Goal: Find specific page/section: Find specific page/section

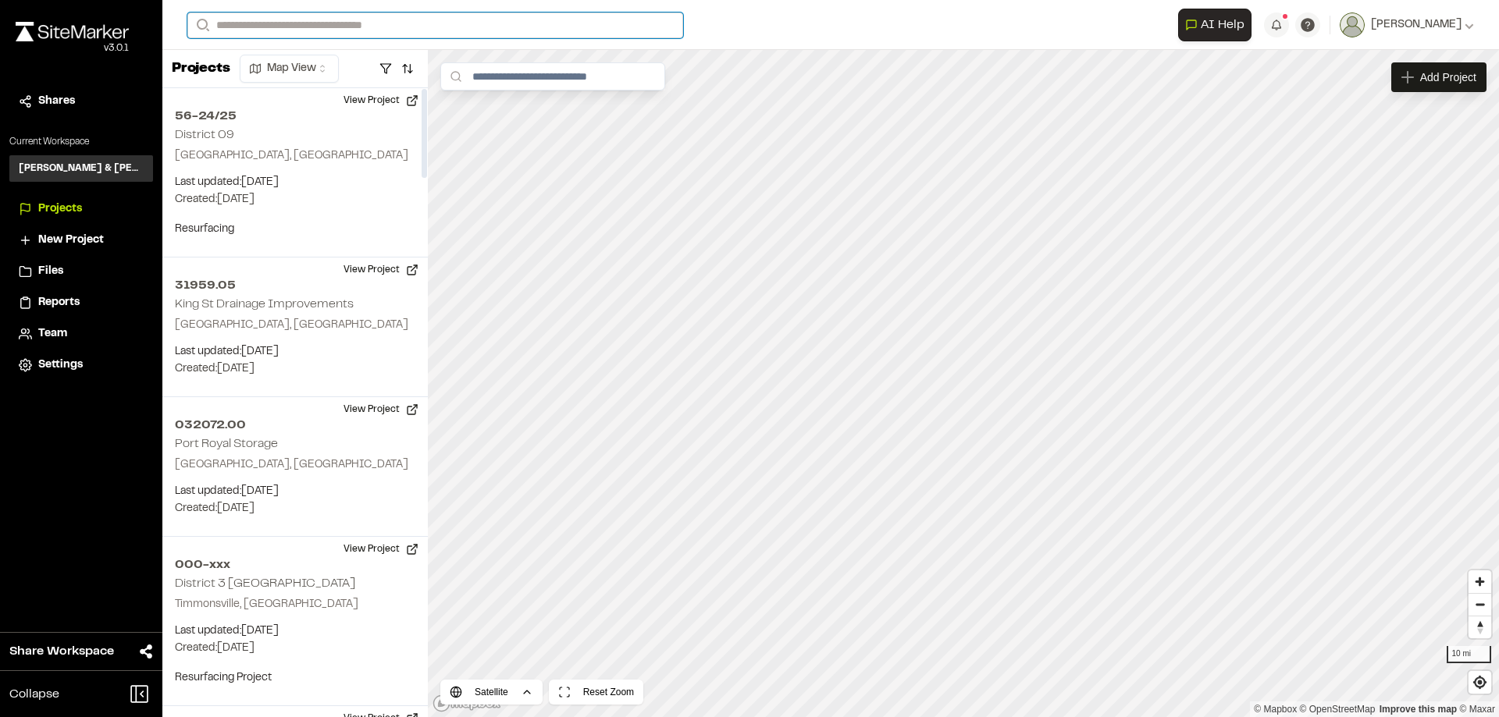
click at [345, 30] on input "Search" at bounding box center [435, 25] width 496 height 26
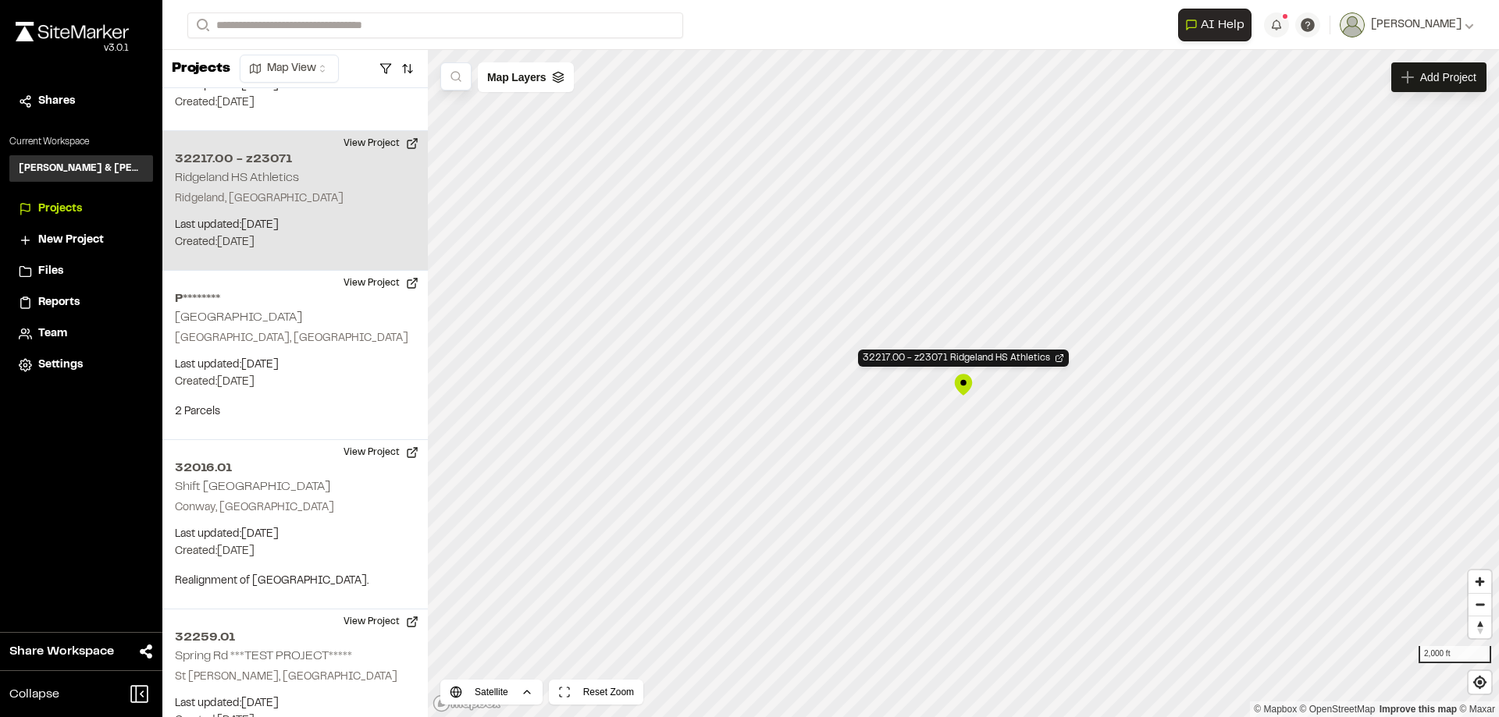
scroll to position [3632, 0]
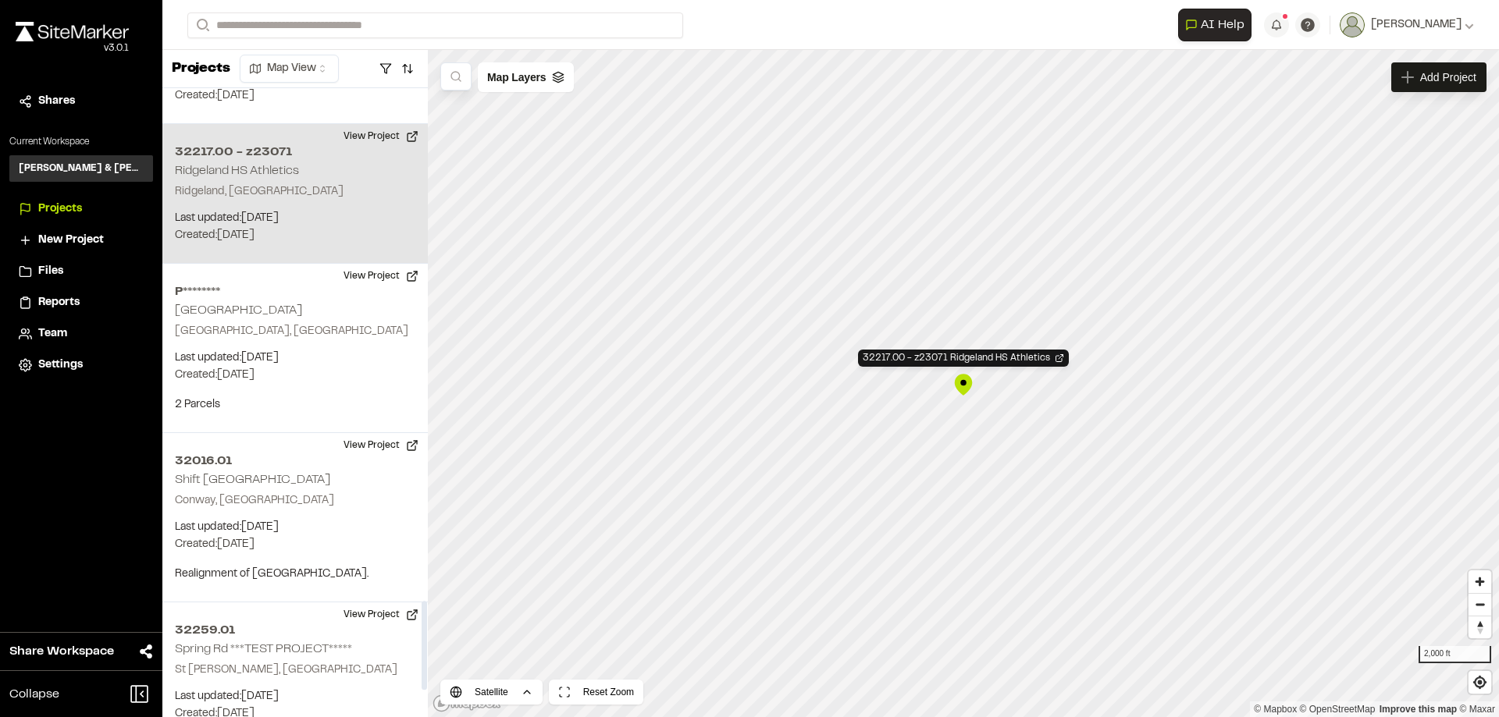
click at [262, 142] on div "32217.00 - z23071 [GEOGRAPHIC_DATA], [GEOGRAPHIC_DATA] Last updated: [DATE] Bud…" at bounding box center [294, 194] width 265 height 140
click at [268, 141] on div "32217.00 - z23071 [GEOGRAPHIC_DATA], [GEOGRAPHIC_DATA] Last updated: [DATE] Bud…" at bounding box center [294, 194] width 265 height 140
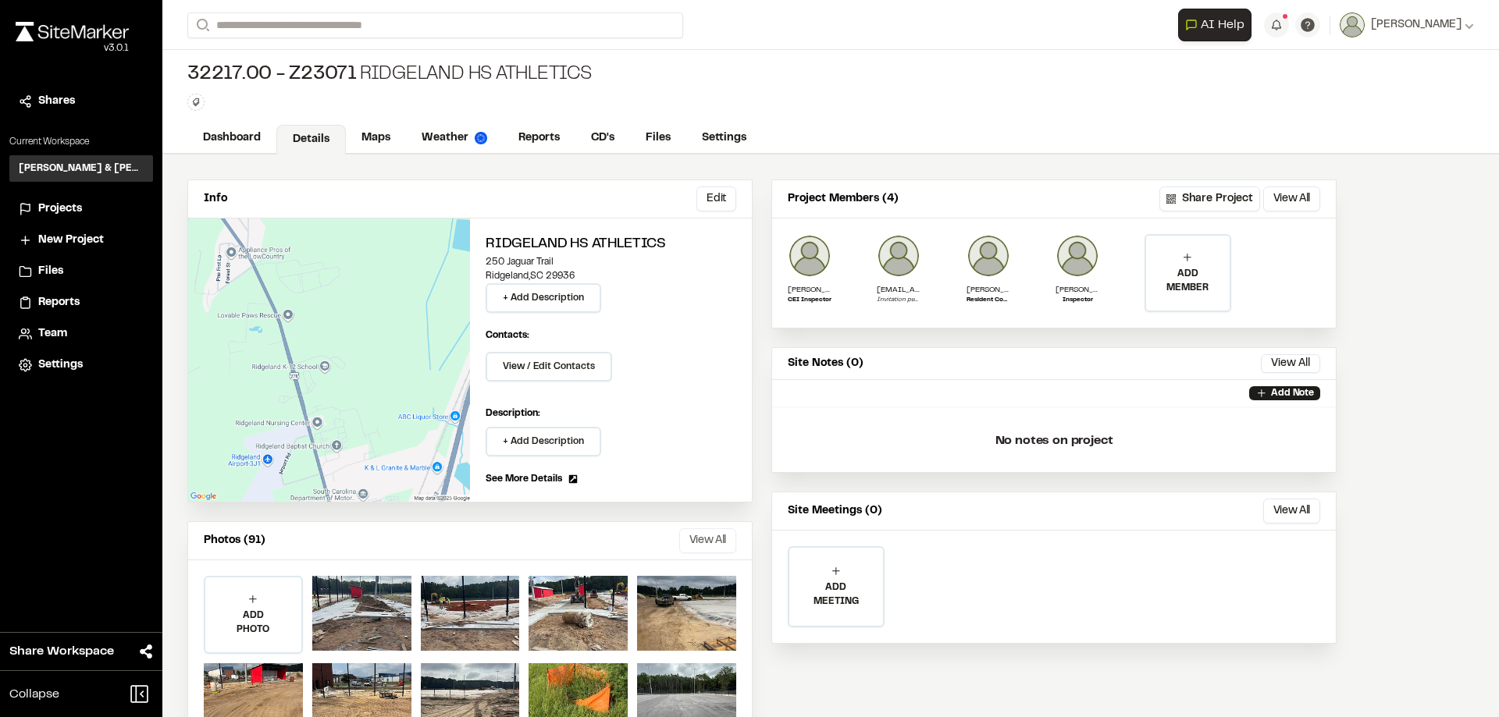
click at [724, 539] on button "View All" at bounding box center [707, 541] width 57 height 25
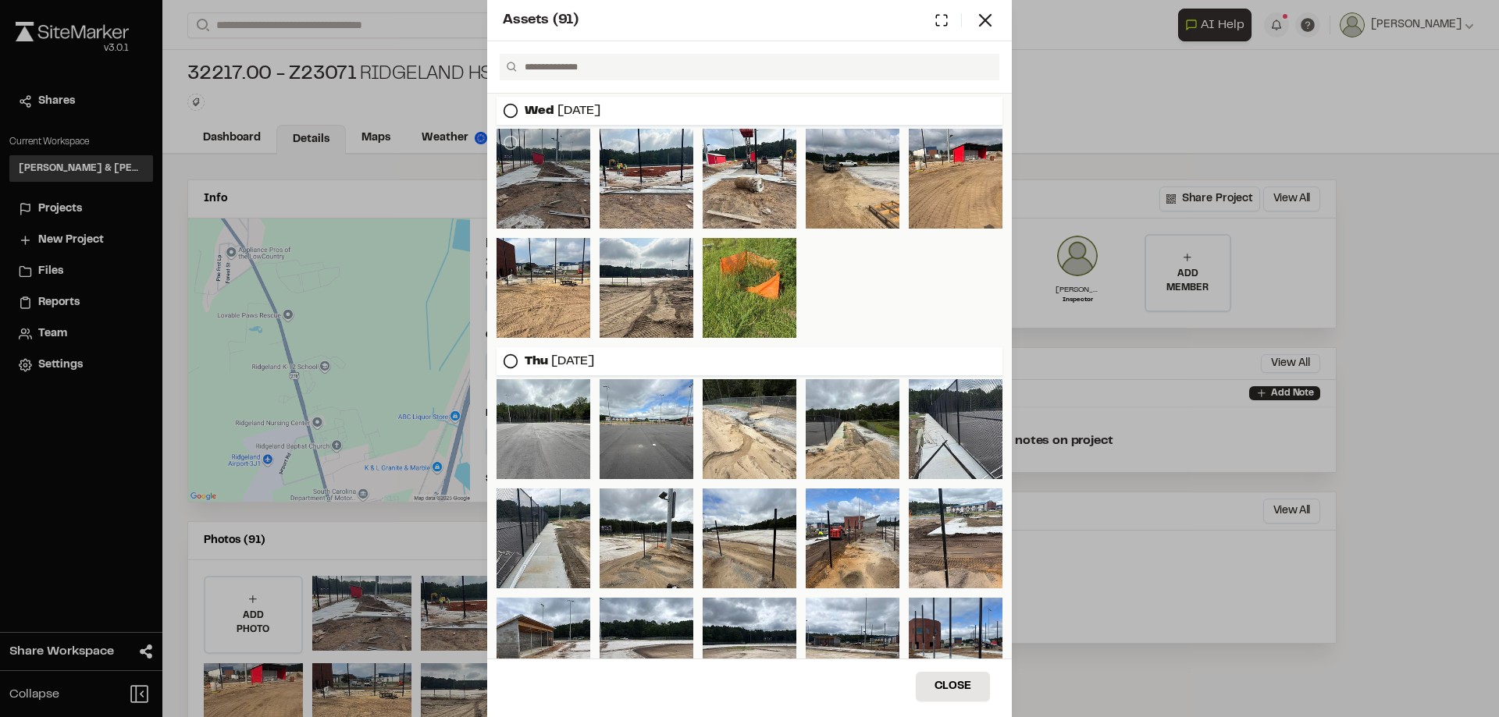
click at [526, 172] on div at bounding box center [544, 179] width 94 height 100
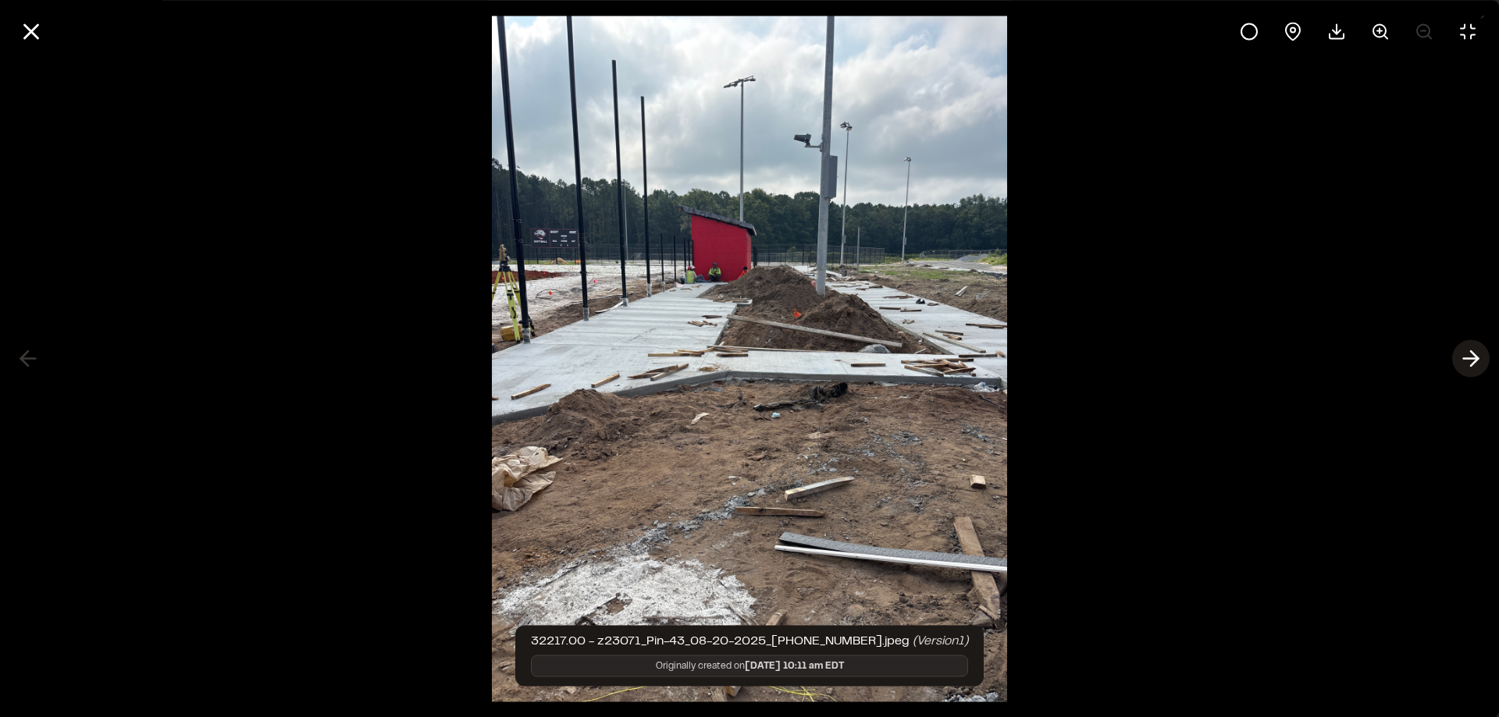
click at [1467, 361] on icon at bounding box center [1470, 359] width 25 height 27
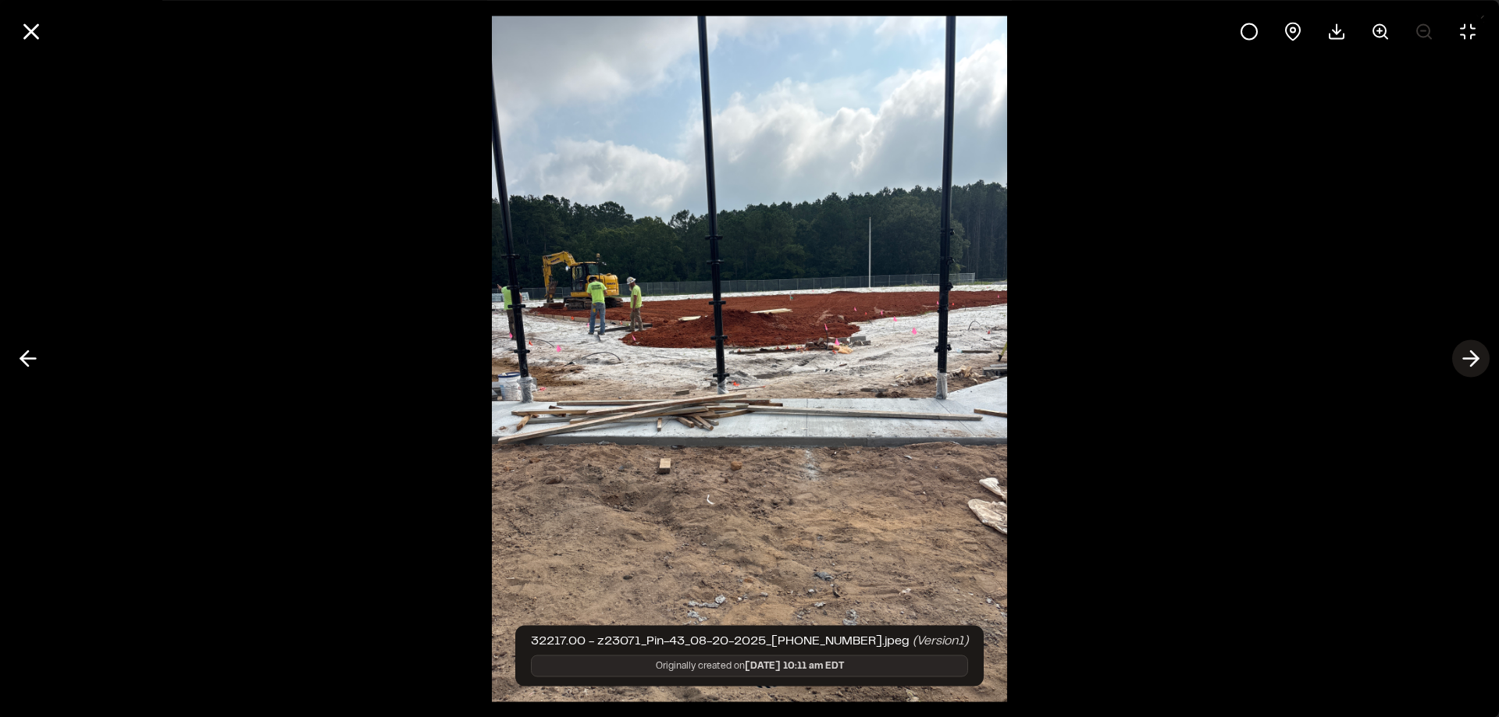
click at [1467, 361] on icon at bounding box center [1470, 359] width 25 height 27
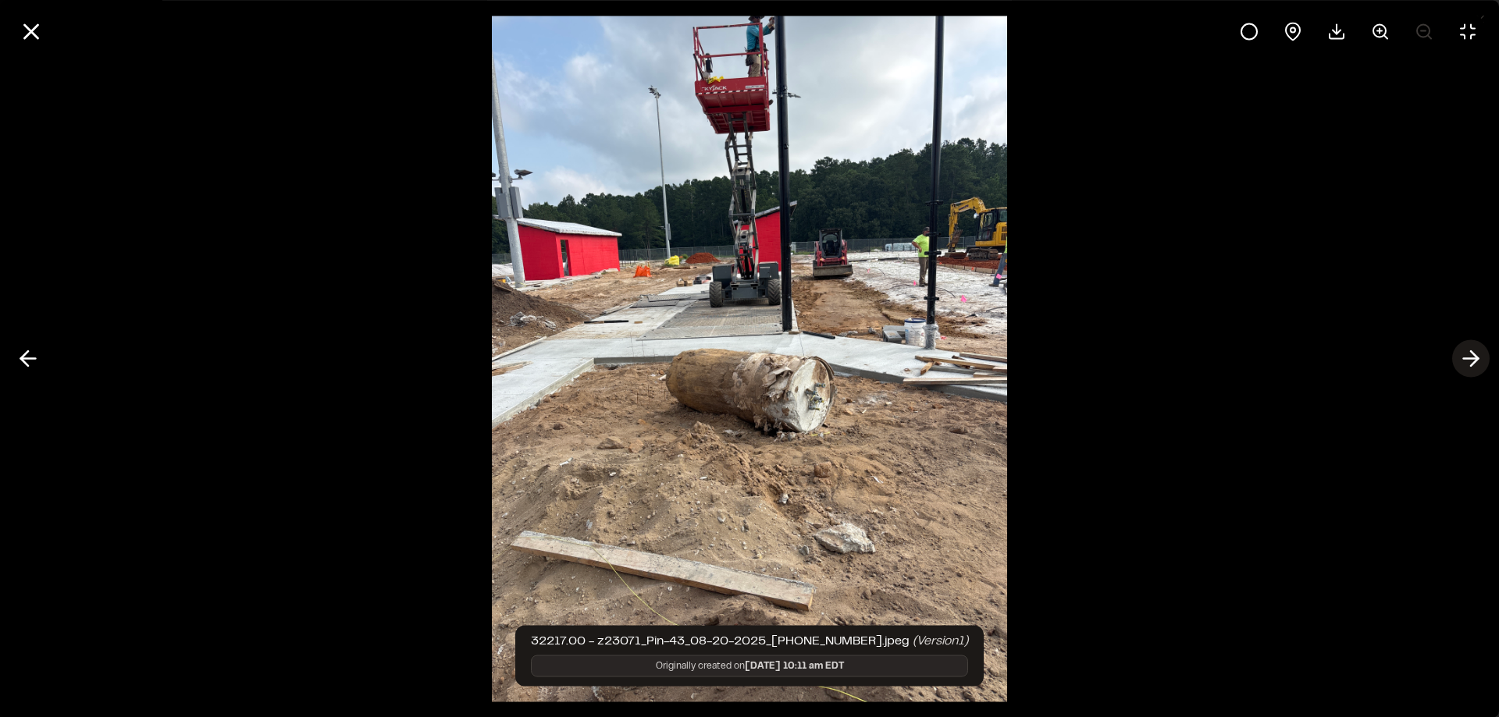
click at [1467, 361] on icon at bounding box center [1470, 359] width 25 height 27
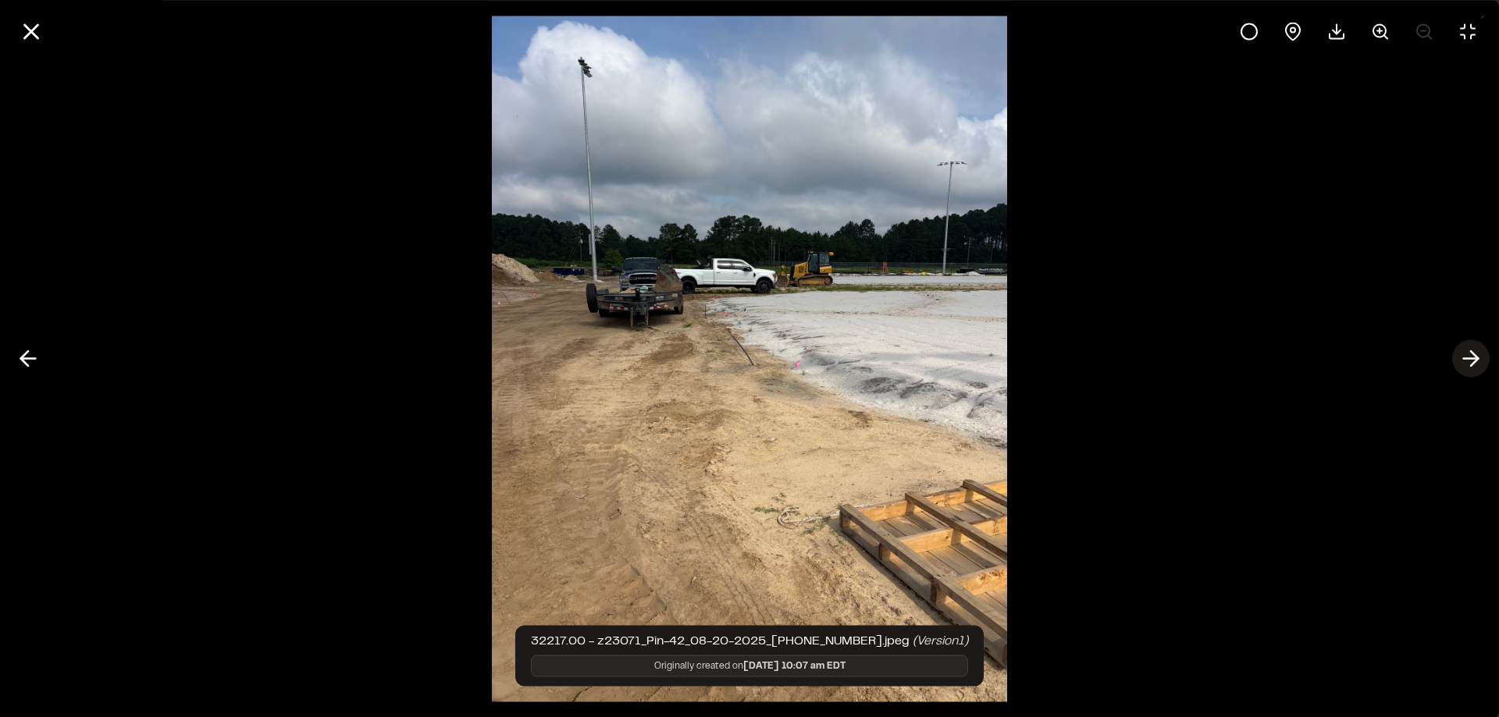
click at [1467, 361] on icon at bounding box center [1470, 359] width 25 height 27
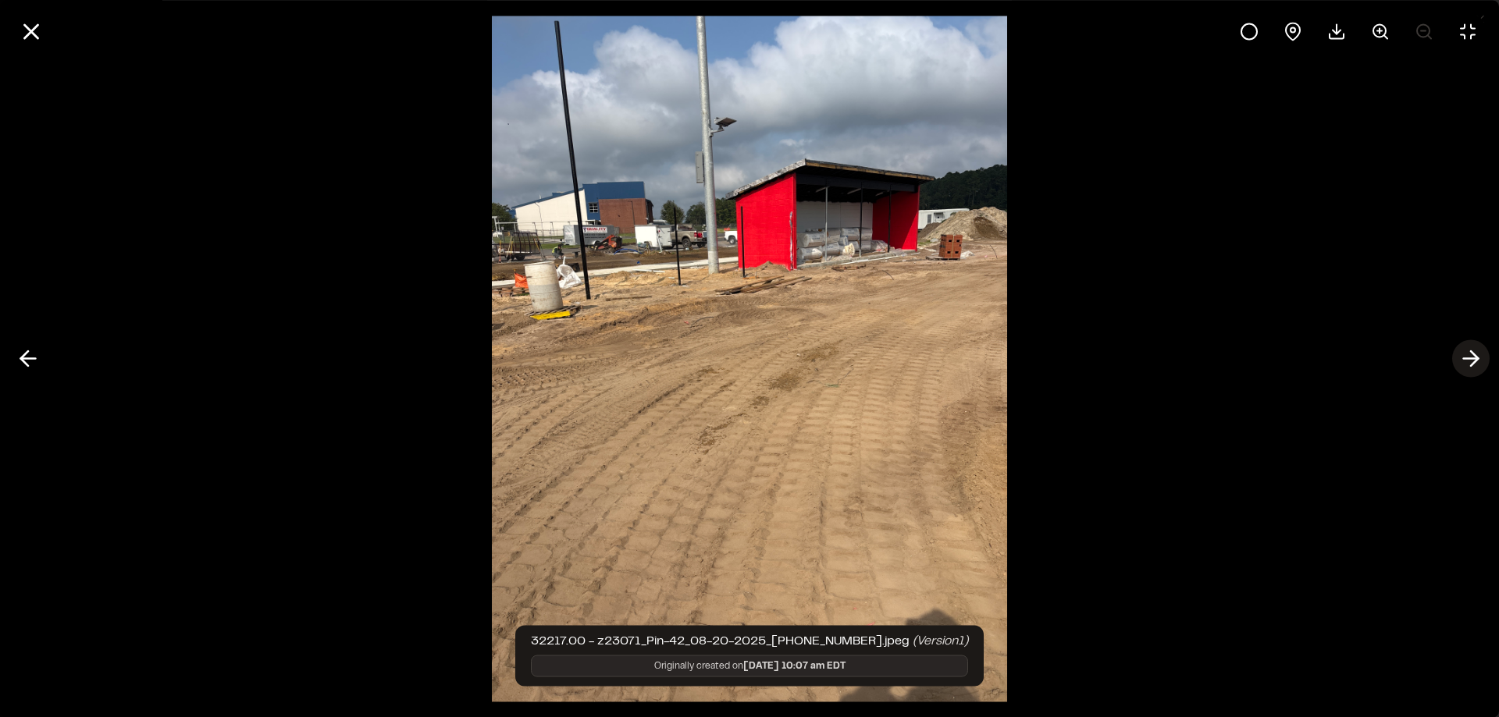
click at [1467, 361] on icon at bounding box center [1470, 359] width 25 height 27
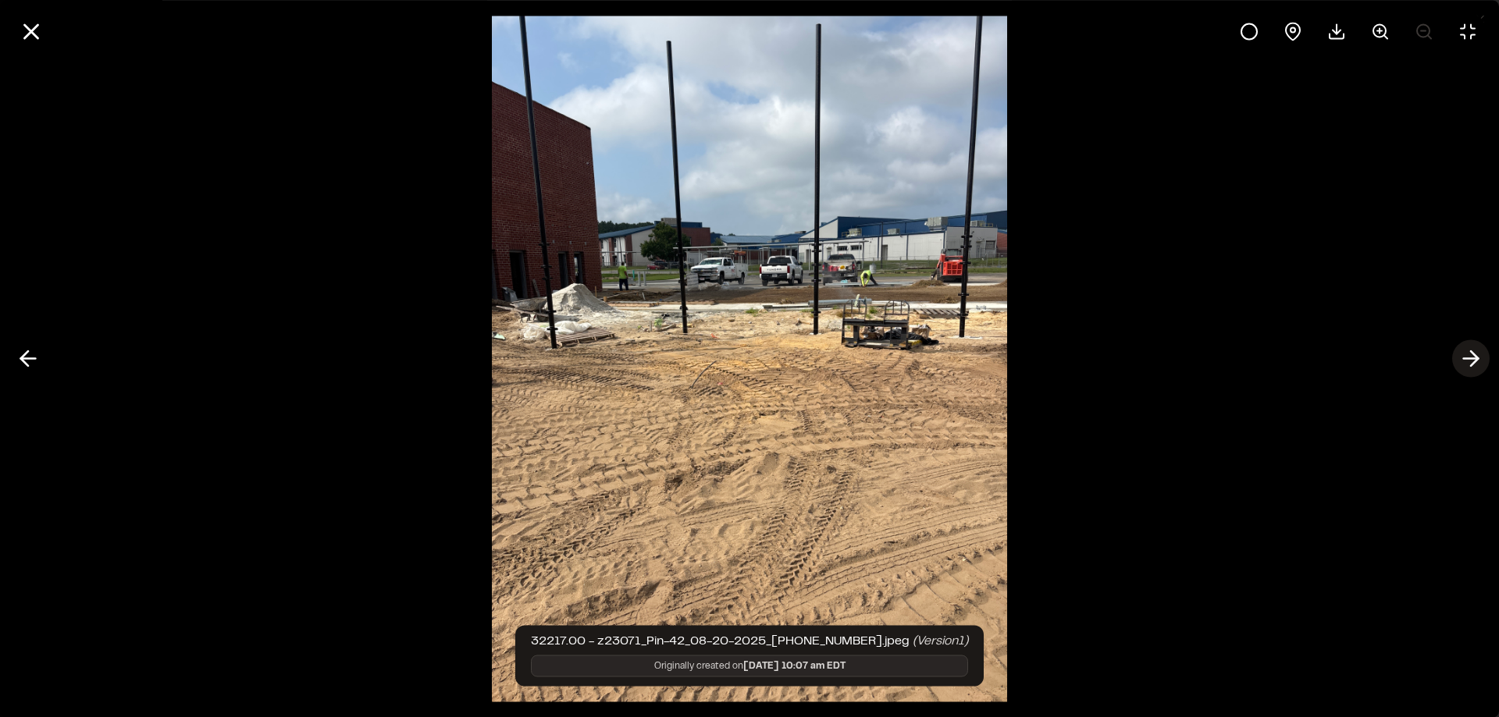
click at [1472, 358] on icon at bounding box center [1470, 359] width 25 height 27
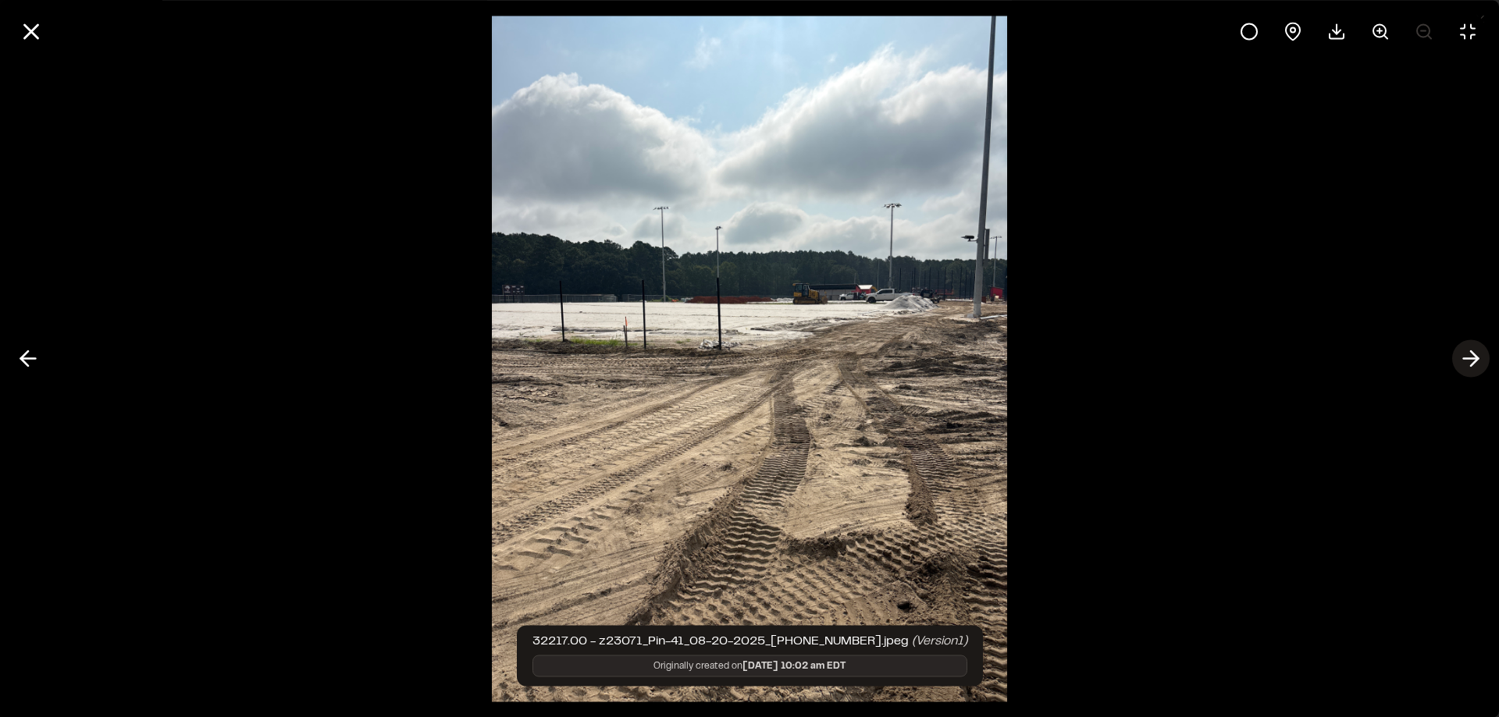
click at [1477, 361] on icon at bounding box center [1470, 359] width 25 height 27
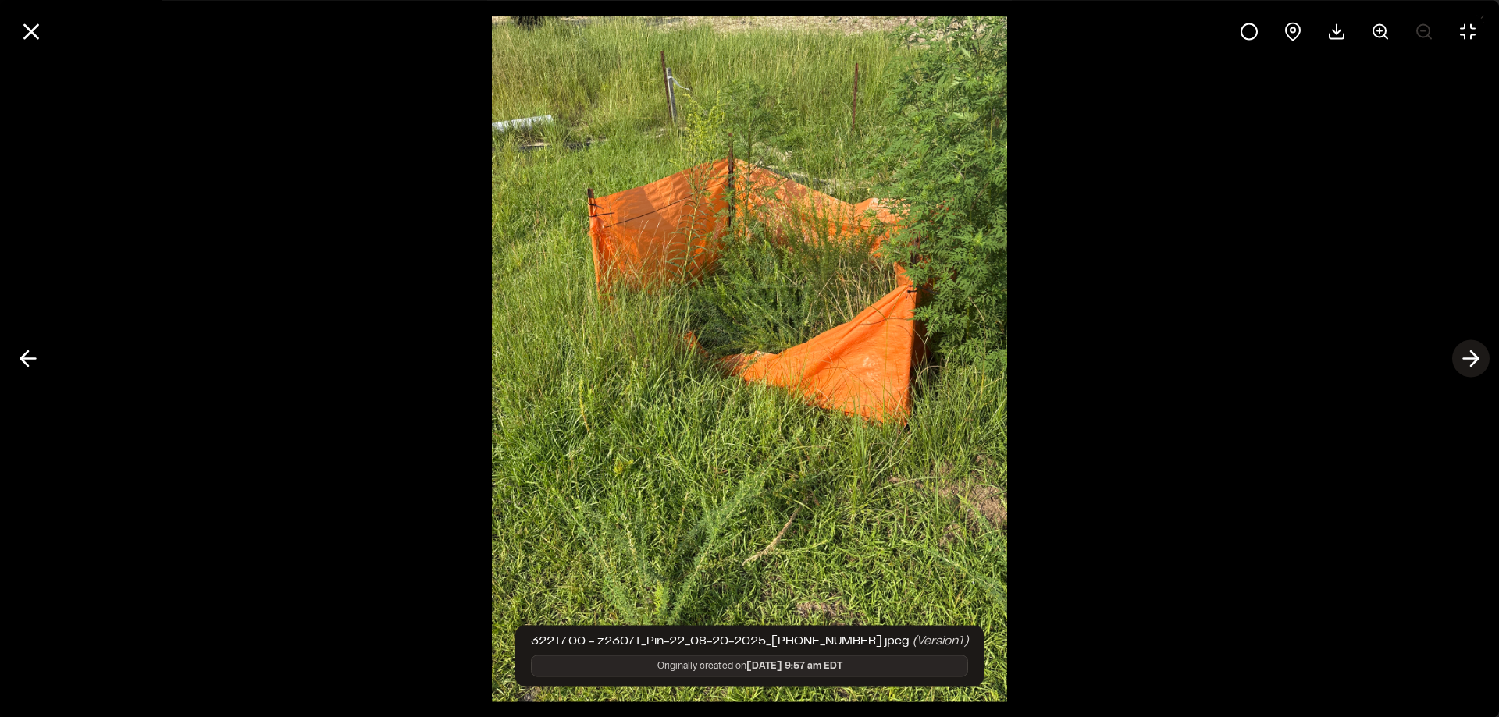
click at [1470, 354] on icon at bounding box center [1470, 359] width 25 height 27
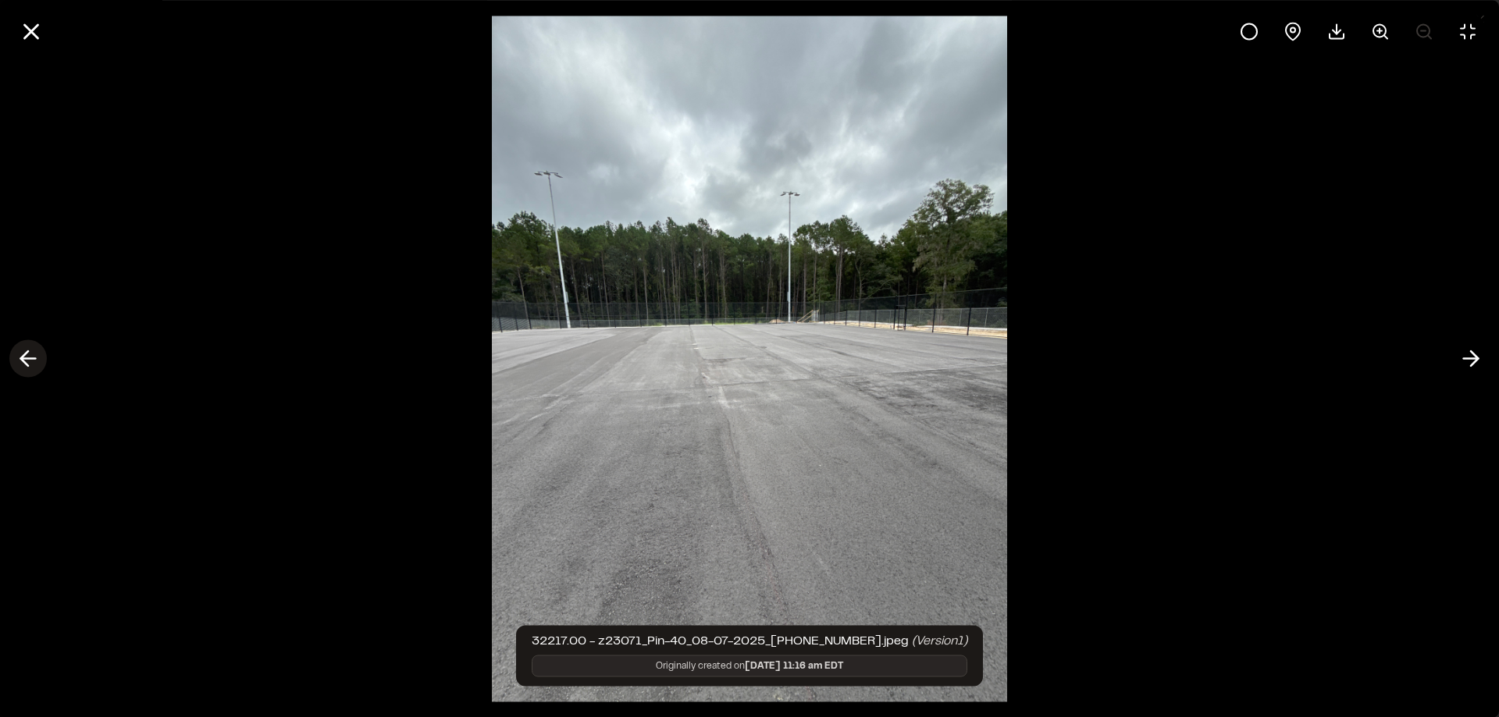
click at [31, 361] on icon at bounding box center [28, 359] width 25 height 27
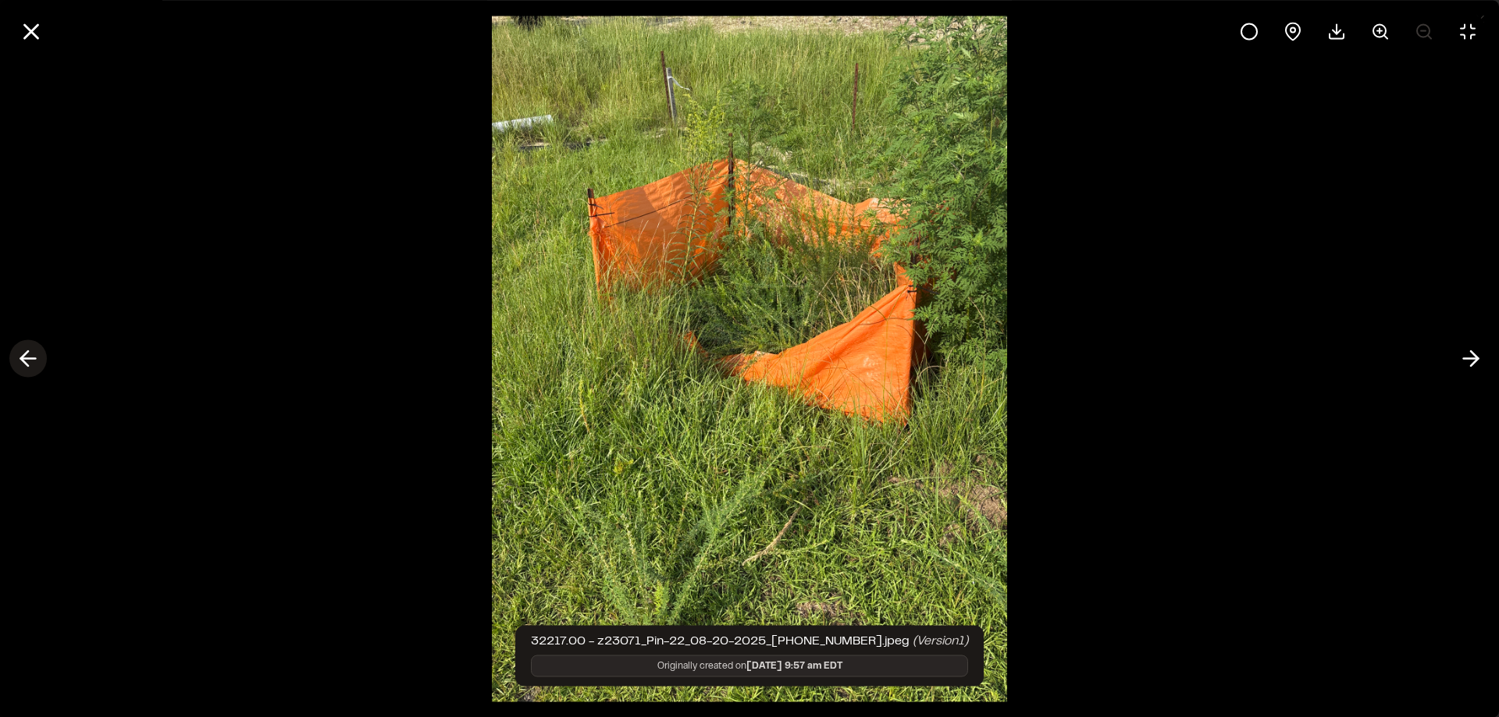
click at [31, 361] on icon at bounding box center [28, 359] width 25 height 27
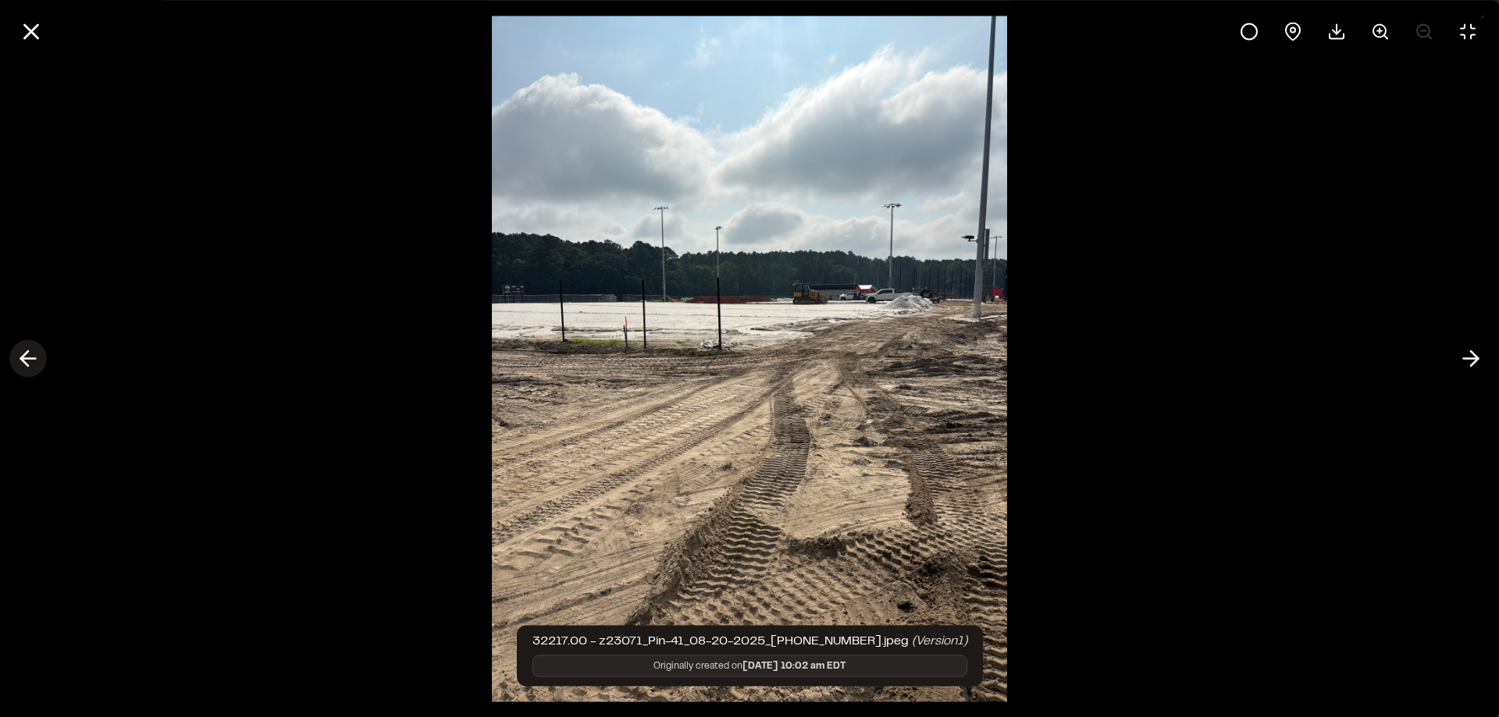
click at [31, 361] on icon at bounding box center [28, 359] width 25 height 27
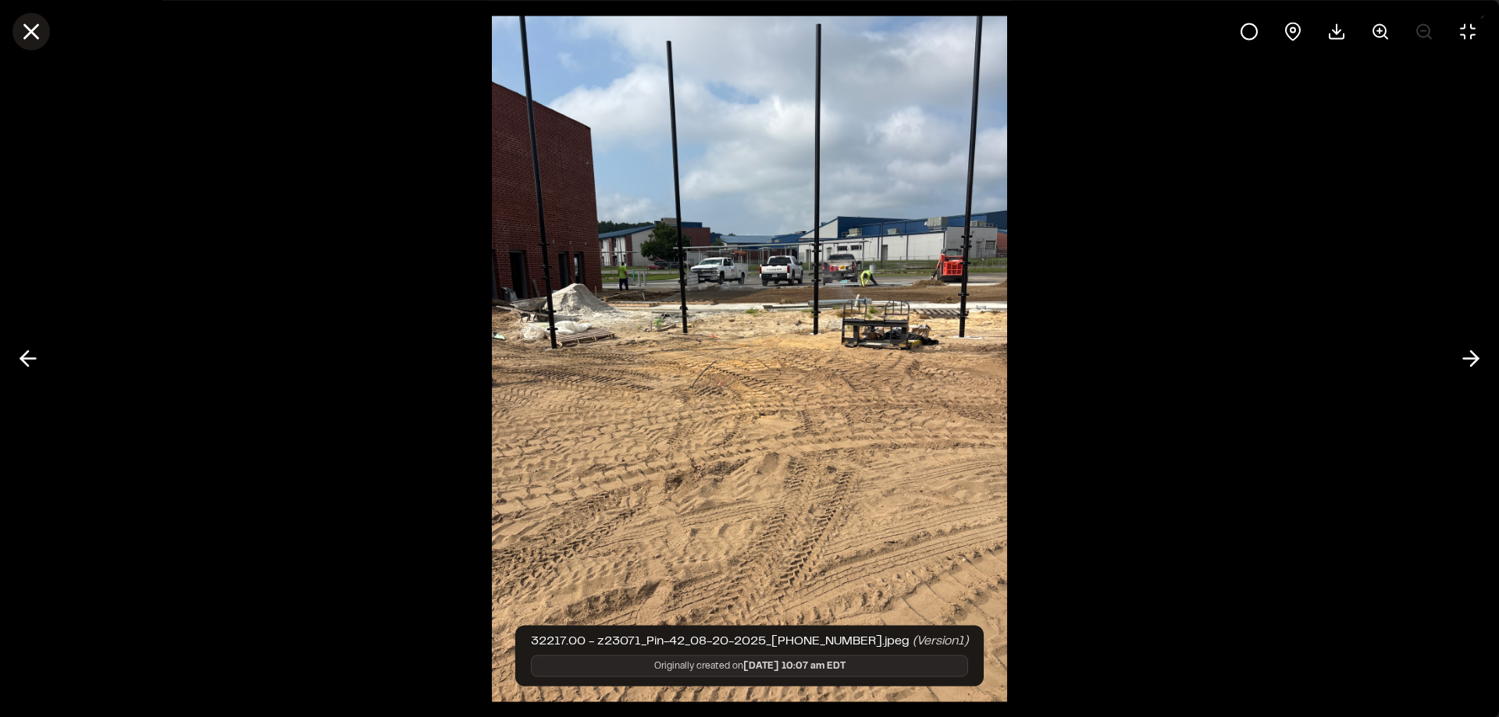
click at [41, 34] on icon at bounding box center [31, 31] width 27 height 27
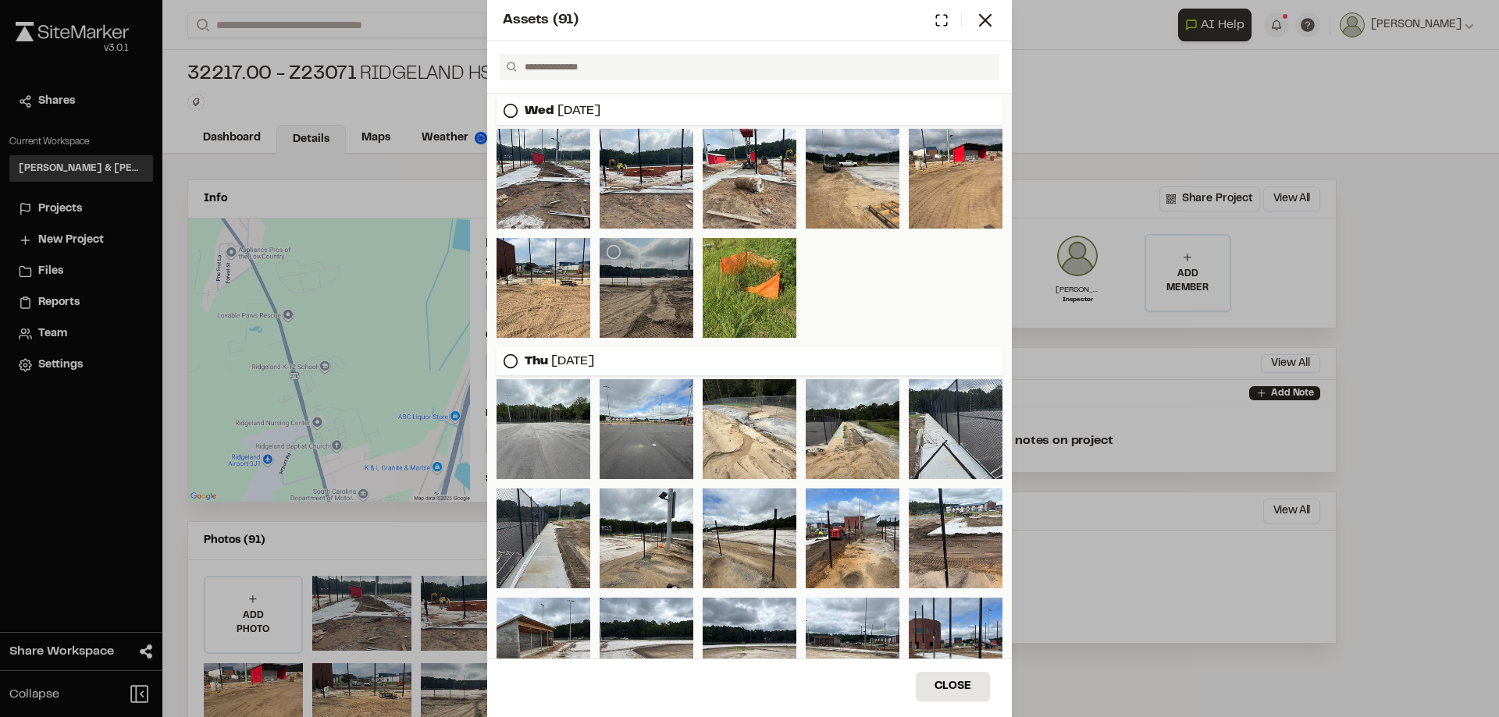
click at [622, 303] on div at bounding box center [647, 288] width 94 height 100
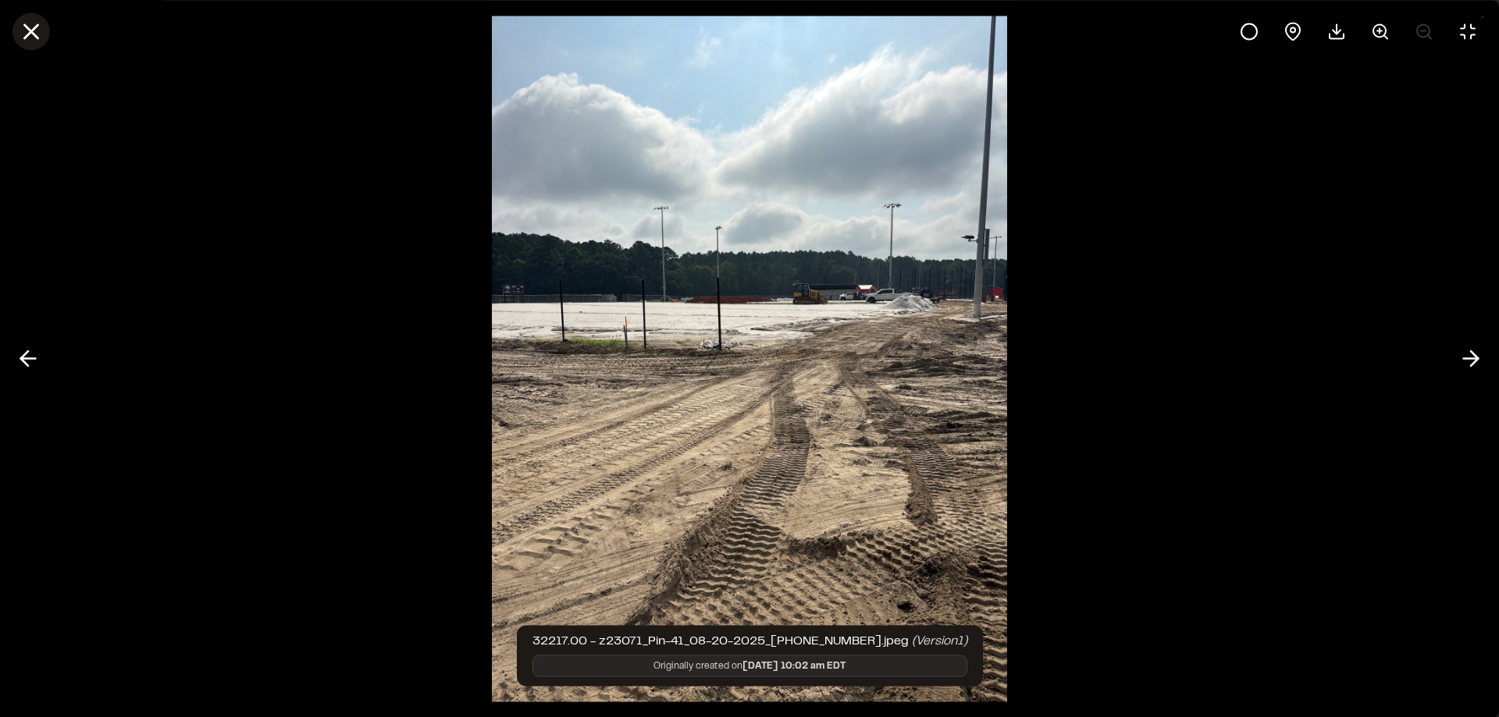
click at [37, 37] on line at bounding box center [31, 31] width 13 height 13
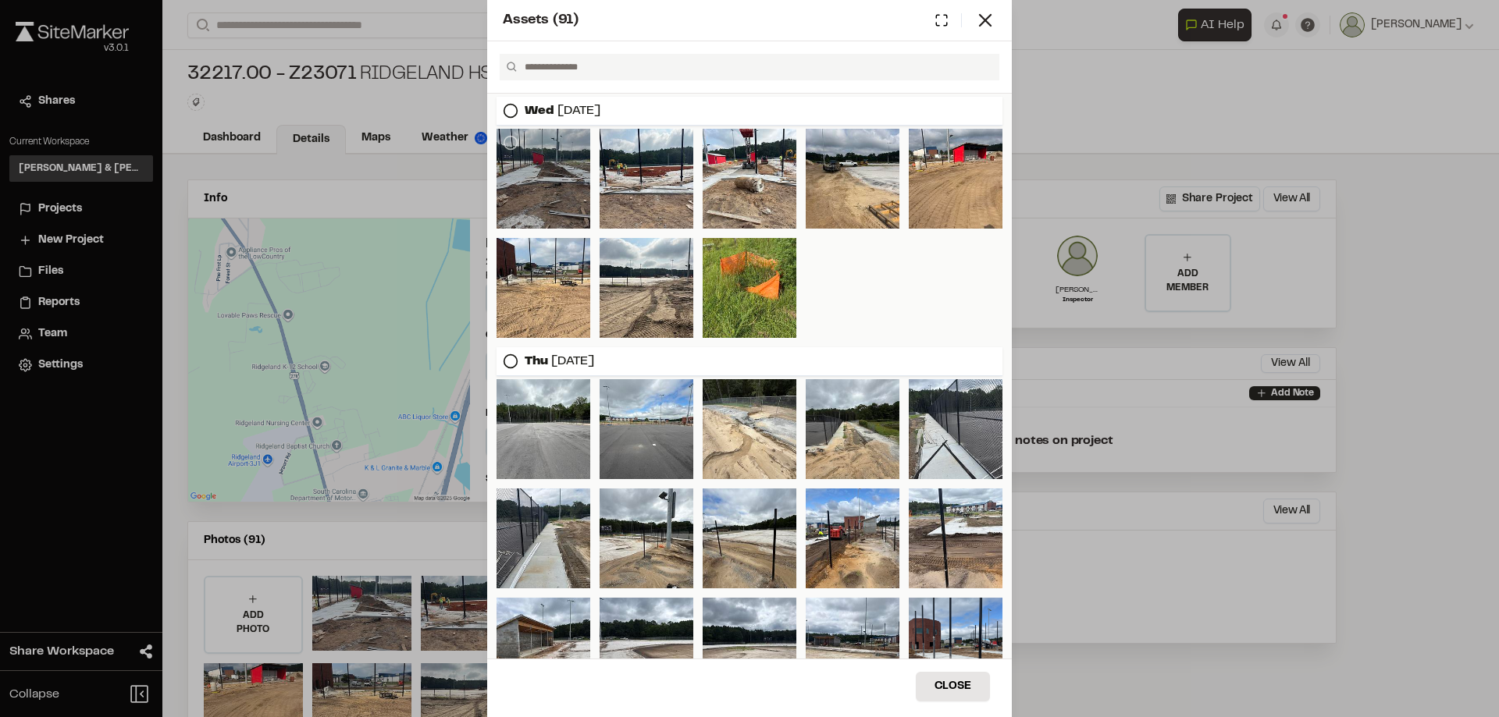
click at [550, 185] on div at bounding box center [544, 179] width 94 height 100
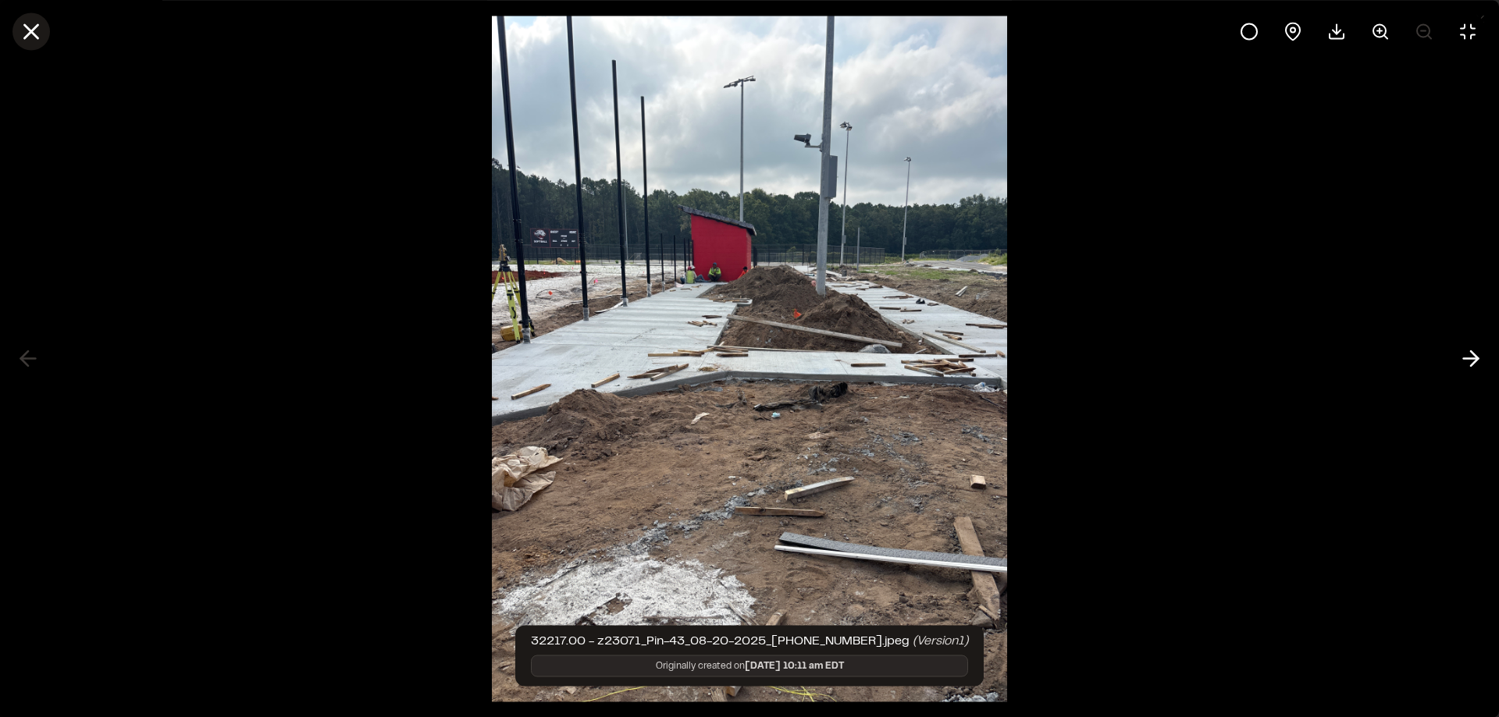
click at [29, 34] on line at bounding box center [31, 31] width 13 height 13
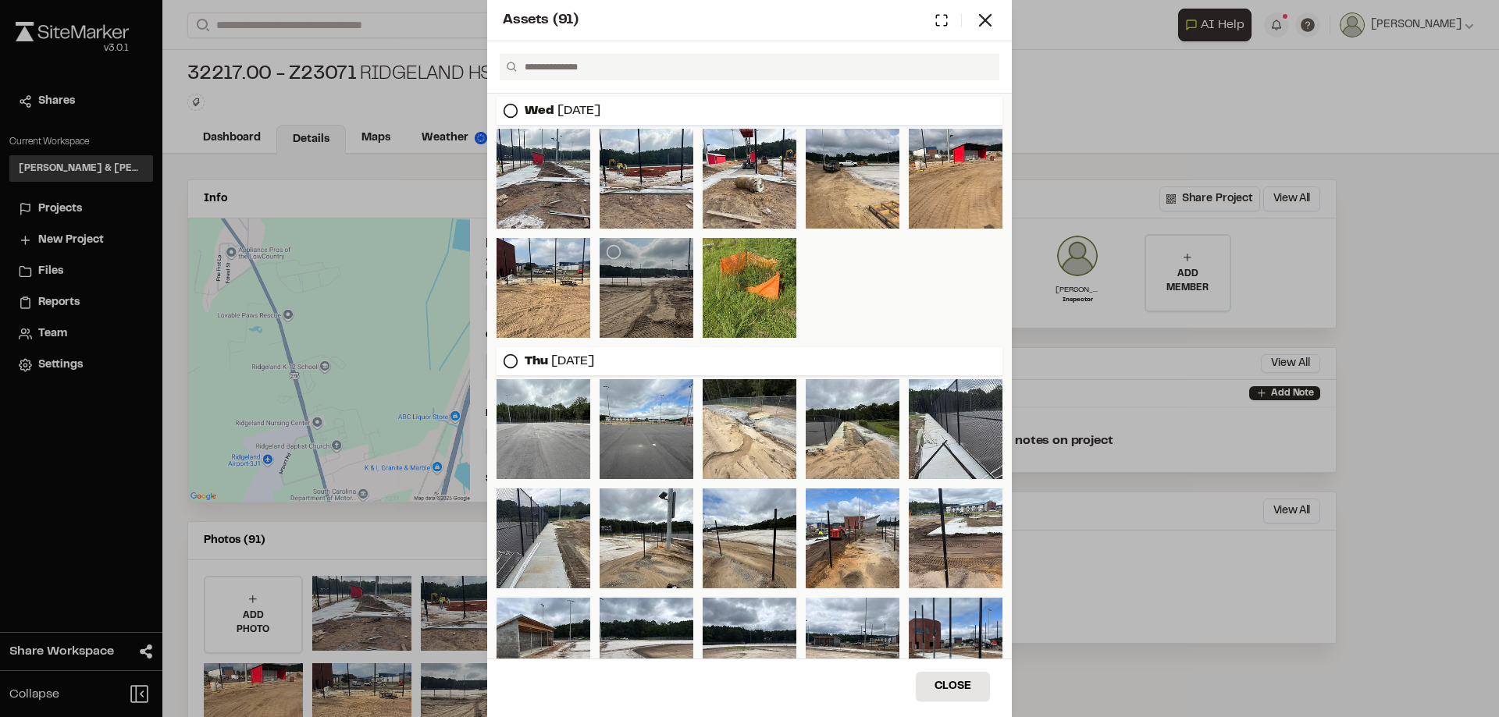
click at [649, 294] on div at bounding box center [647, 288] width 94 height 100
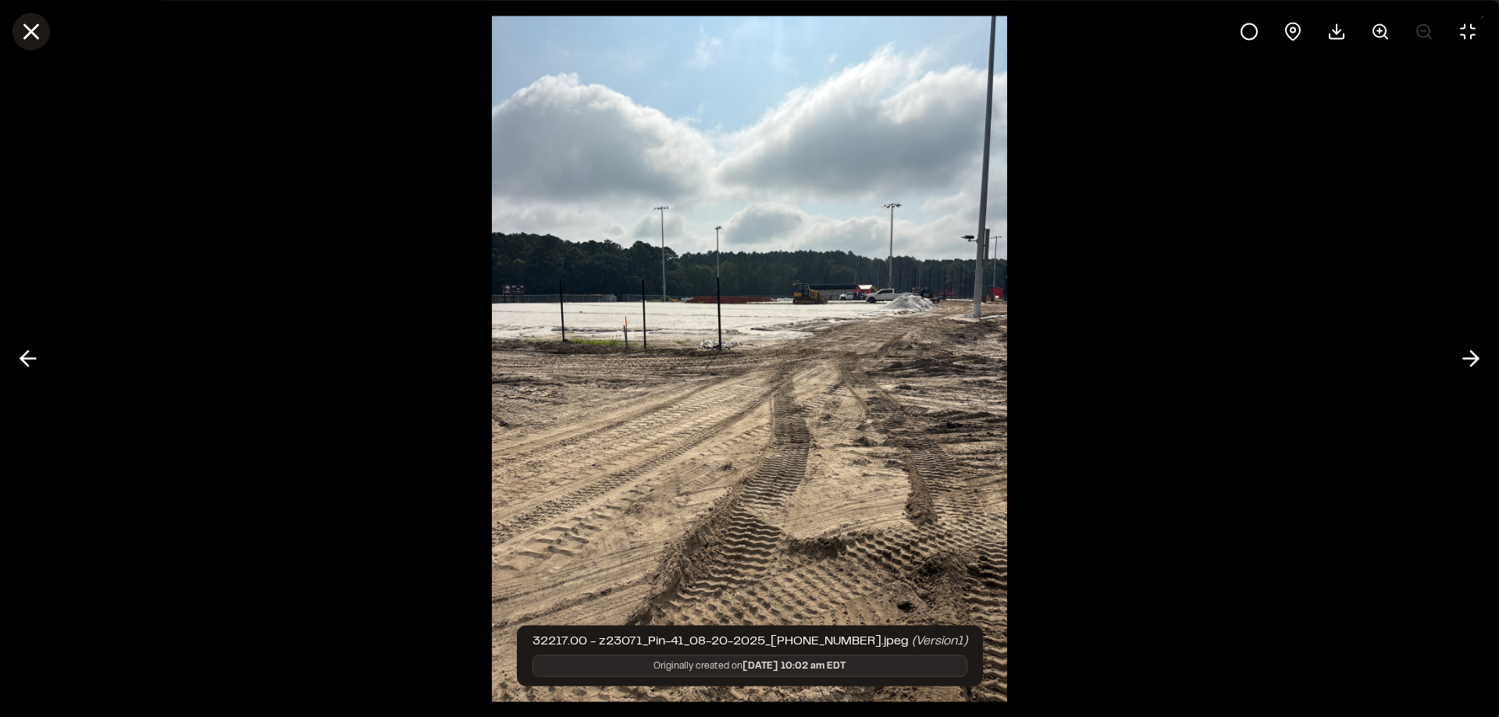
click at [35, 27] on line at bounding box center [31, 31] width 13 height 13
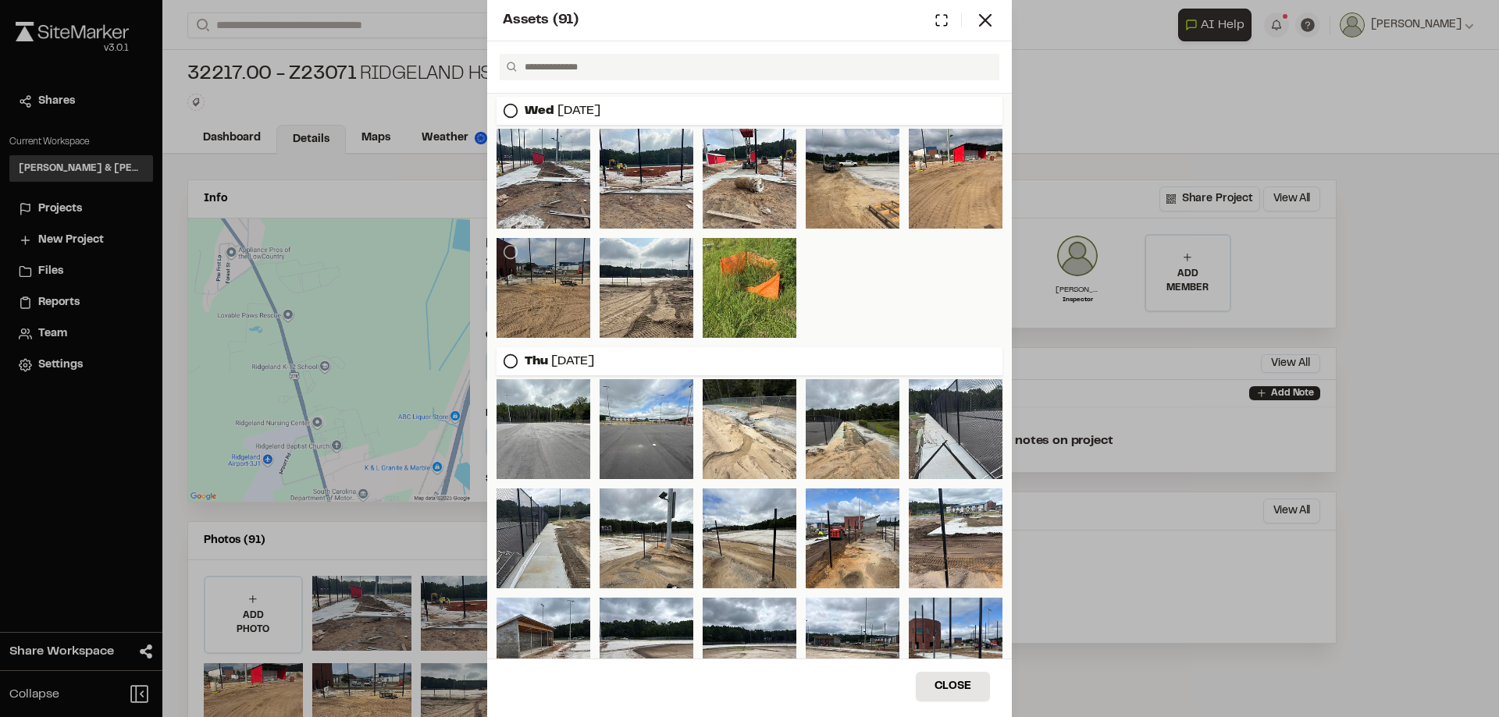
click at [573, 301] on div at bounding box center [544, 288] width 94 height 100
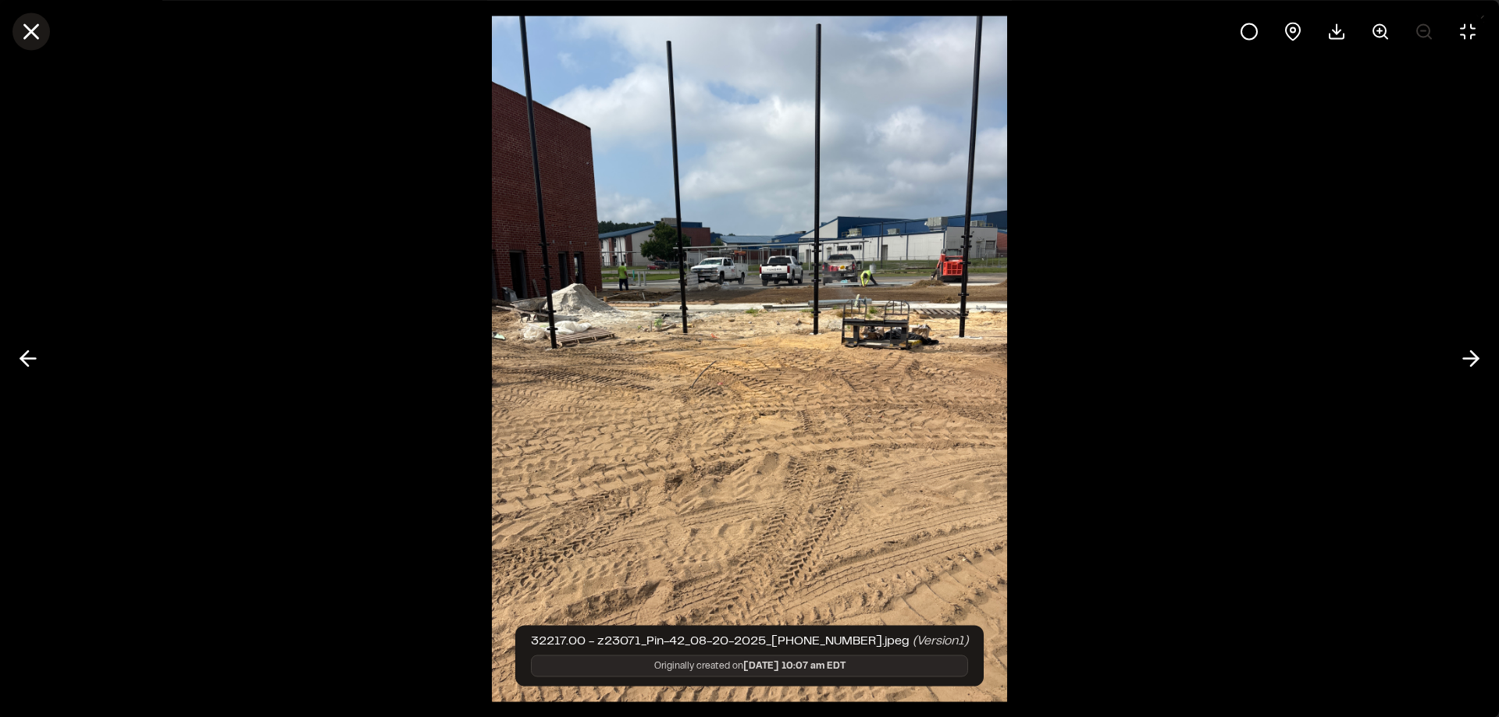
click at [35, 21] on icon at bounding box center [31, 31] width 27 height 27
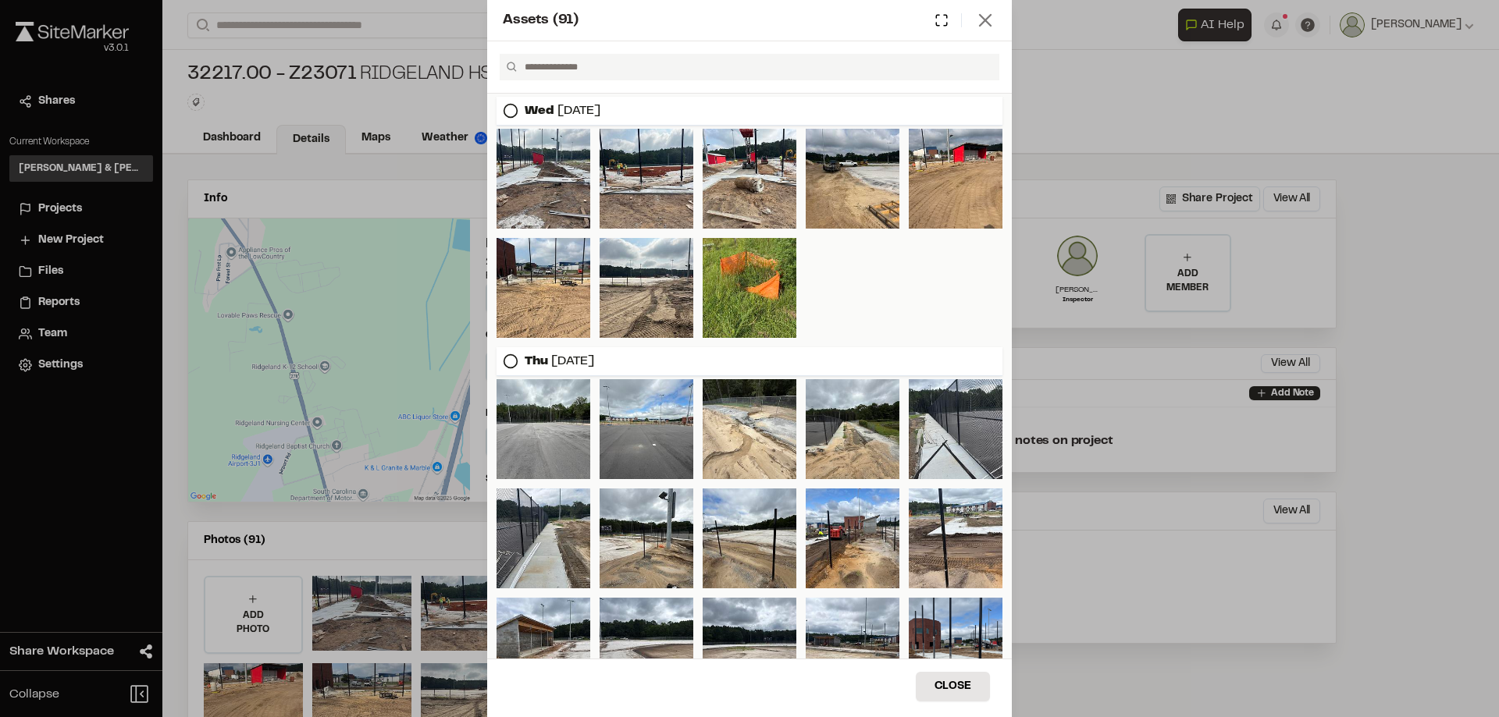
click at [987, 20] on icon at bounding box center [985, 20] width 22 height 22
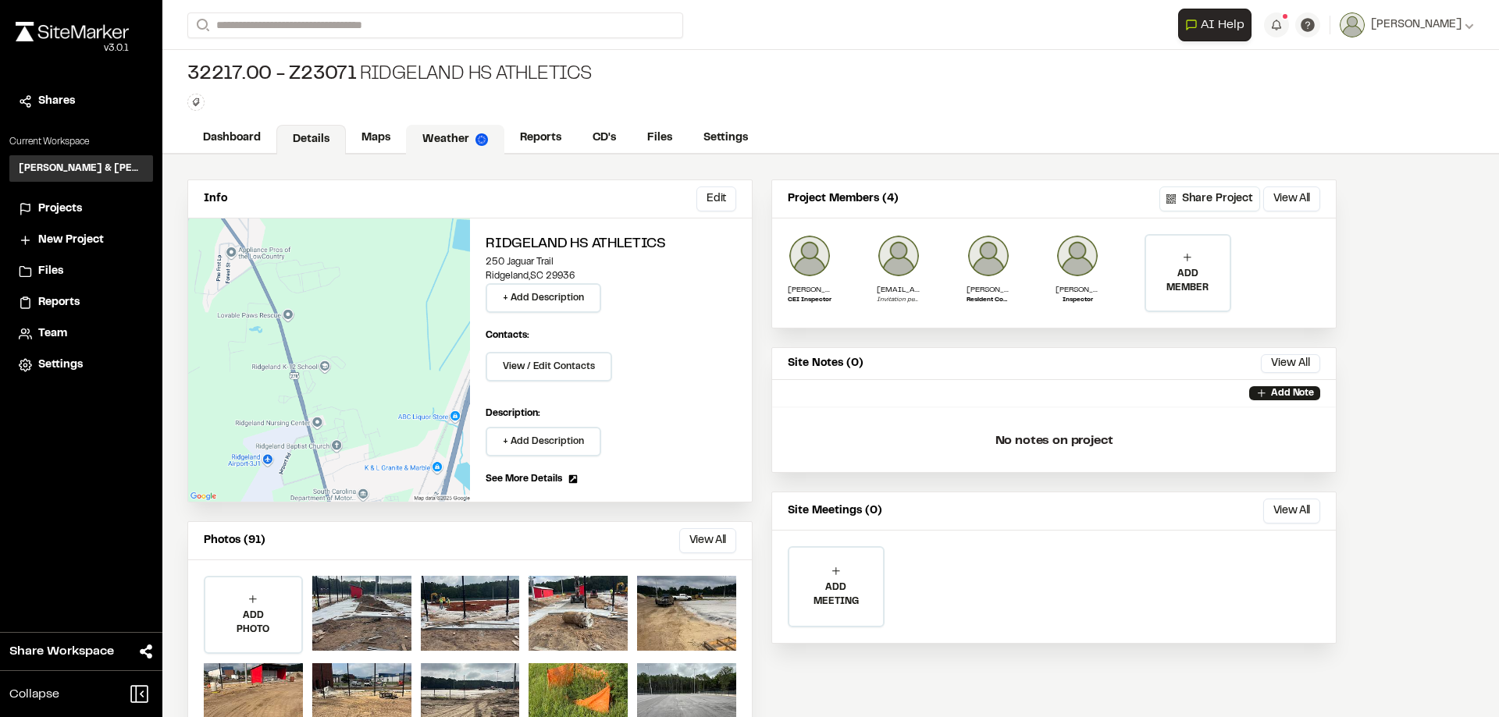
click at [439, 137] on link "Weather" at bounding box center [455, 140] width 98 height 30
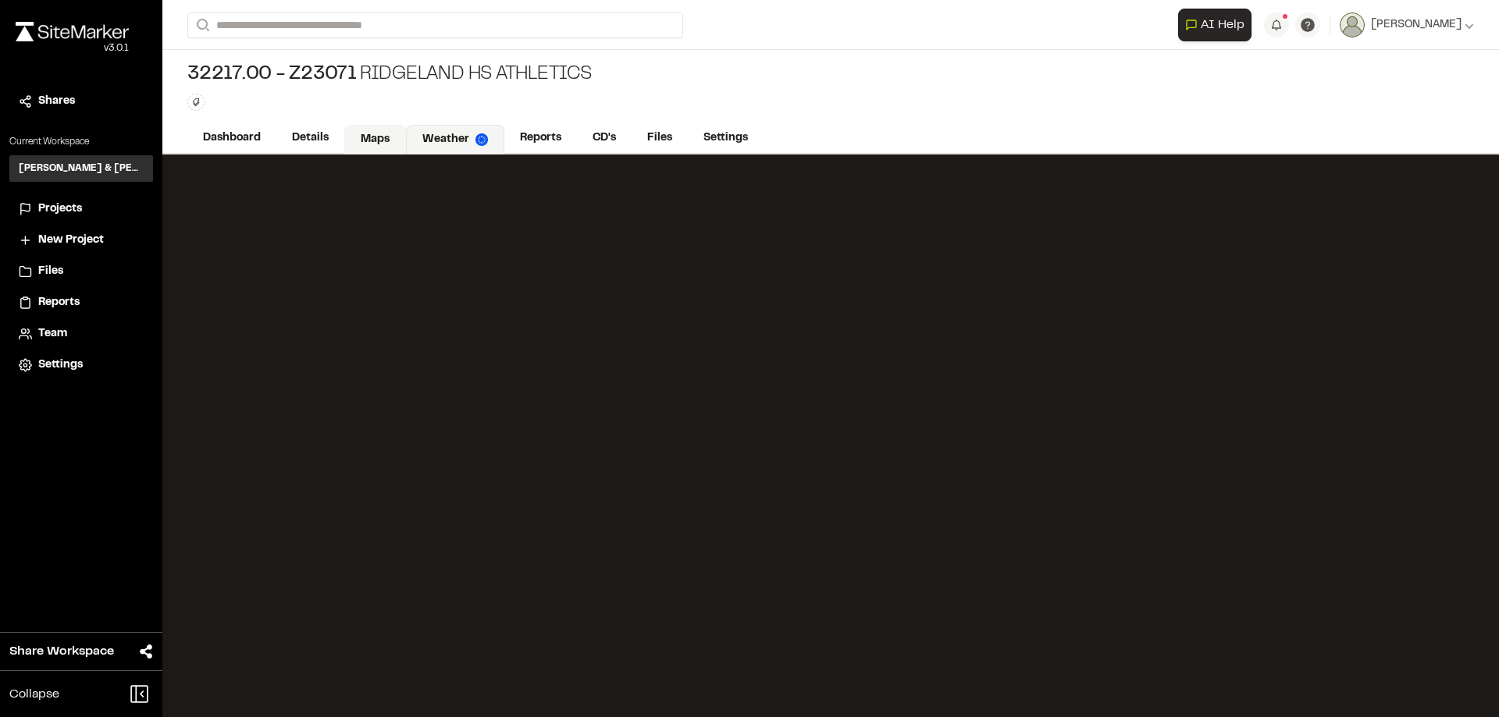
click at [367, 133] on link "Maps" at bounding box center [375, 140] width 62 height 30
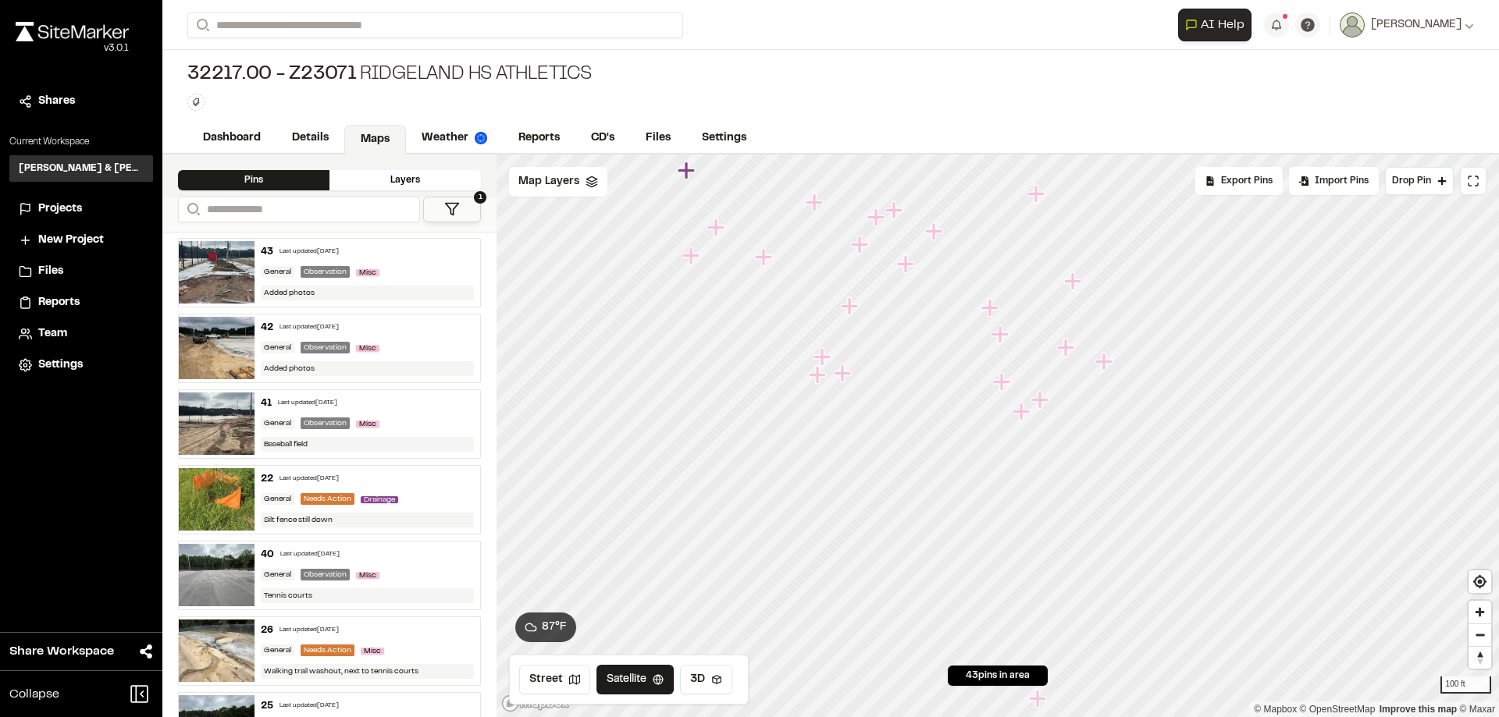
click at [450, 205] on icon at bounding box center [452, 209] width 16 height 16
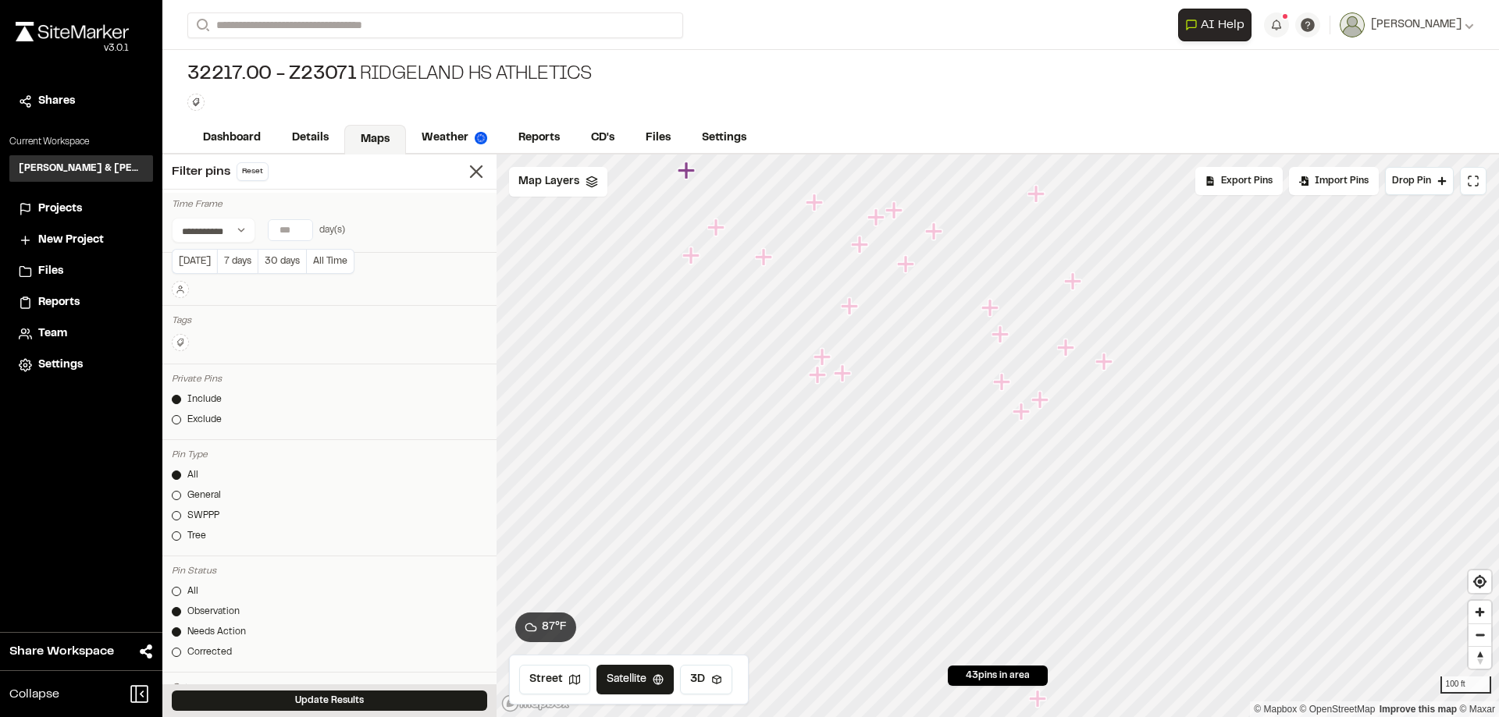
click at [288, 230] on input "number" at bounding box center [291, 230] width 44 height 20
click at [187, 264] on button "Today" at bounding box center [194, 261] width 45 height 25
type input "*"
click at [314, 700] on button "Update Results" at bounding box center [329, 701] width 315 height 20
click at [329, 138] on link "Details" at bounding box center [310, 140] width 69 height 30
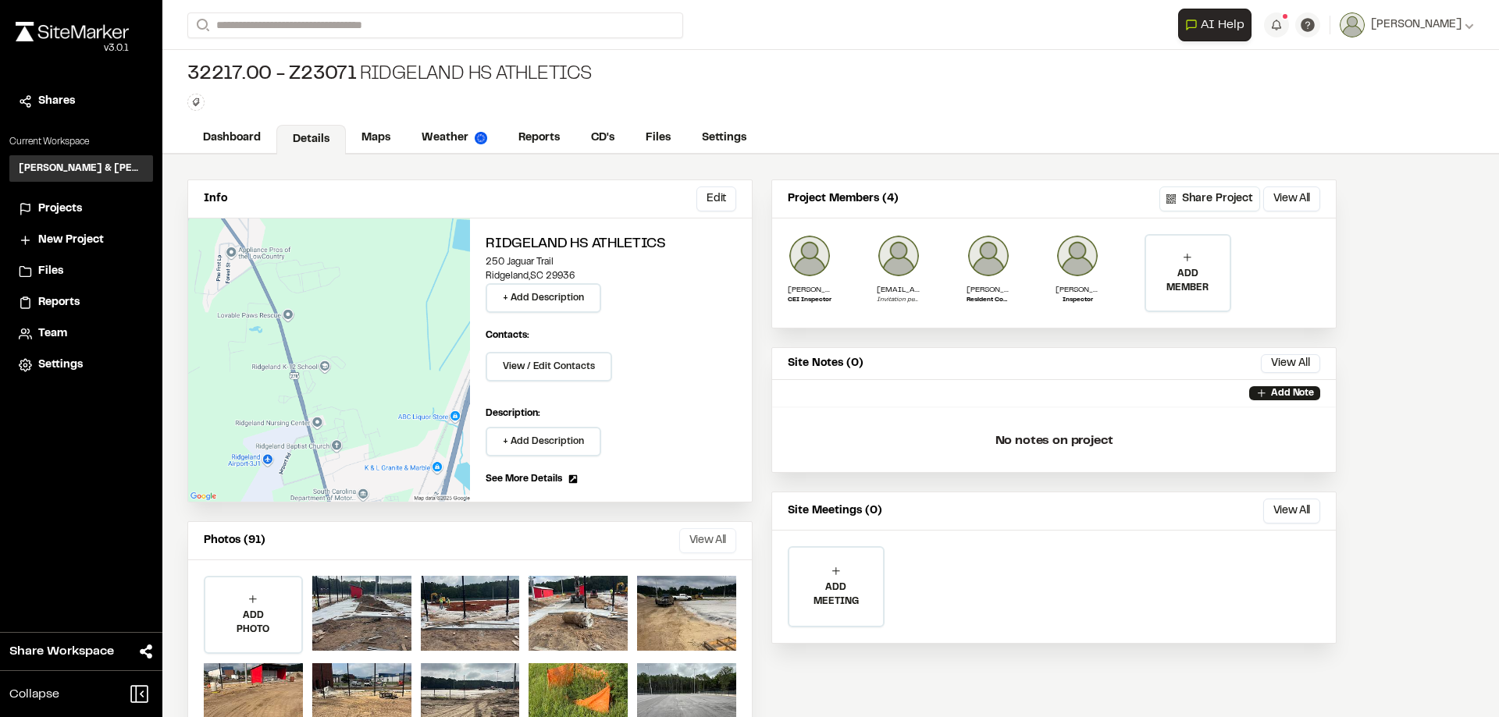
click at [709, 532] on button "View All" at bounding box center [707, 541] width 57 height 25
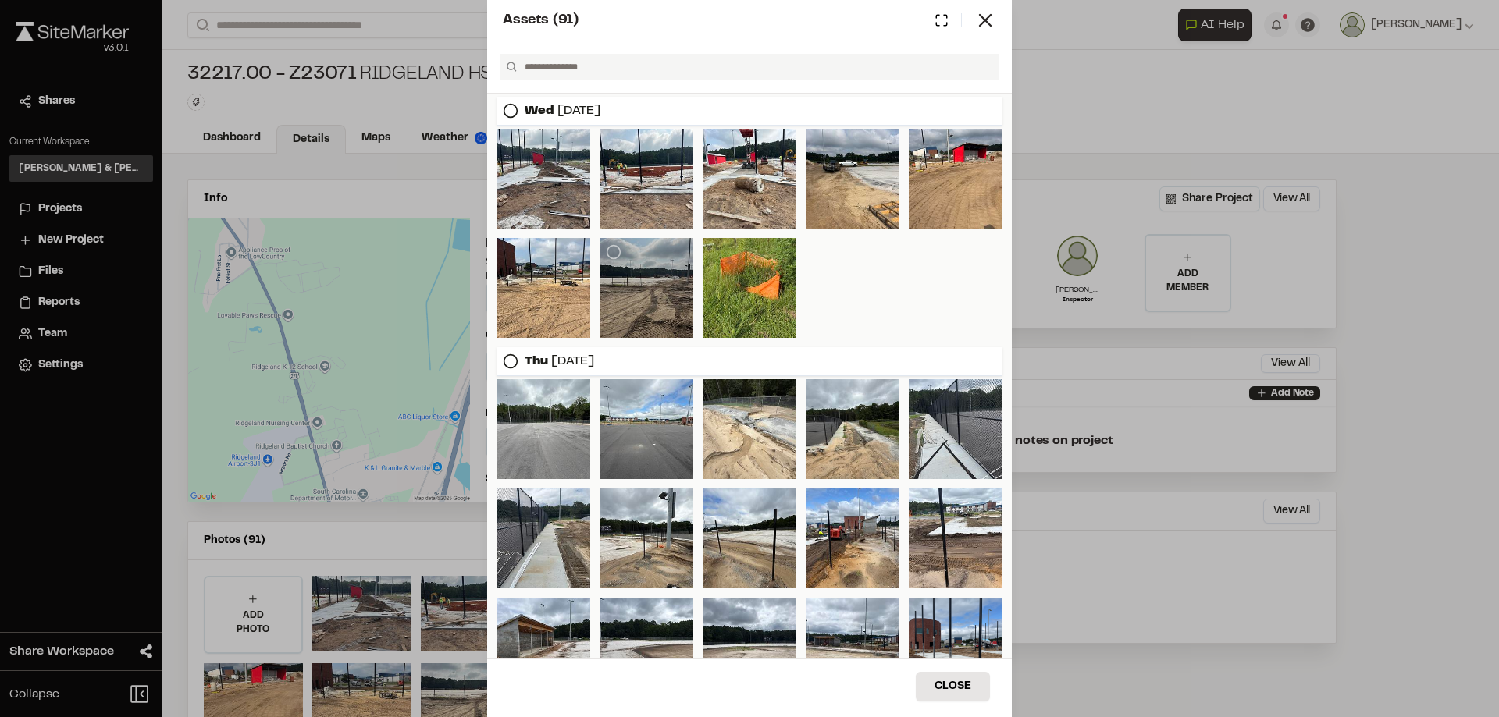
click at [650, 299] on div at bounding box center [647, 288] width 94 height 100
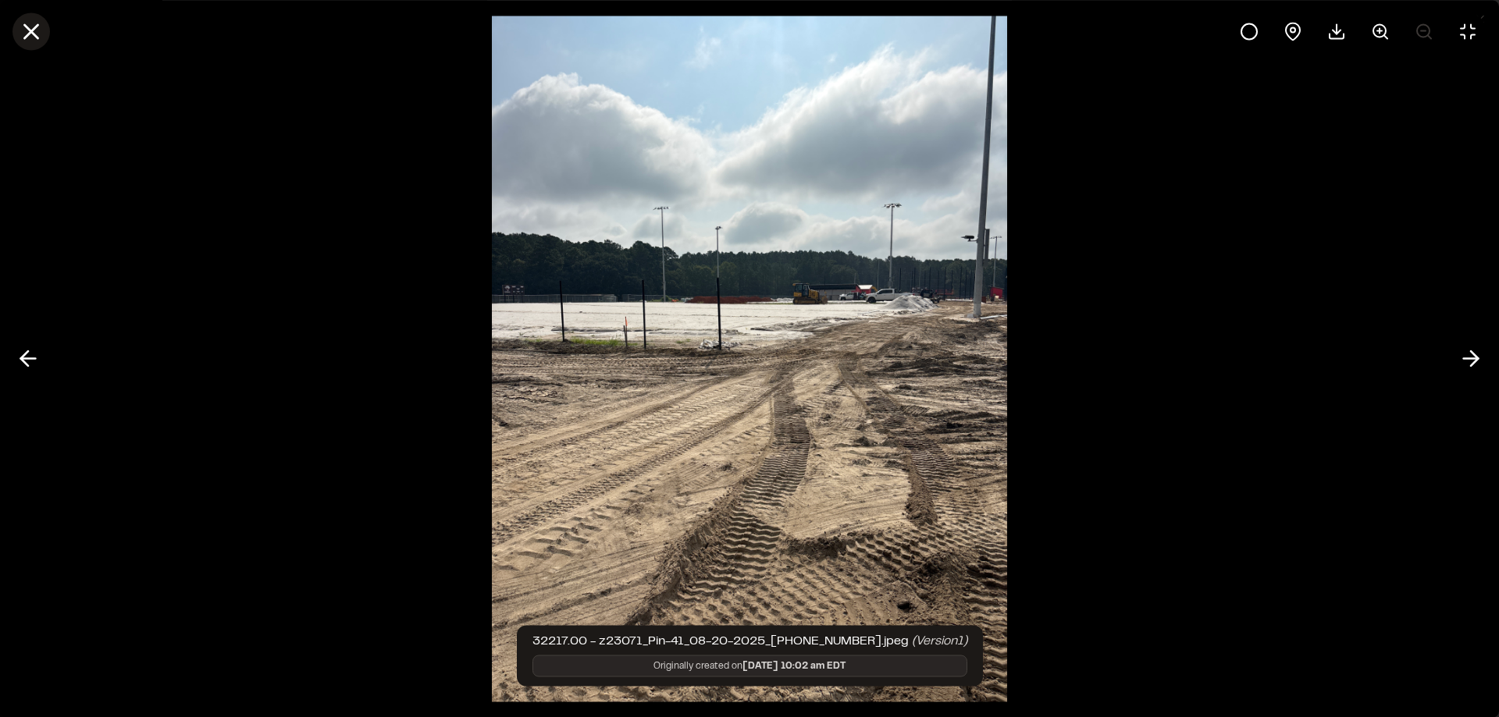
click at [38, 34] on icon at bounding box center [31, 31] width 27 height 27
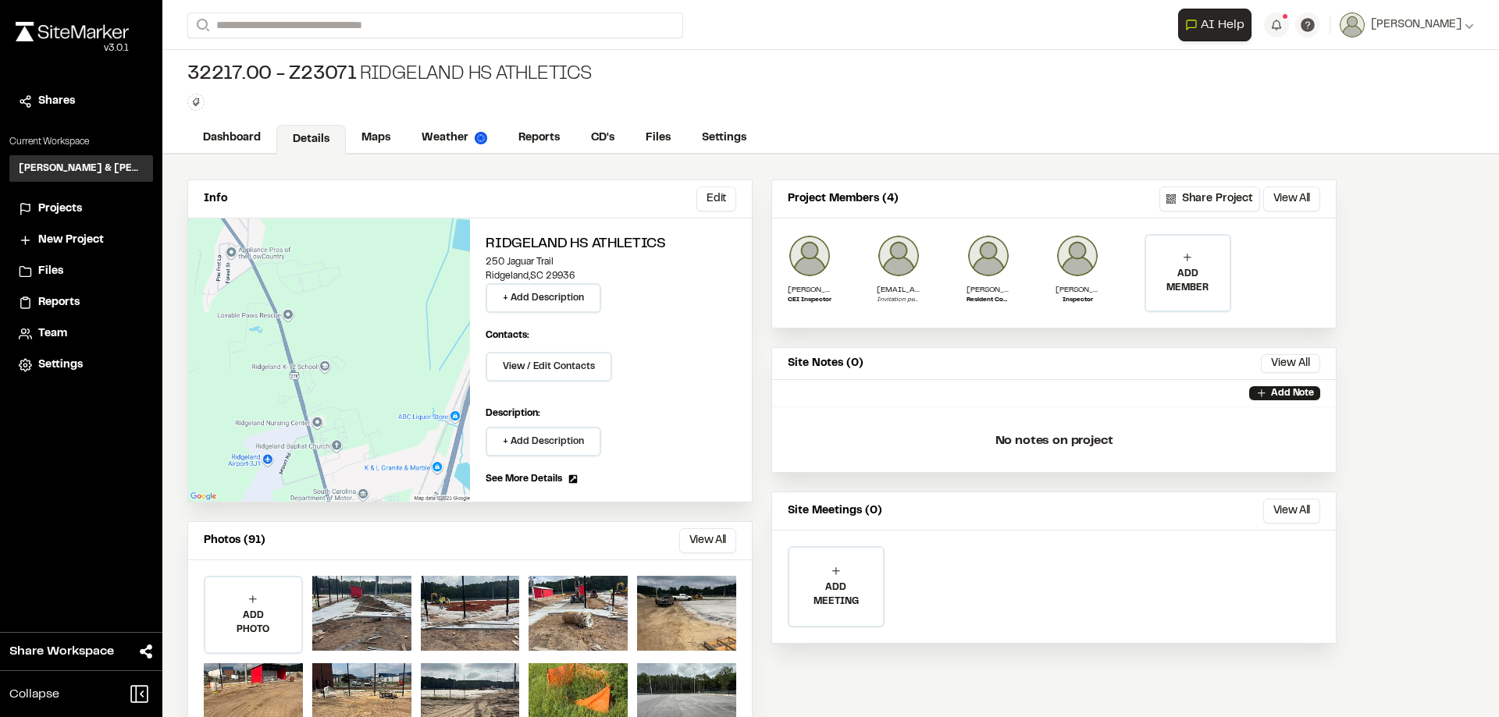
click at [1097, 56] on div "Assets ( 91 ) Wed Aug 20, 2025 Thu Aug 07, 2025 Close Select Download Zoom to P…" at bounding box center [749, 370] width 1499 height 717
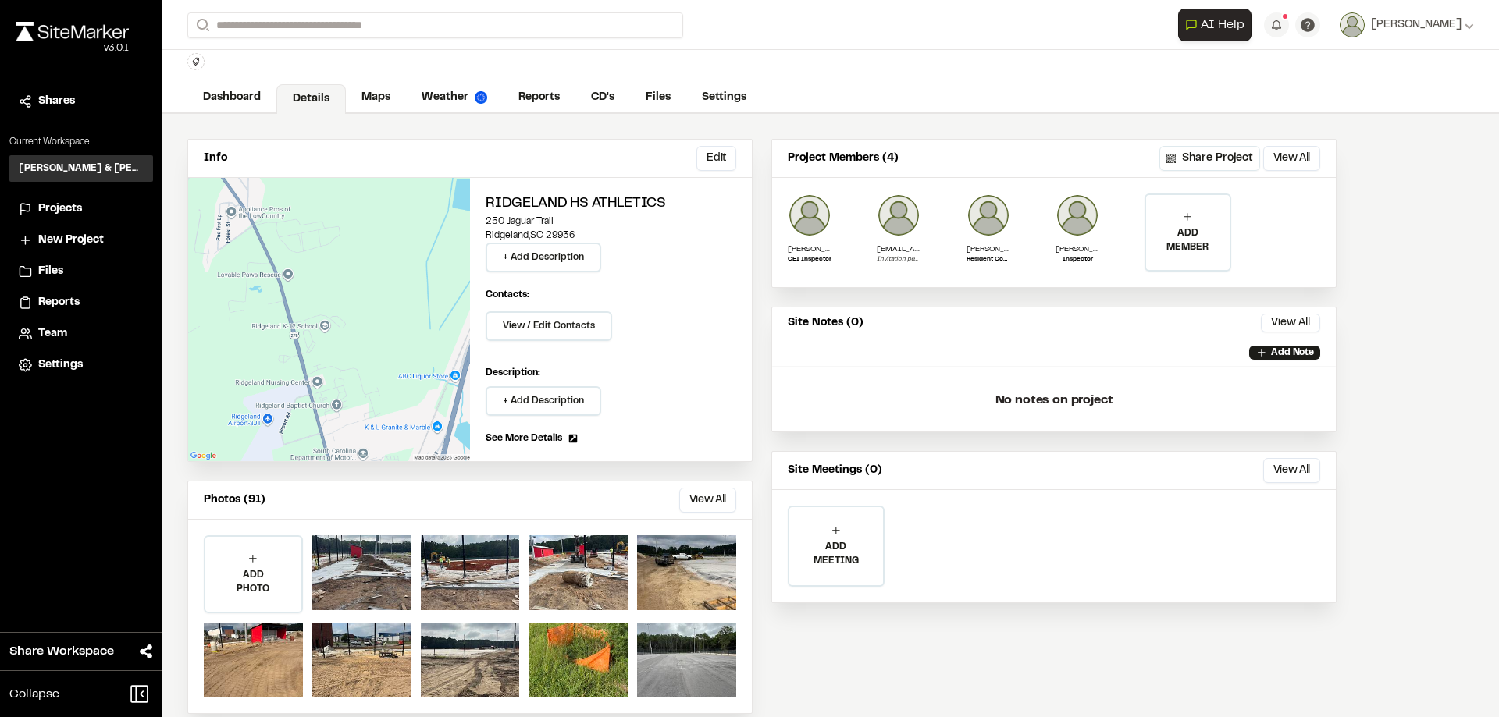
scroll to position [62, 0]
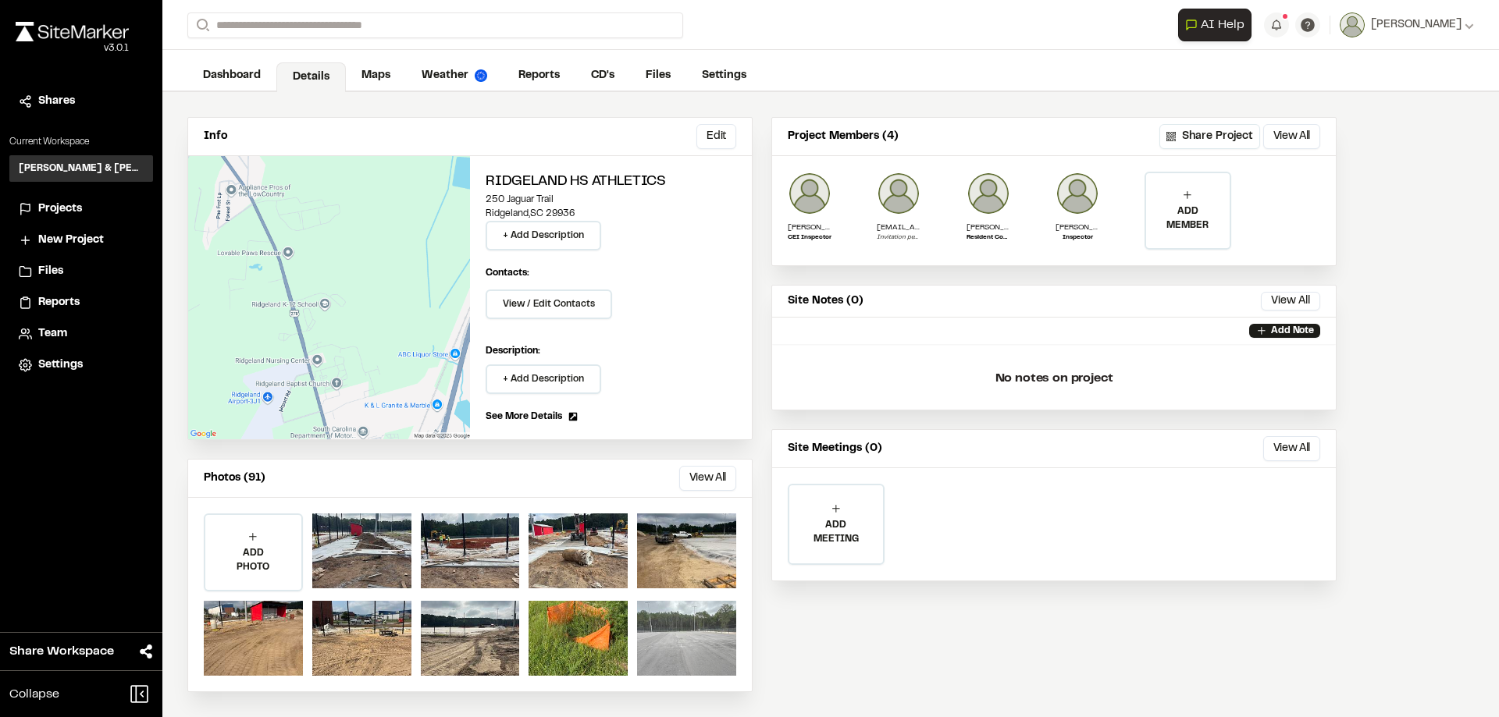
click at [710, 642] on div at bounding box center [686, 638] width 99 height 75
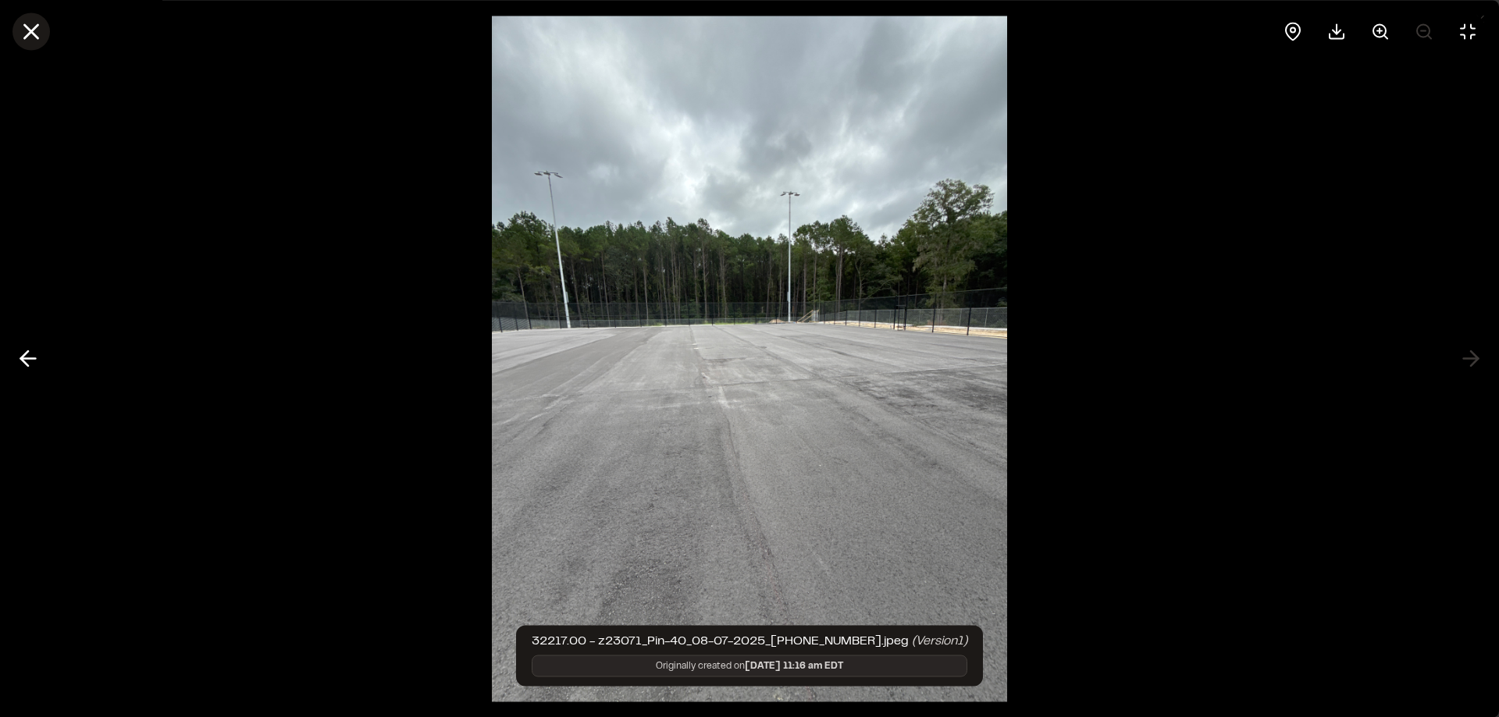
click at [28, 30] on icon at bounding box center [31, 31] width 27 height 27
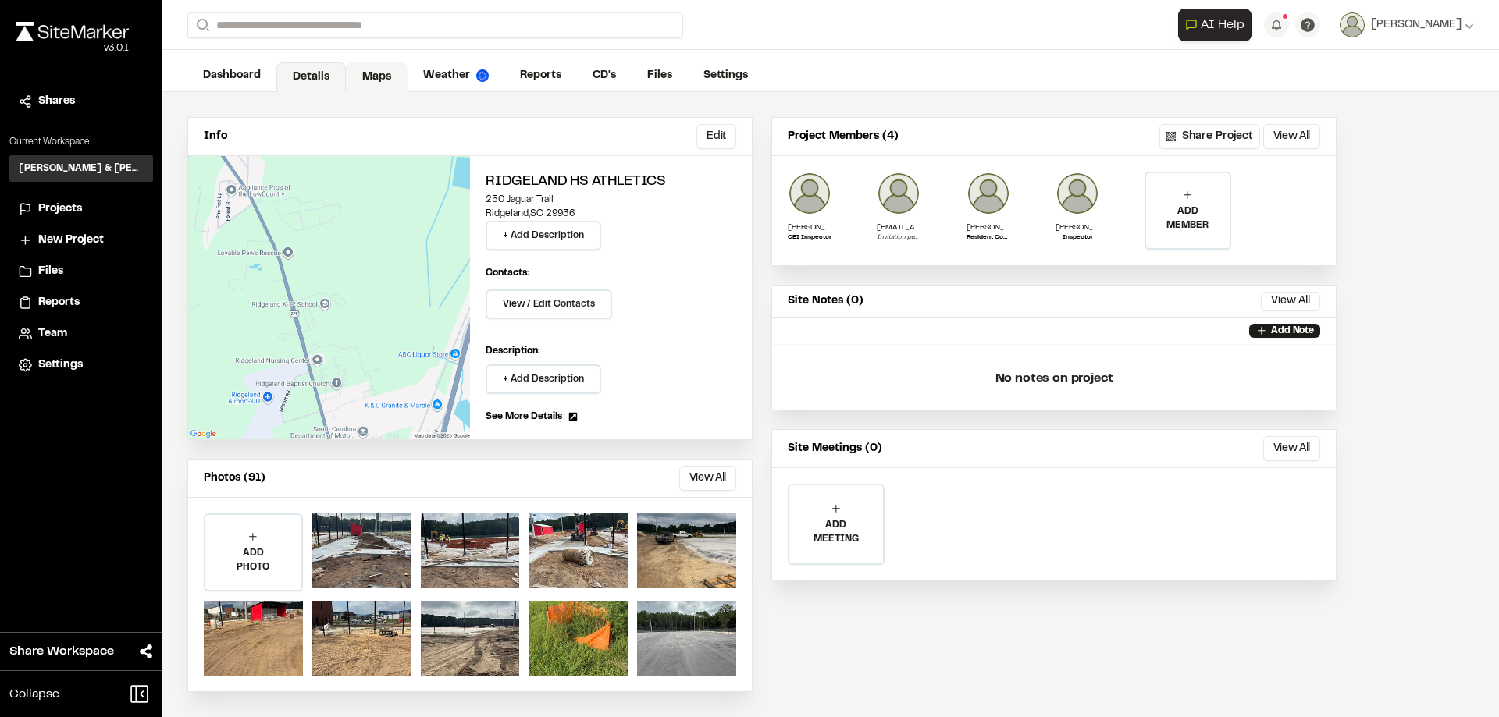
click at [379, 79] on link "Maps" at bounding box center [377, 77] width 62 height 30
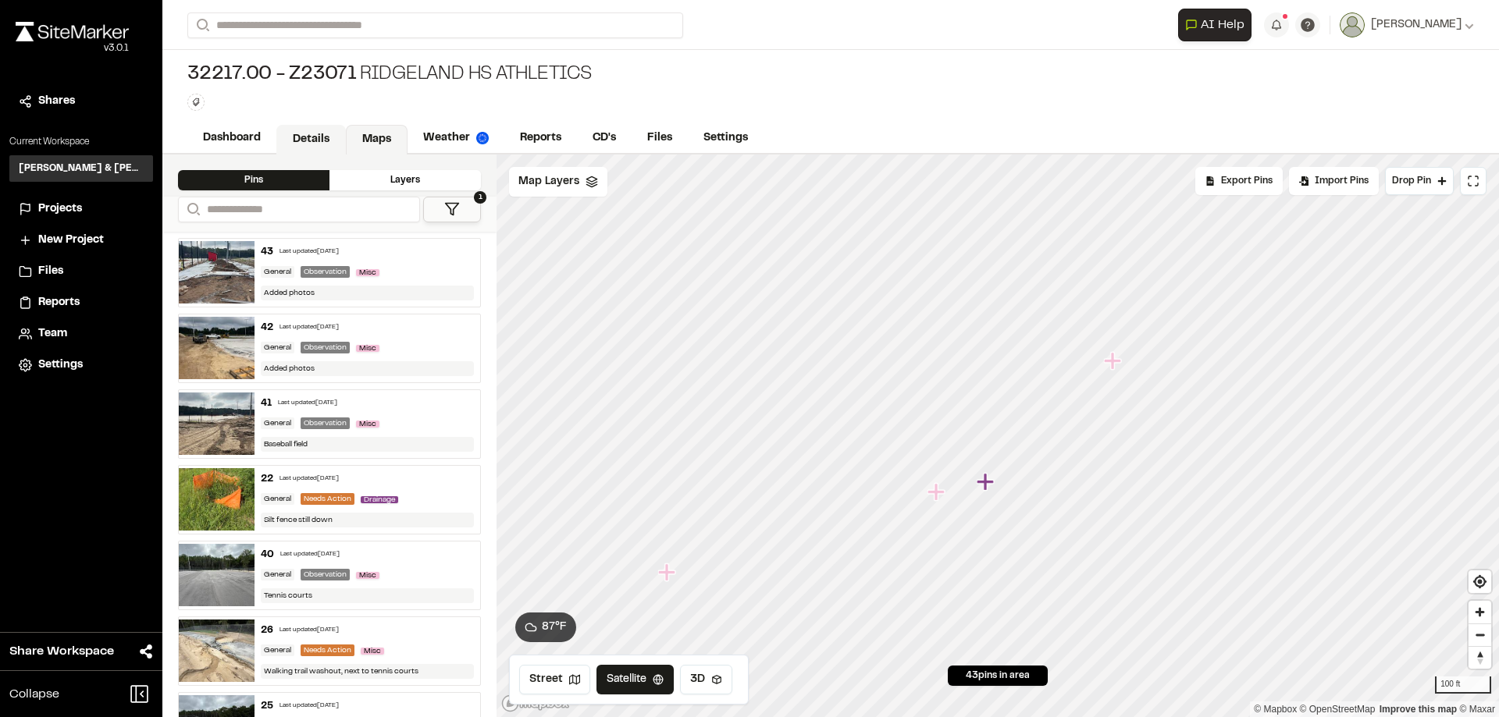
click at [306, 140] on link "Details" at bounding box center [310, 140] width 69 height 30
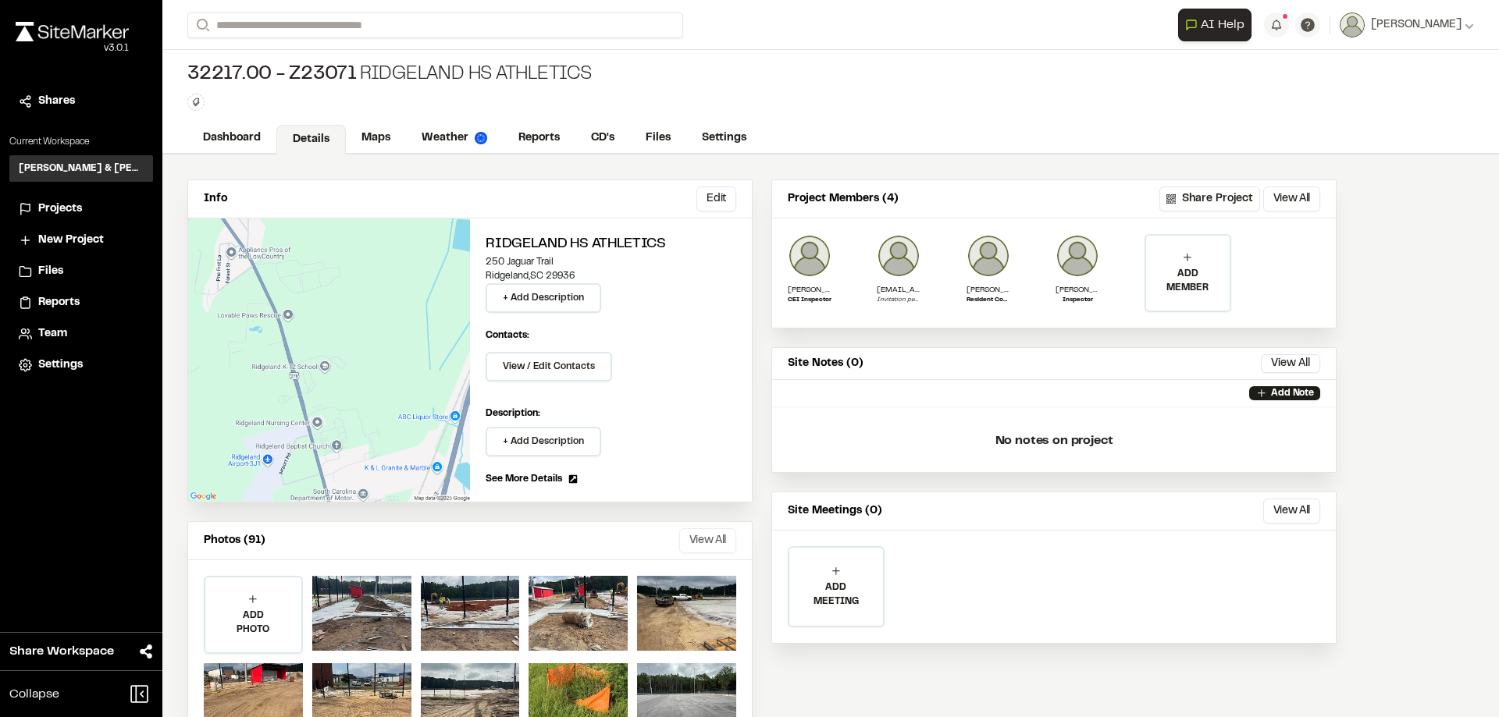
click at [728, 551] on button "View All" at bounding box center [707, 541] width 57 height 25
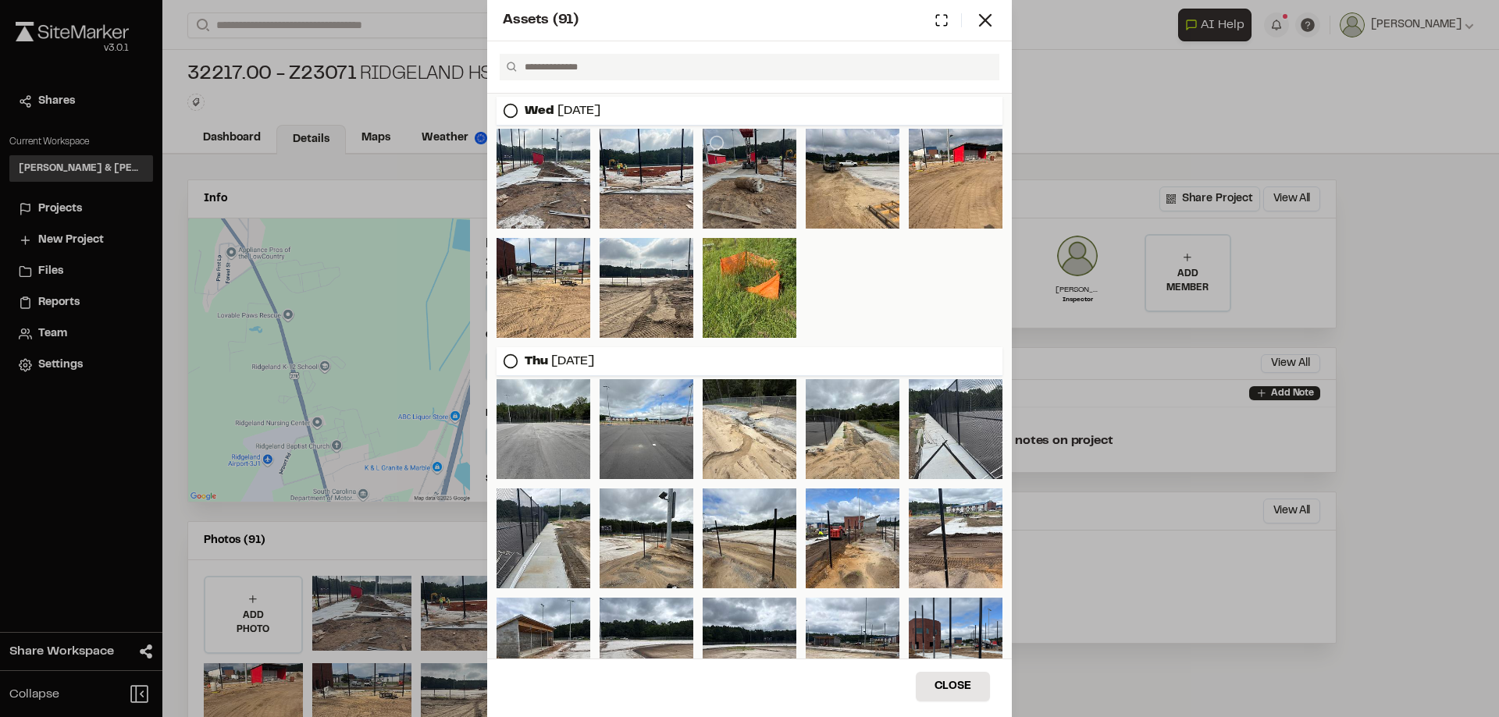
click at [763, 190] on div at bounding box center [750, 179] width 94 height 100
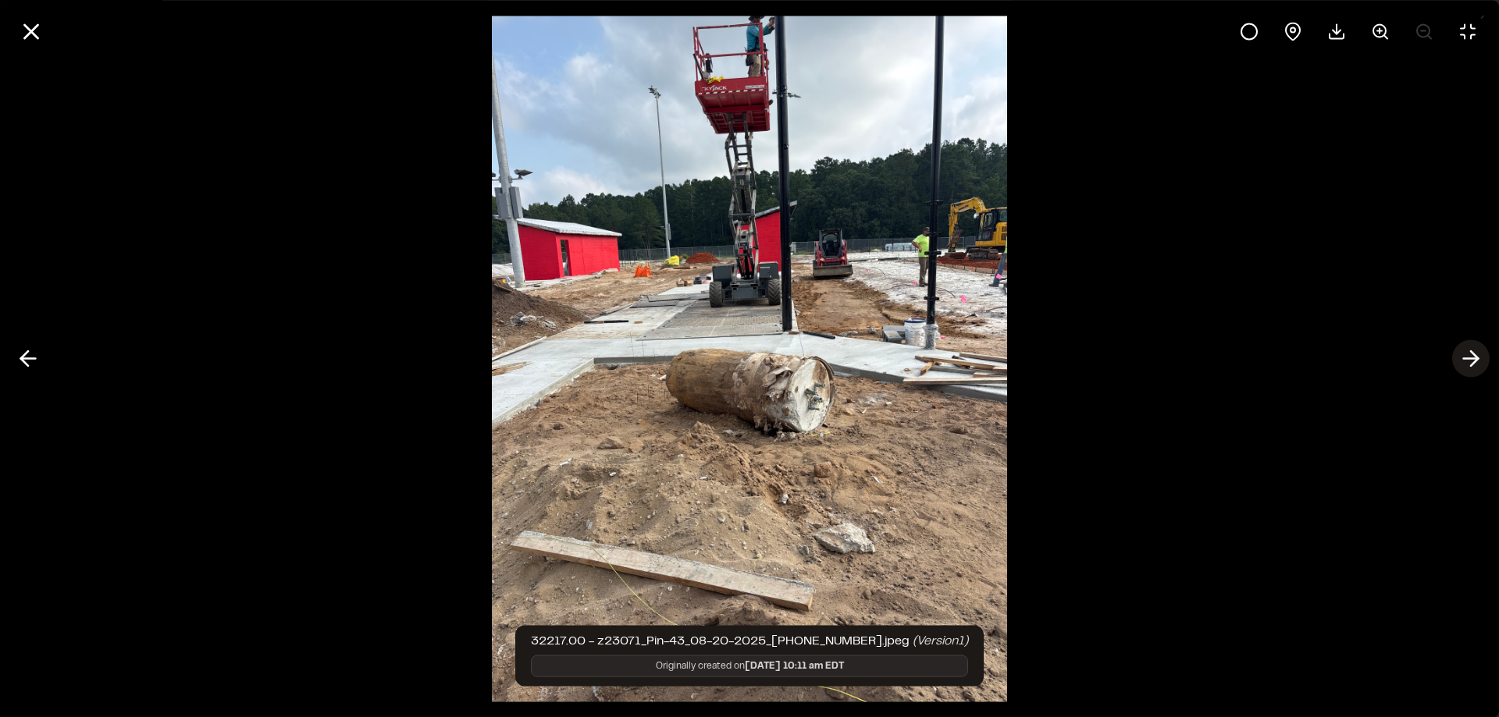
click at [1475, 365] on icon at bounding box center [1470, 359] width 25 height 27
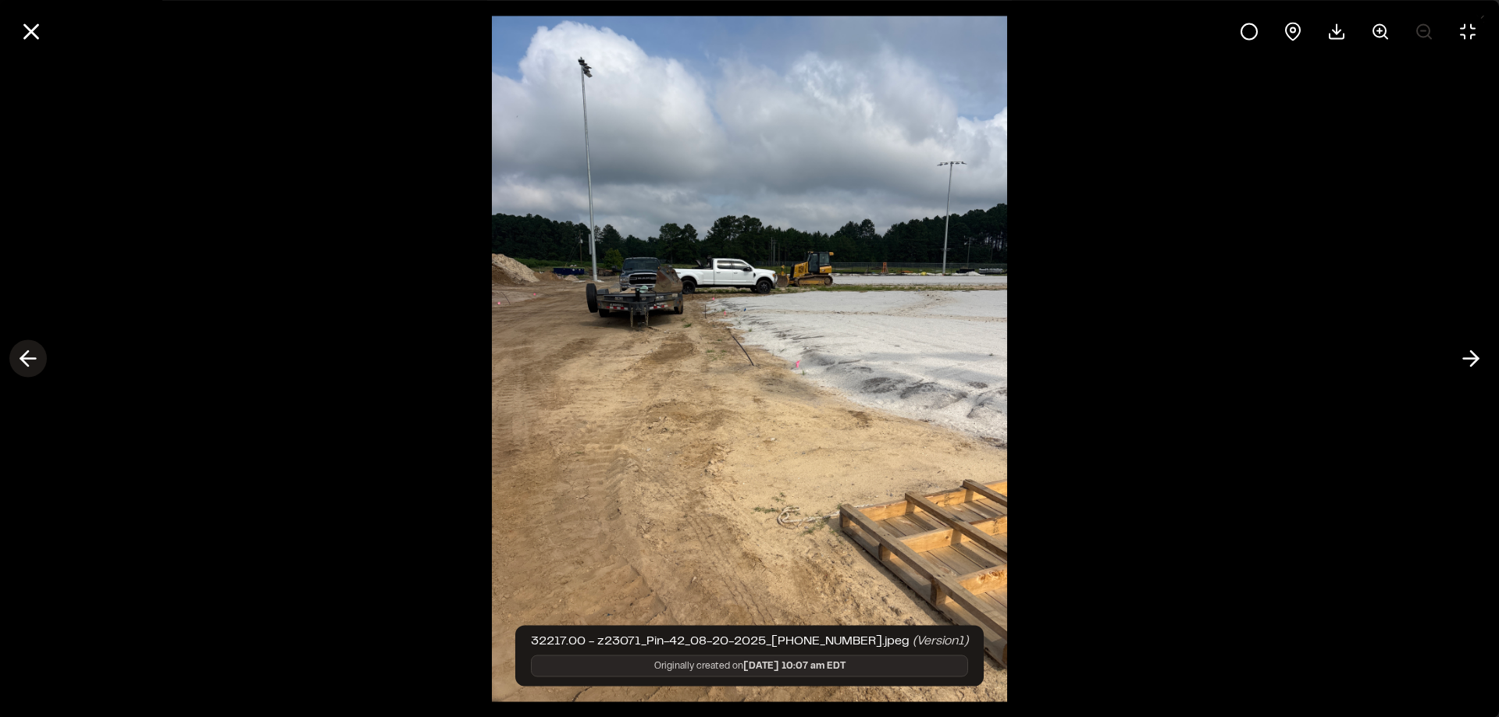
click at [35, 358] on icon at bounding box center [28, 359] width 25 height 27
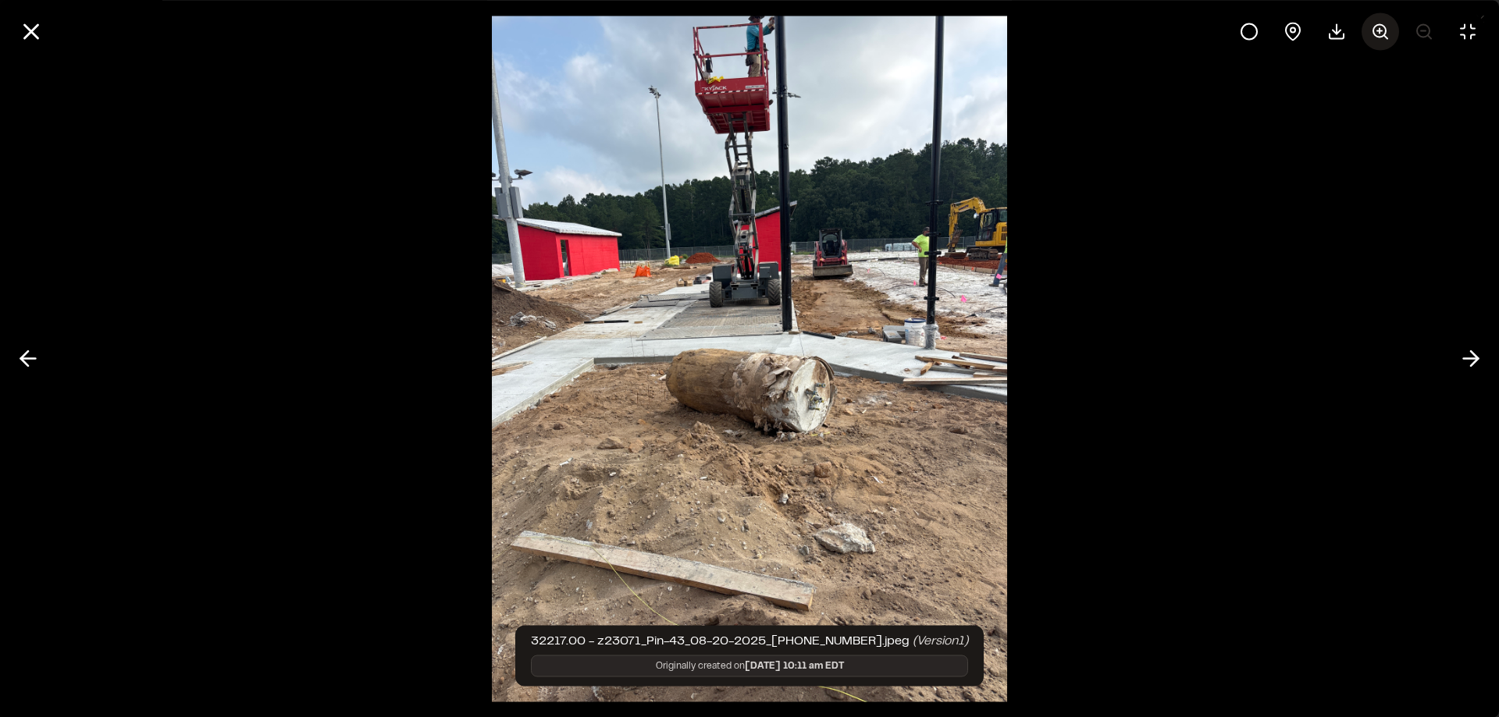
click at [1377, 27] on icon at bounding box center [1380, 31] width 19 height 19
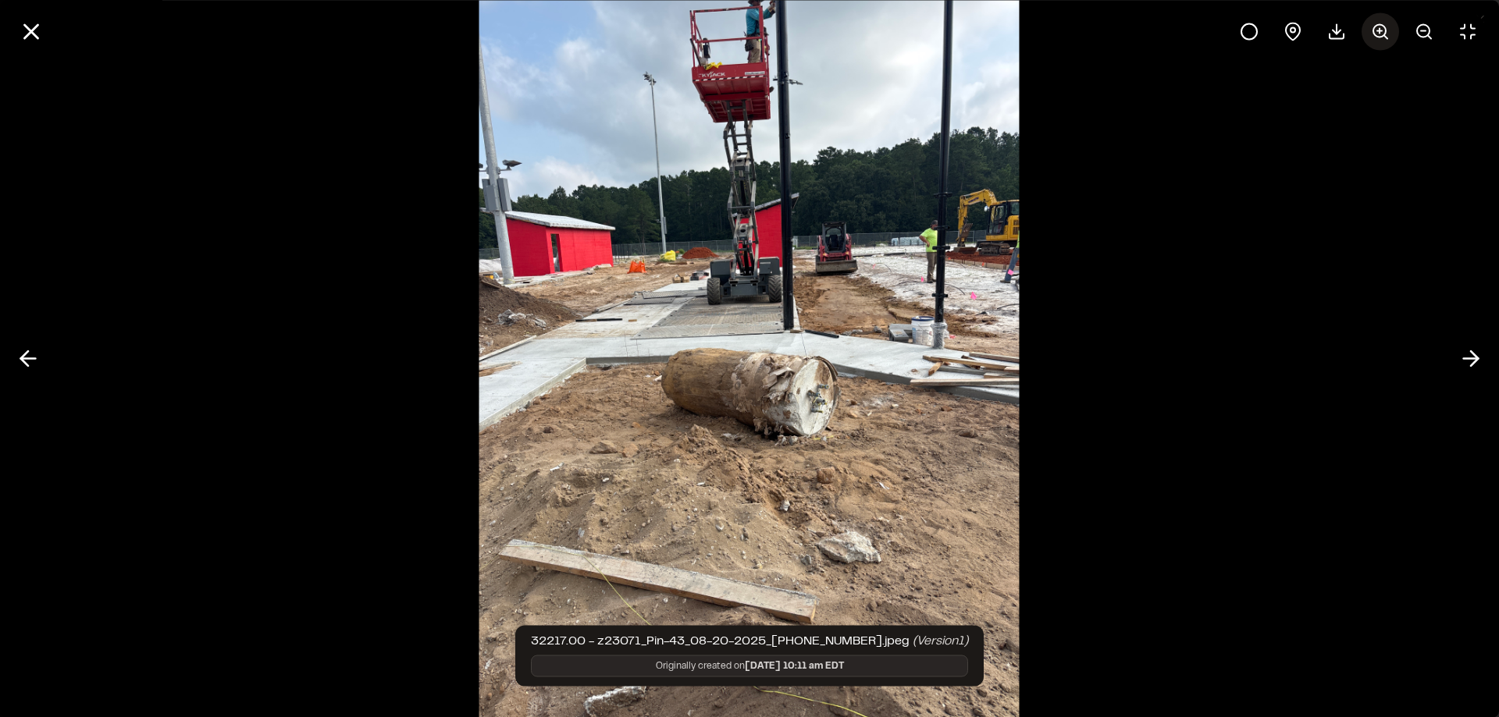
click at [1377, 27] on icon at bounding box center [1380, 31] width 19 height 19
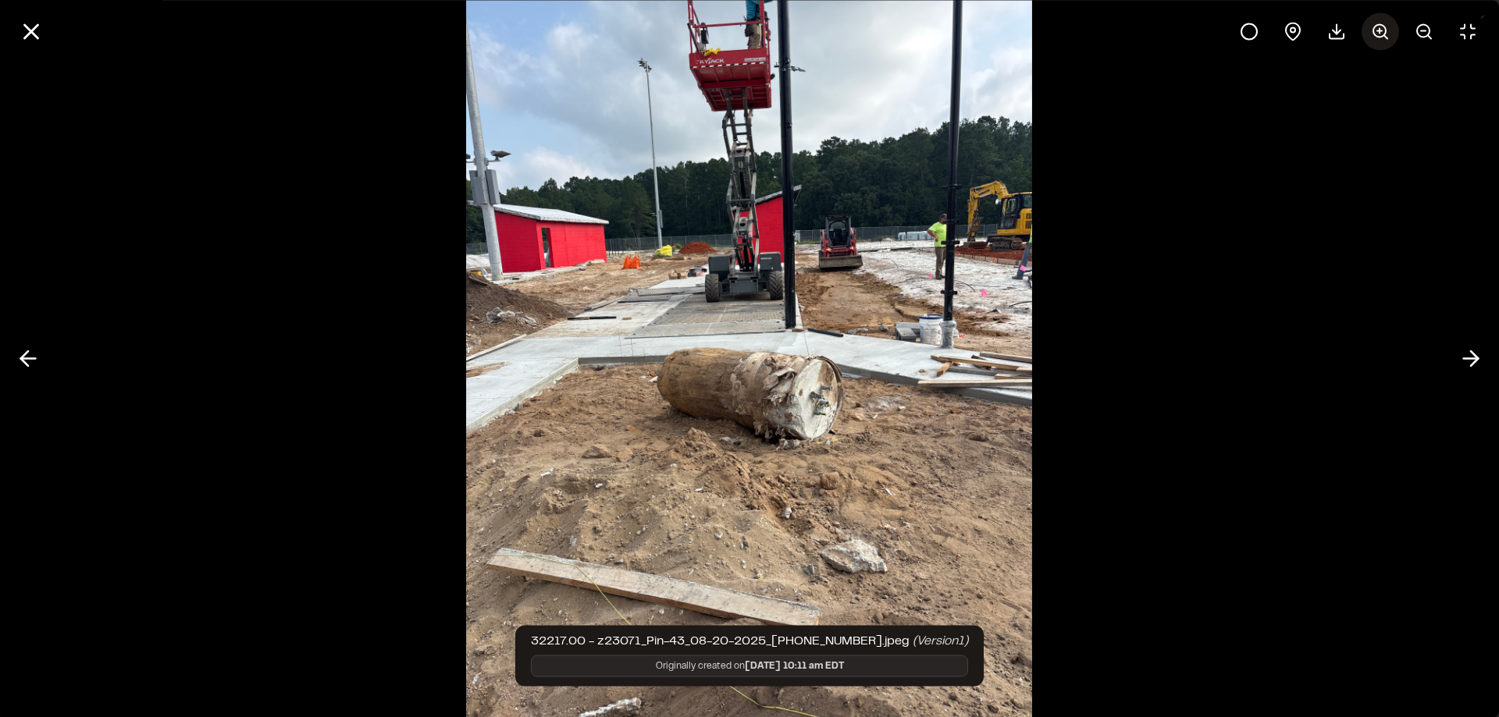
click at [1377, 27] on icon at bounding box center [1380, 31] width 19 height 19
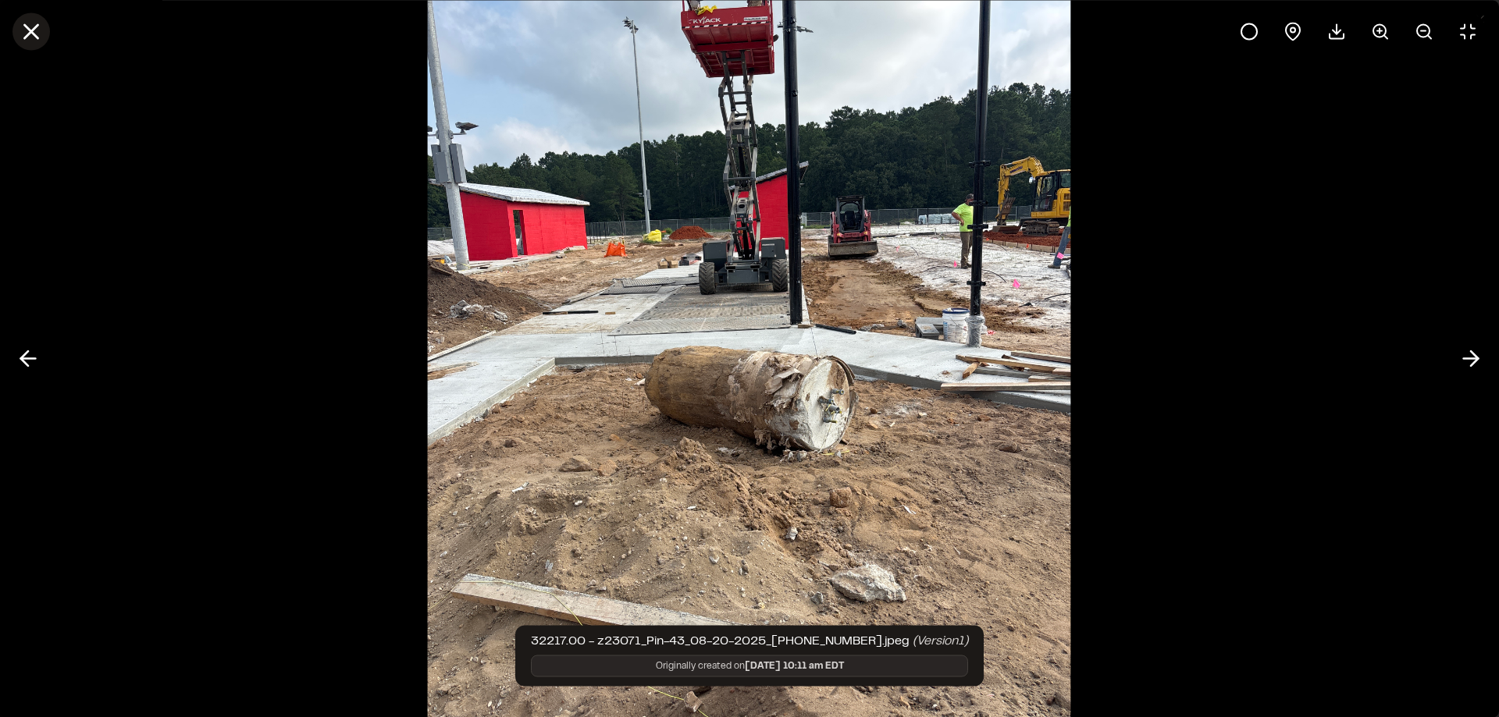
click at [38, 25] on line at bounding box center [31, 31] width 13 height 13
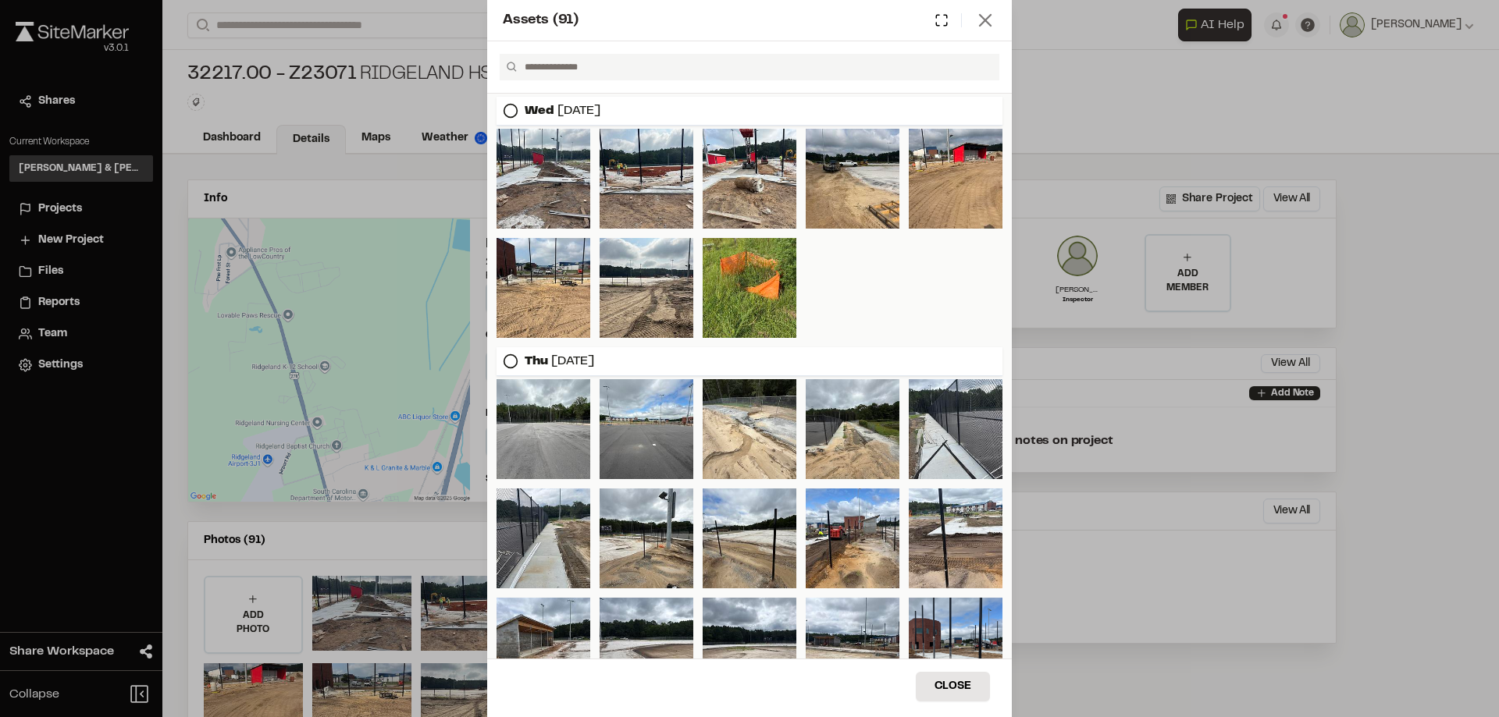
click at [984, 21] on line at bounding box center [985, 20] width 11 height 11
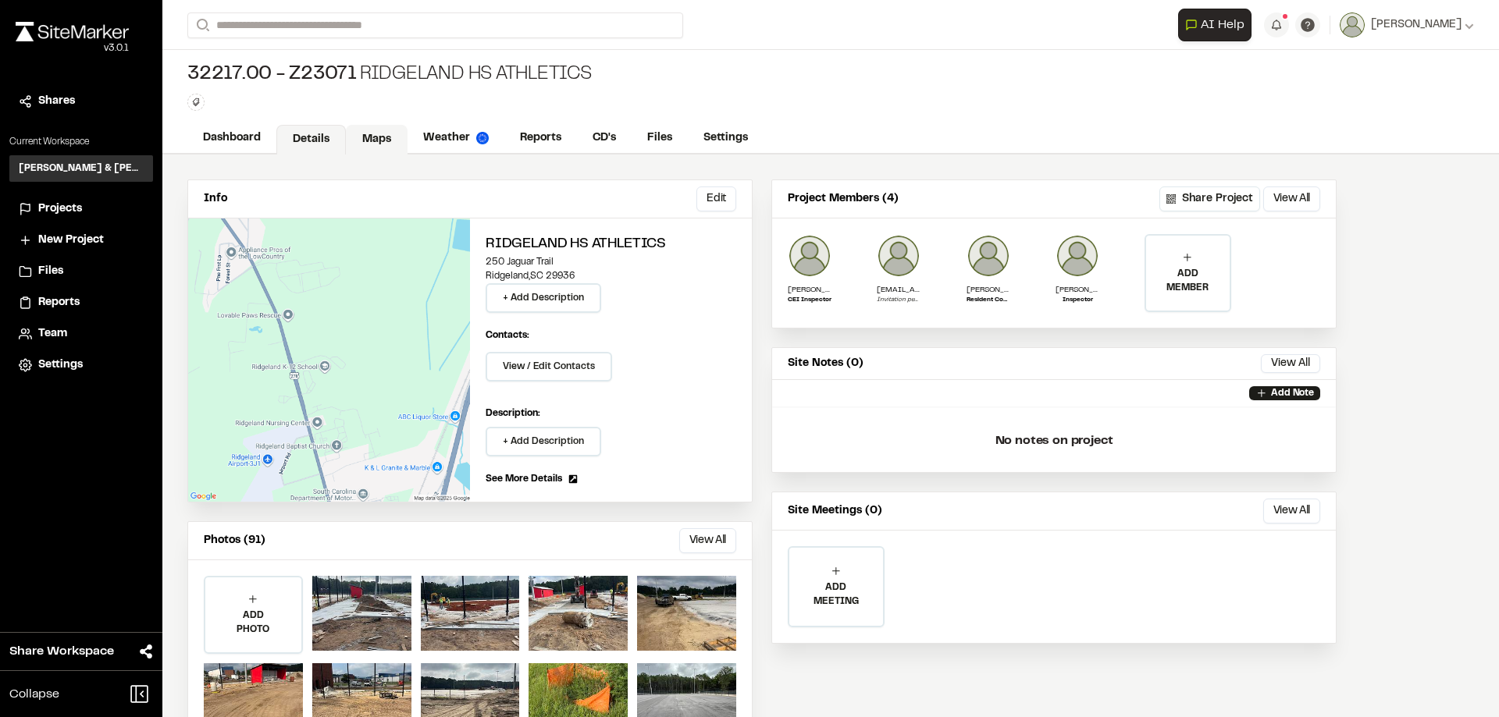
click at [379, 140] on link "Maps" at bounding box center [377, 140] width 62 height 30
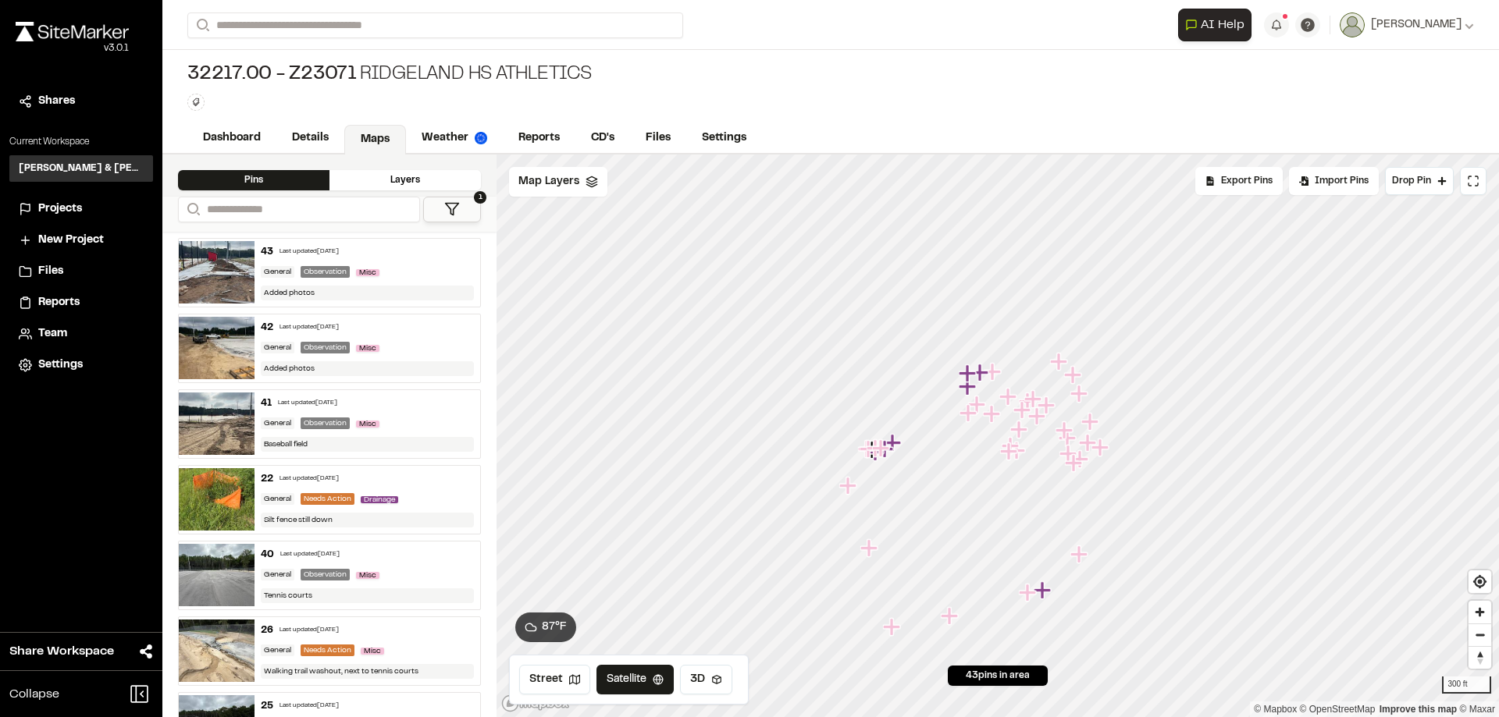
click at [471, 214] on button "1" at bounding box center [452, 210] width 58 height 26
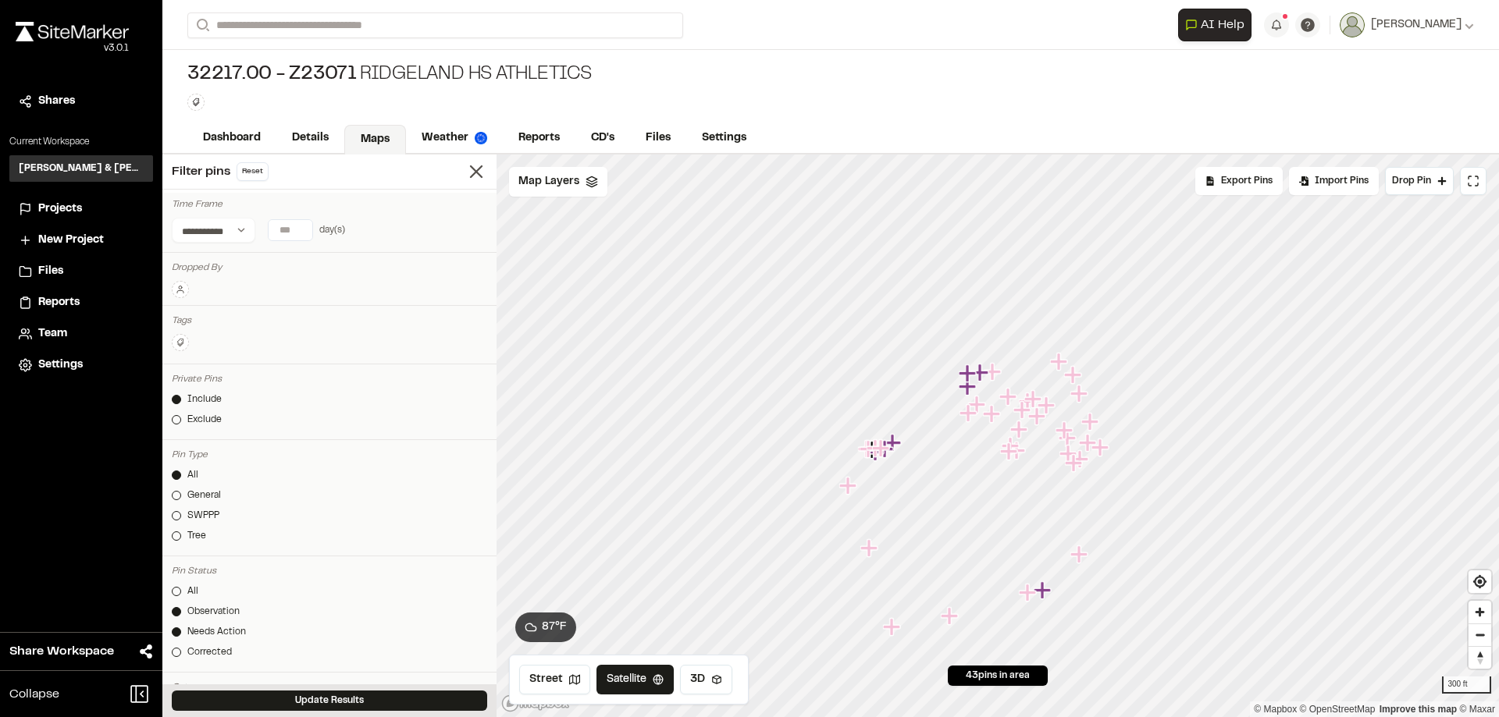
type input "*"
click at [298, 233] on input "*" at bounding box center [291, 230] width 44 height 20
click at [201, 261] on button "Today" at bounding box center [194, 261] width 45 height 25
click at [174, 594] on div at bounding box center [176, 591] width 9 height 9
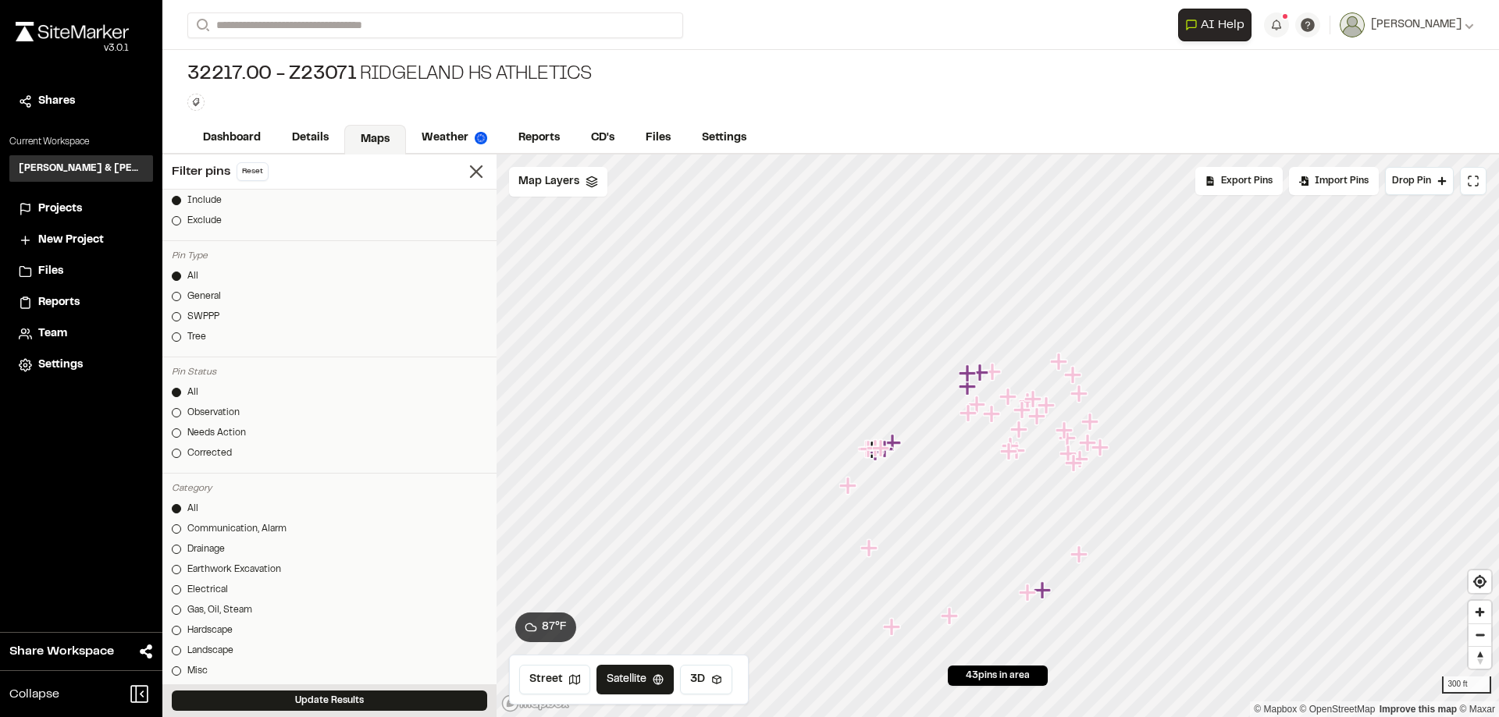
scroll to position [312, 0]
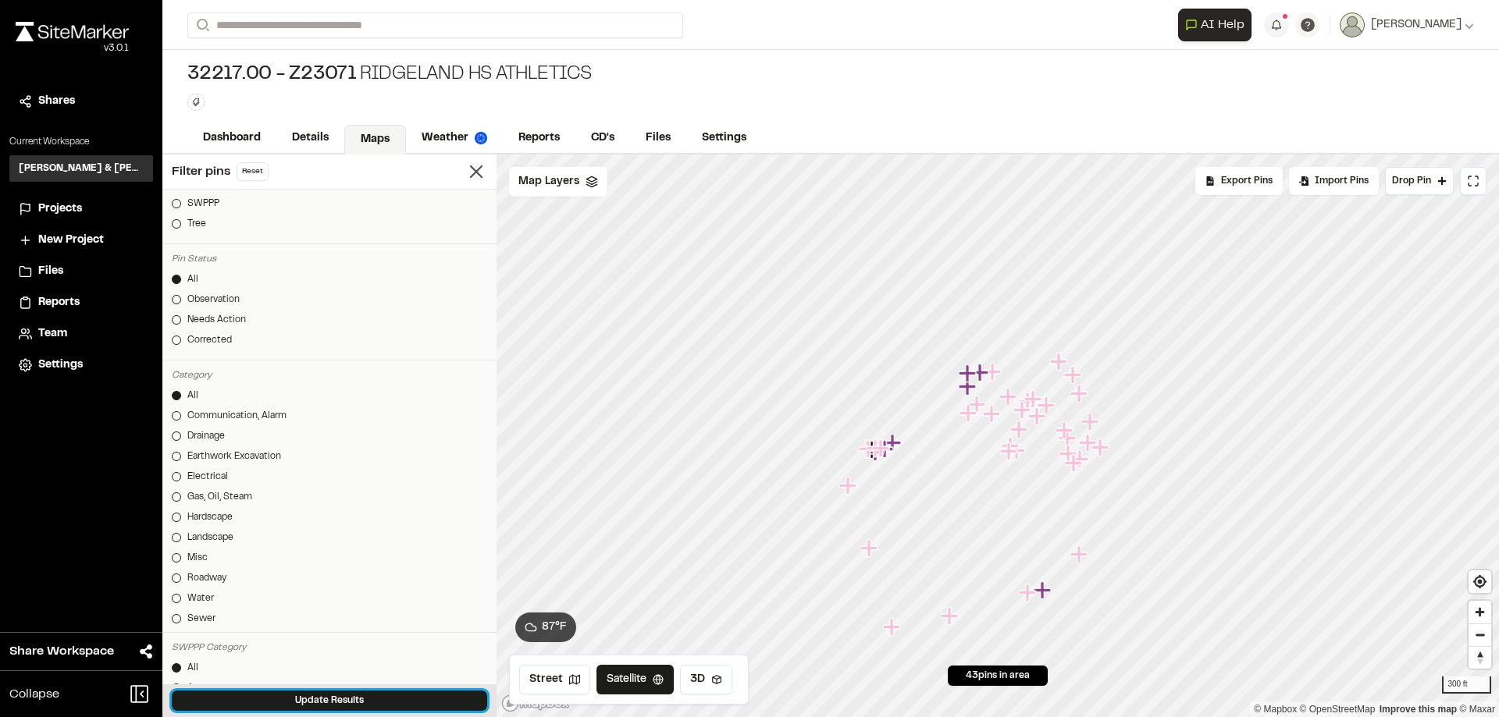
click at [329, 699] on button "Update Results" at bounding box center [329, 701] width 315 height 20
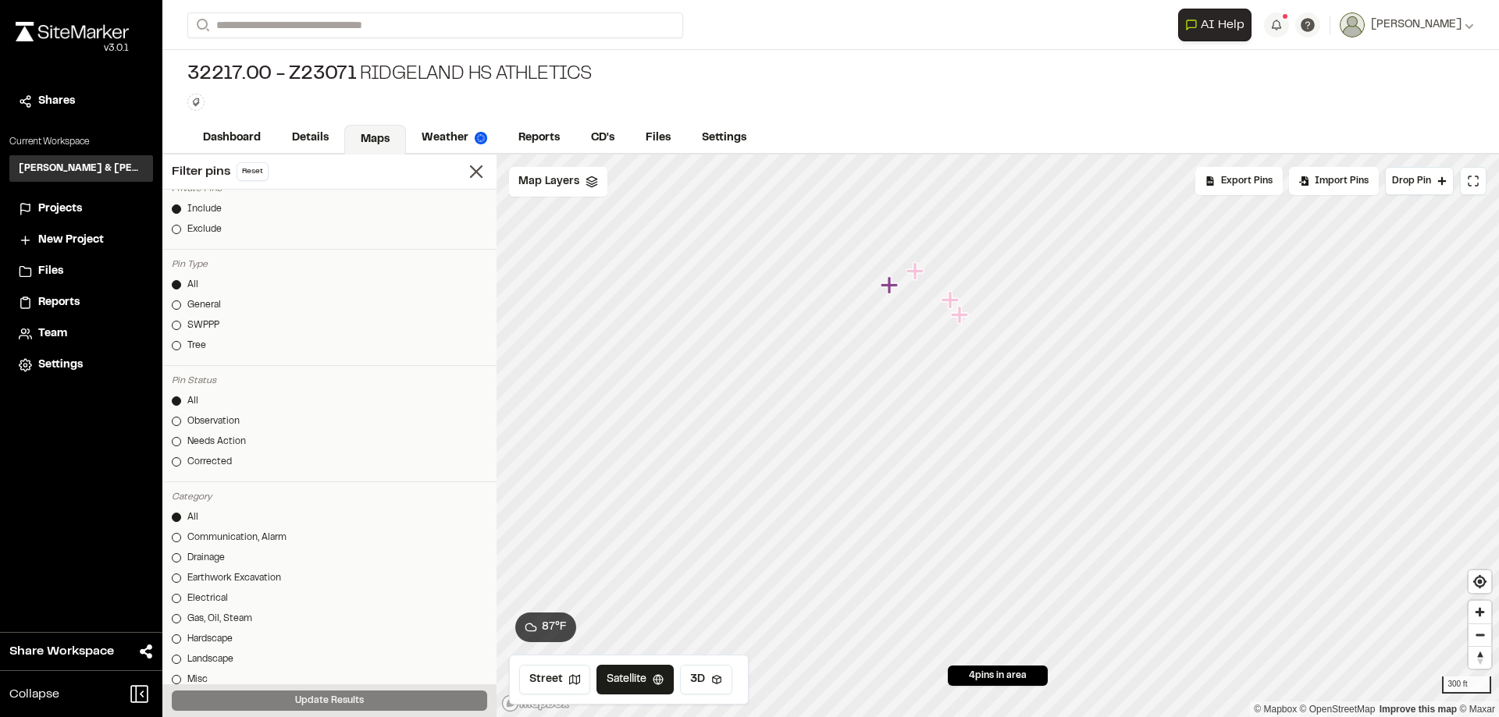
scroll to position [165, 0]
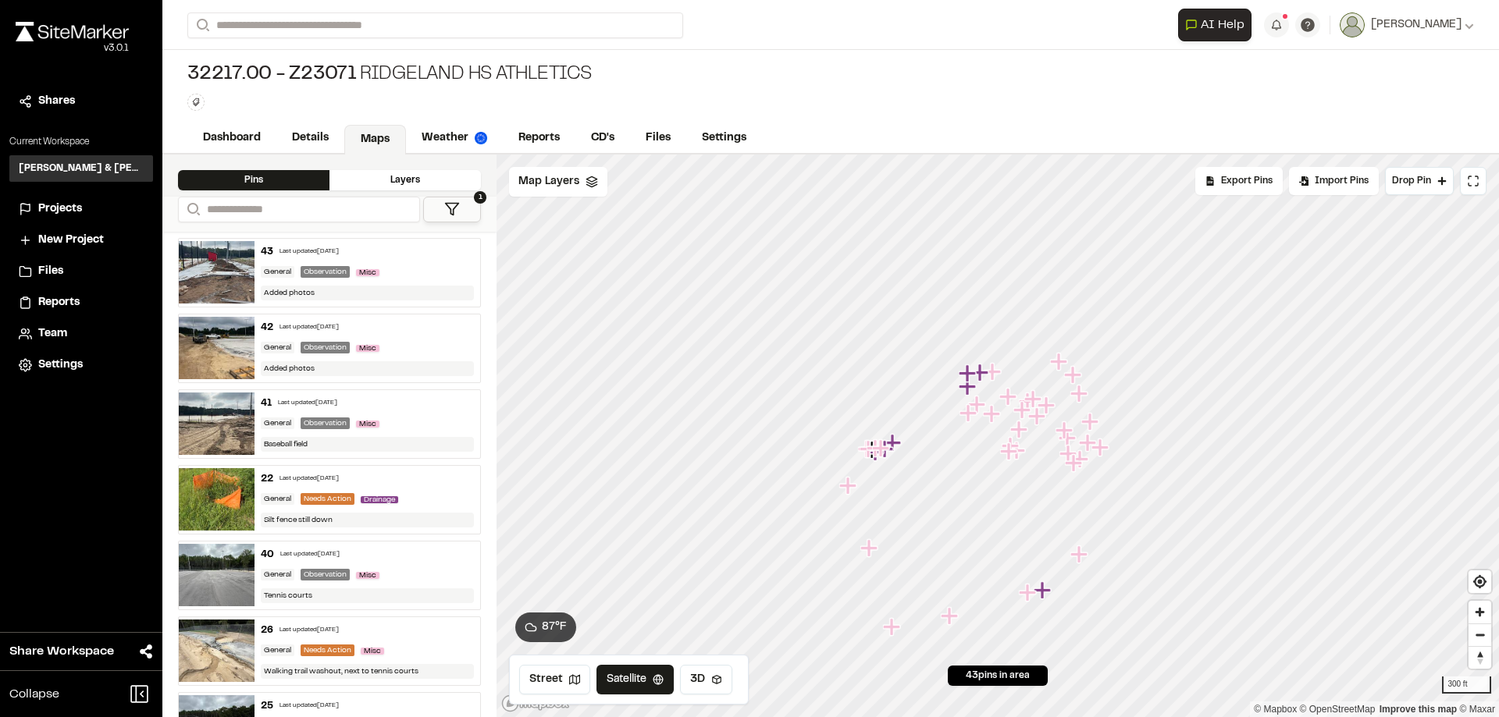
click at [440, 217] on button "1" at bounding box center [452, 210] width 58 height 26
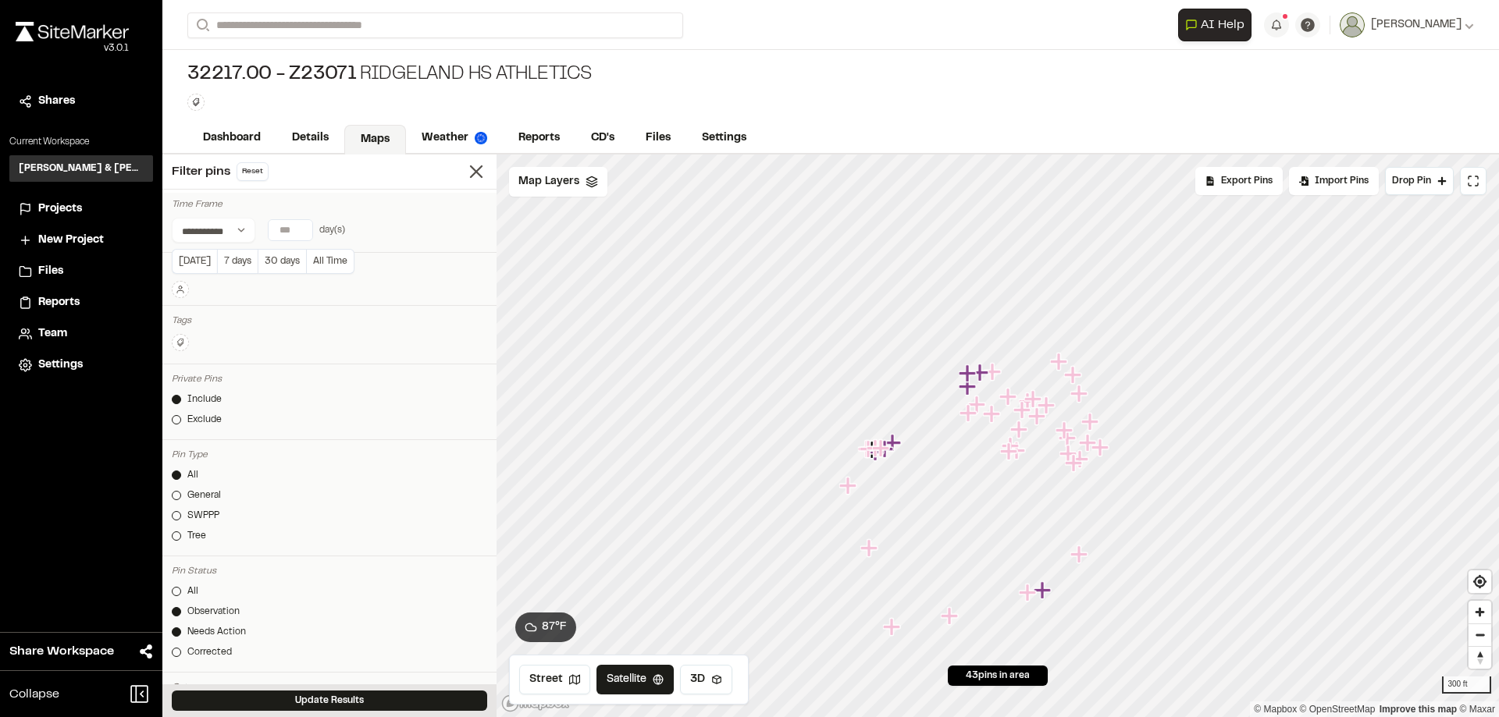
click at [276, 236] on input "number" at bounding box center [291, 230] width 44 height 20
click at [187, 261] on button "Today" at bounding box center [194, 261] width 45 height 25
type input "*"
click at [181, 595] on link "All" at bounding box center [329, 592] width 315 height 14
click at [324, 705] on button "Update Results" at bounding box center [329, 701] width 315 height 20
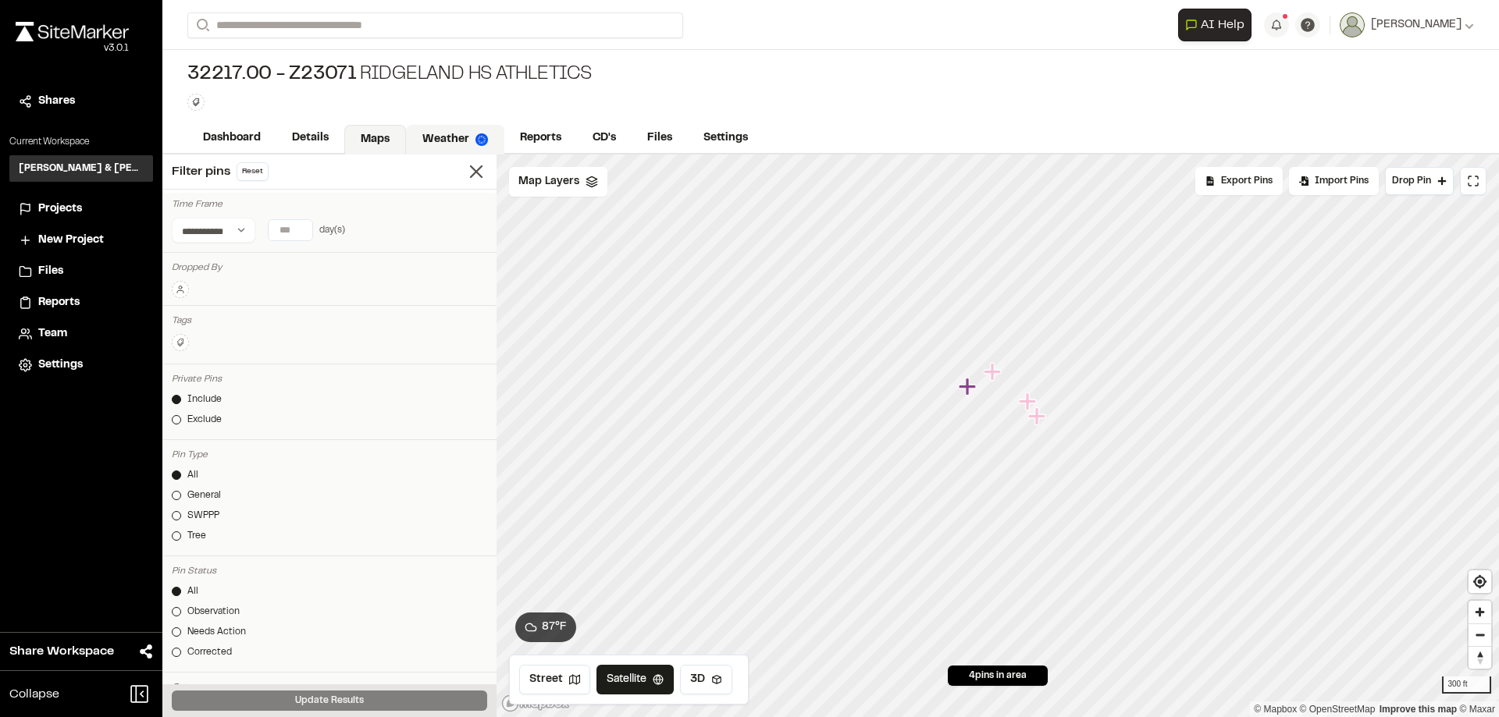
click at [448, 135] on link "Weather" at bounding box center [455, 140] width 98 height 30
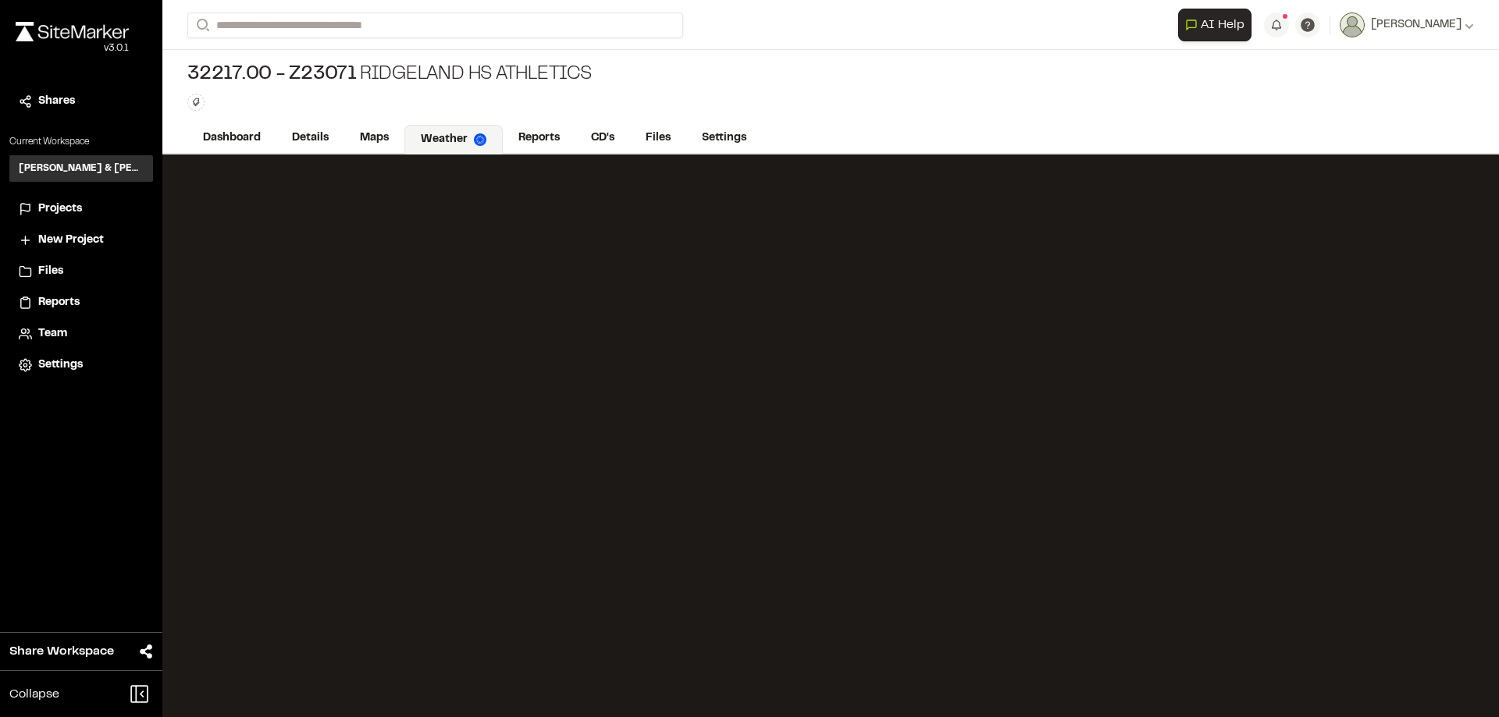
click at [824, 112] on div "32217.00 - z23071 Ridgeland HS Athletics Type Enter or comma to add tag." at bounding box center [830, 86] width 1337 height 73
click at [65, 214] on span "Projects" at bounding box center [60, 209] width 44 height 17
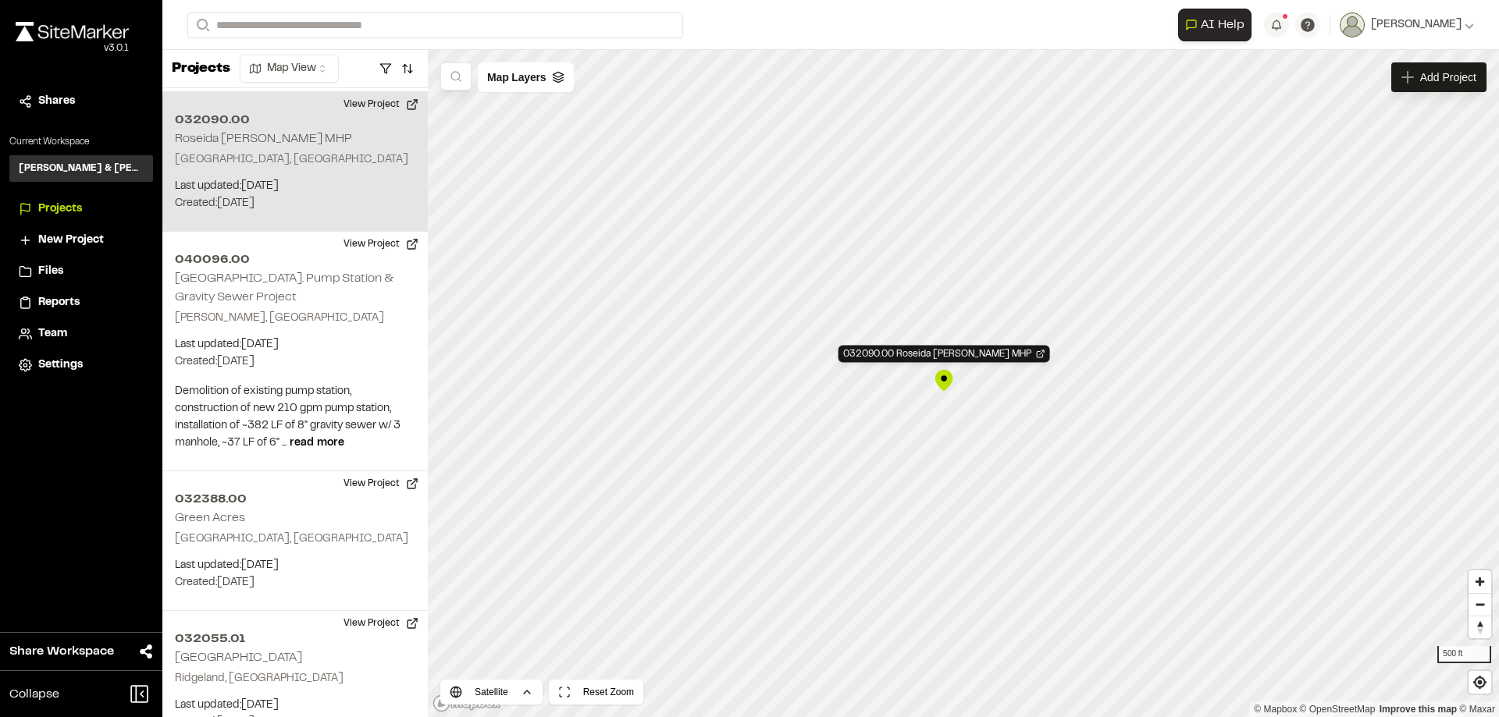
scroll to position [788, 0]
click at [215, 137] on h2 "Roseida [PERSON_NAME] MHP" at bounding box center [263, 135] width 177 height 11
click at [379, 100] on button "View Project" at bounding box center [381, 100] width 94 height 25
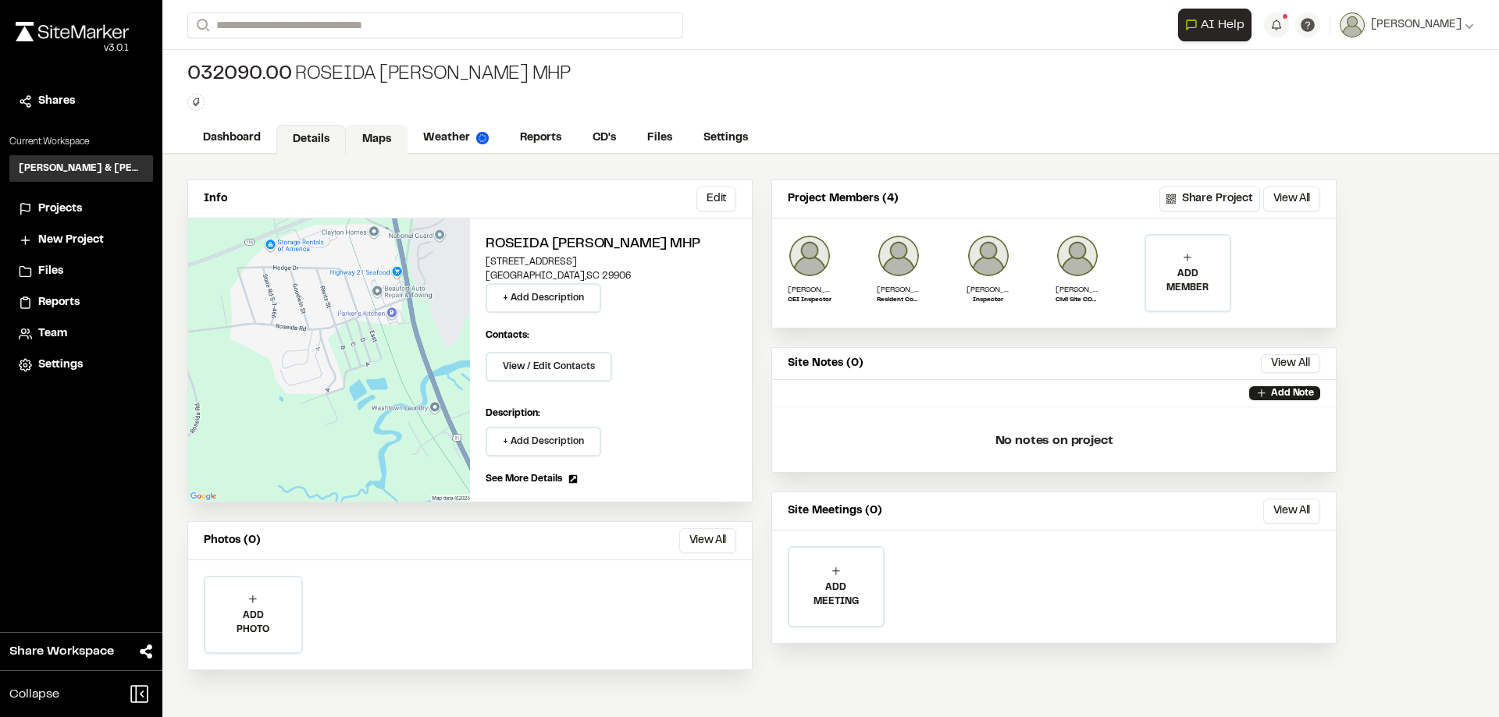
click at [372, 136] on link "Maps" at bounding box center [377, 140] width 62 height 30
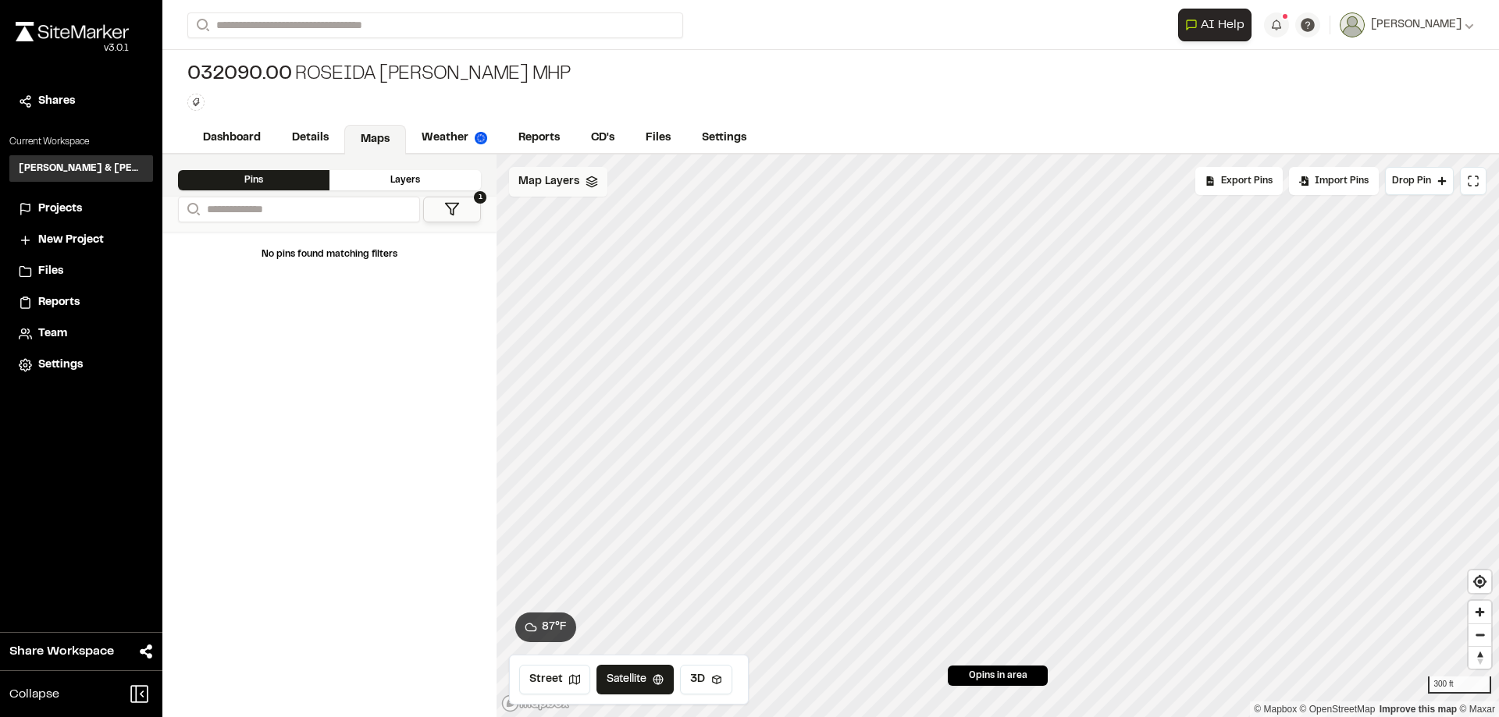
click at [533, 175] on span "Map Layers" at bounding box center [548, 181] width 61 height 17
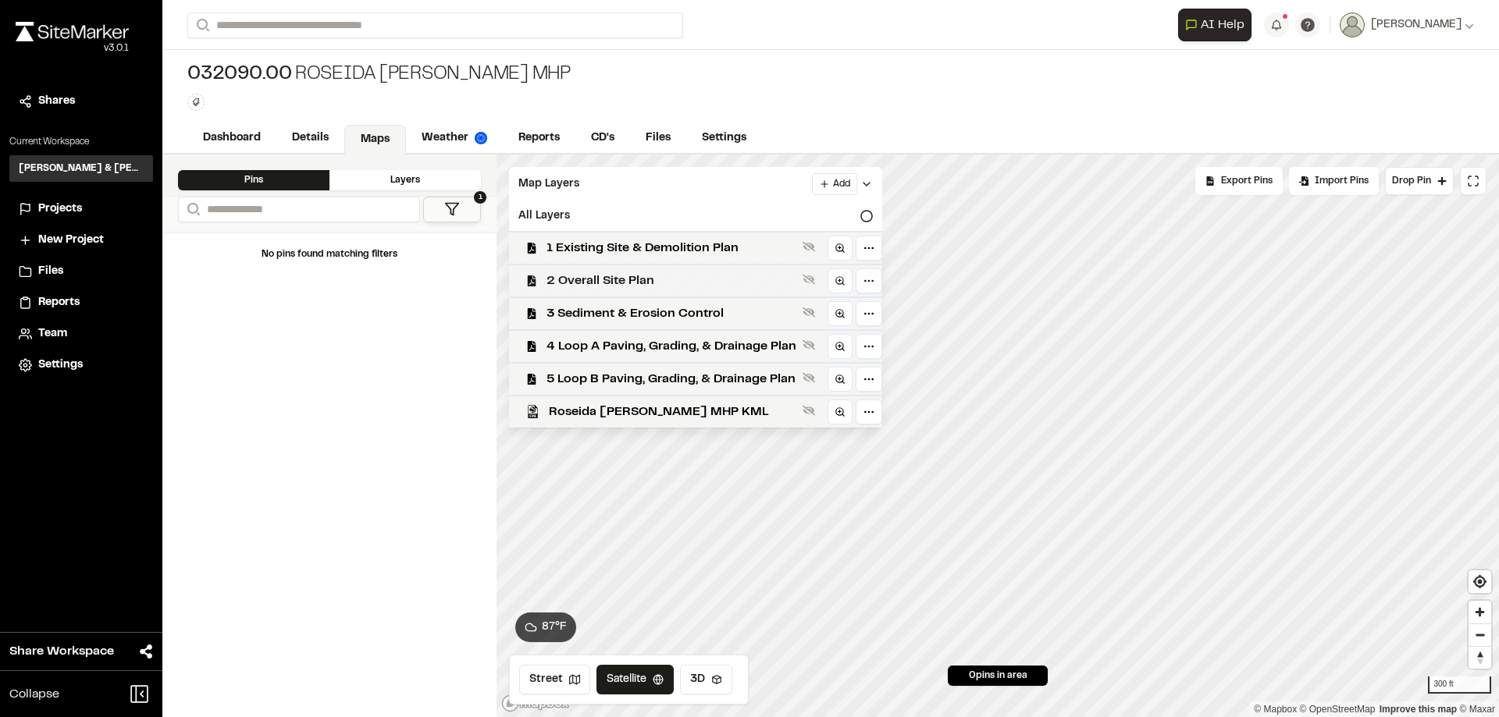
click at [645, 281] on span "2 Overall Site Plan" at bounding box center [672, 281] width 250 height 19
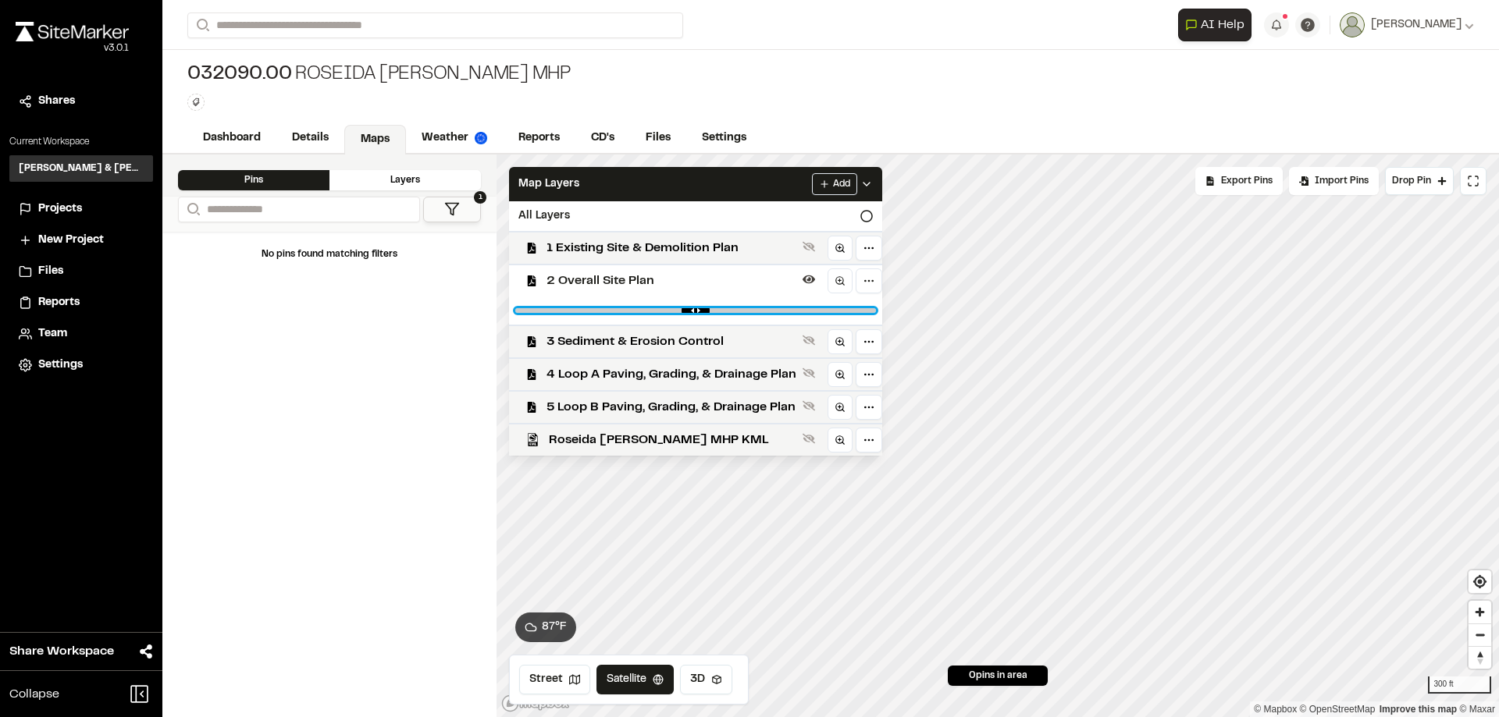
drag, startPoint x: 864, startPoint y: 312, endPoint x: 768, endPoint y: 308, distance: 96.1
type input "****"
click at [768, 308] on input "range" at bounding box center [695, 310] width 361 height 5
click at [659, 243] on span "1 Existing Site & Demolition Plan" at bounding box center [672, 248] width 250 height 19
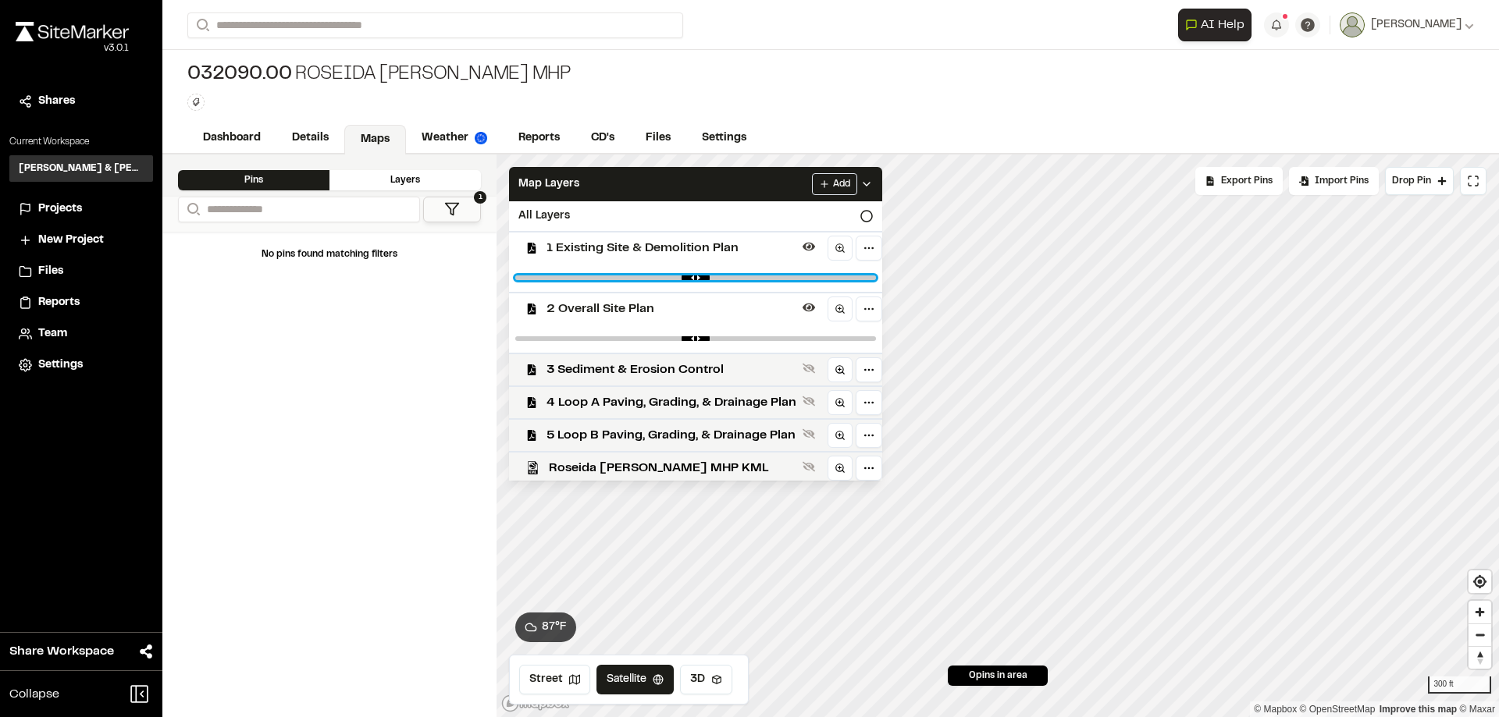
drag, startPoint x: 859, startPoint y: 279, endPoint x: 745, endPoint y: 275, distance: 114.1
type input "****"
click at [749, 280] on input "range" at bounding box center [695, 278] width 361 height 5
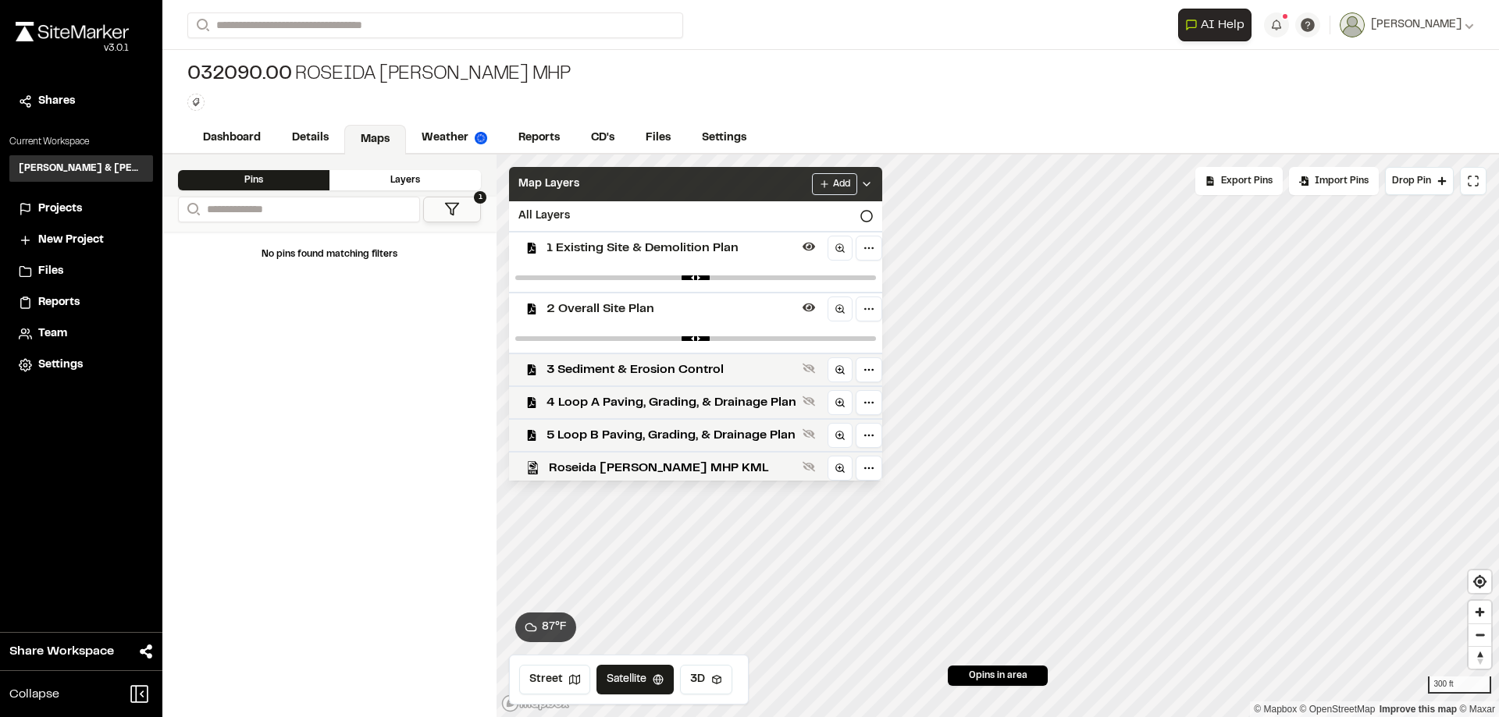
click at [720, 180] on div "Map Layers Add" at bounding box center [695, 184] width 373 height 34
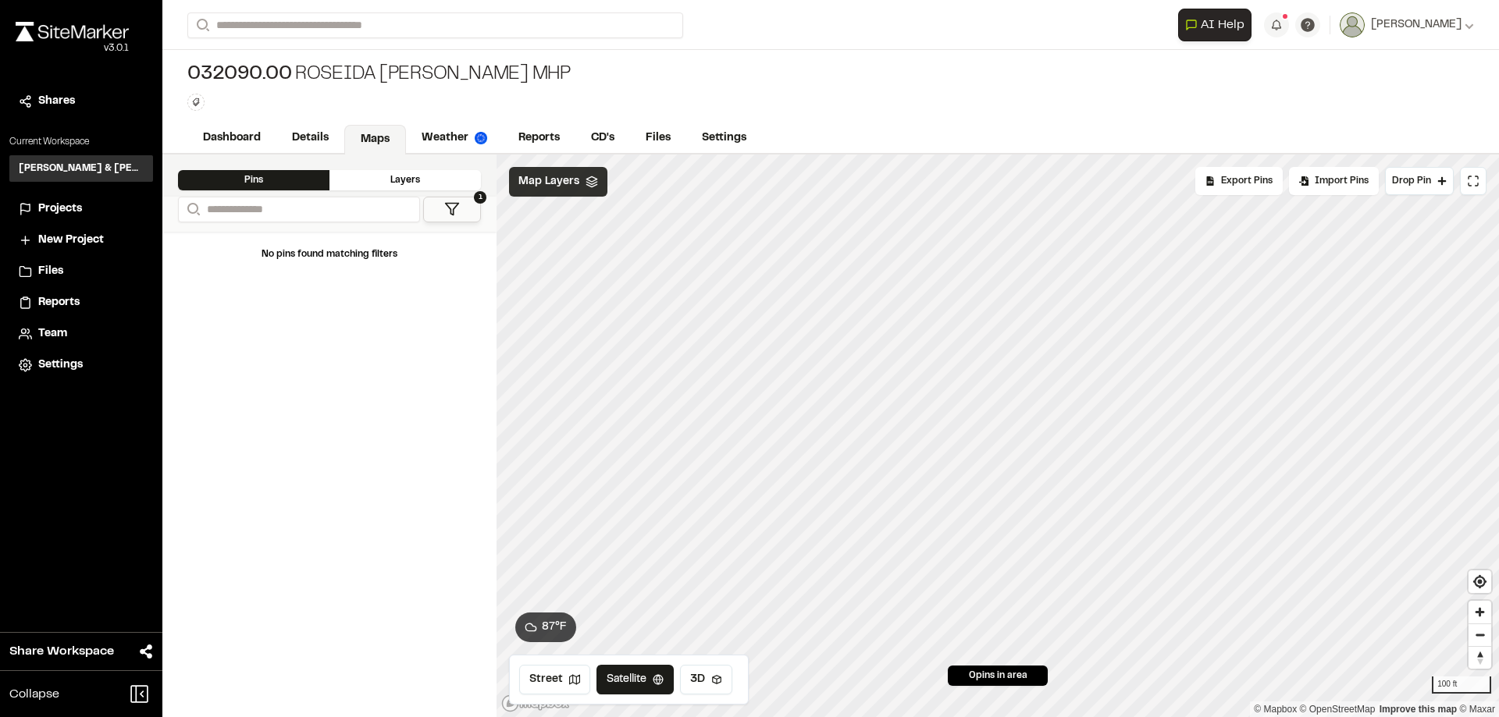
click at [594, 183] on polyline at bounding box center [591, 183] width 10 height 2
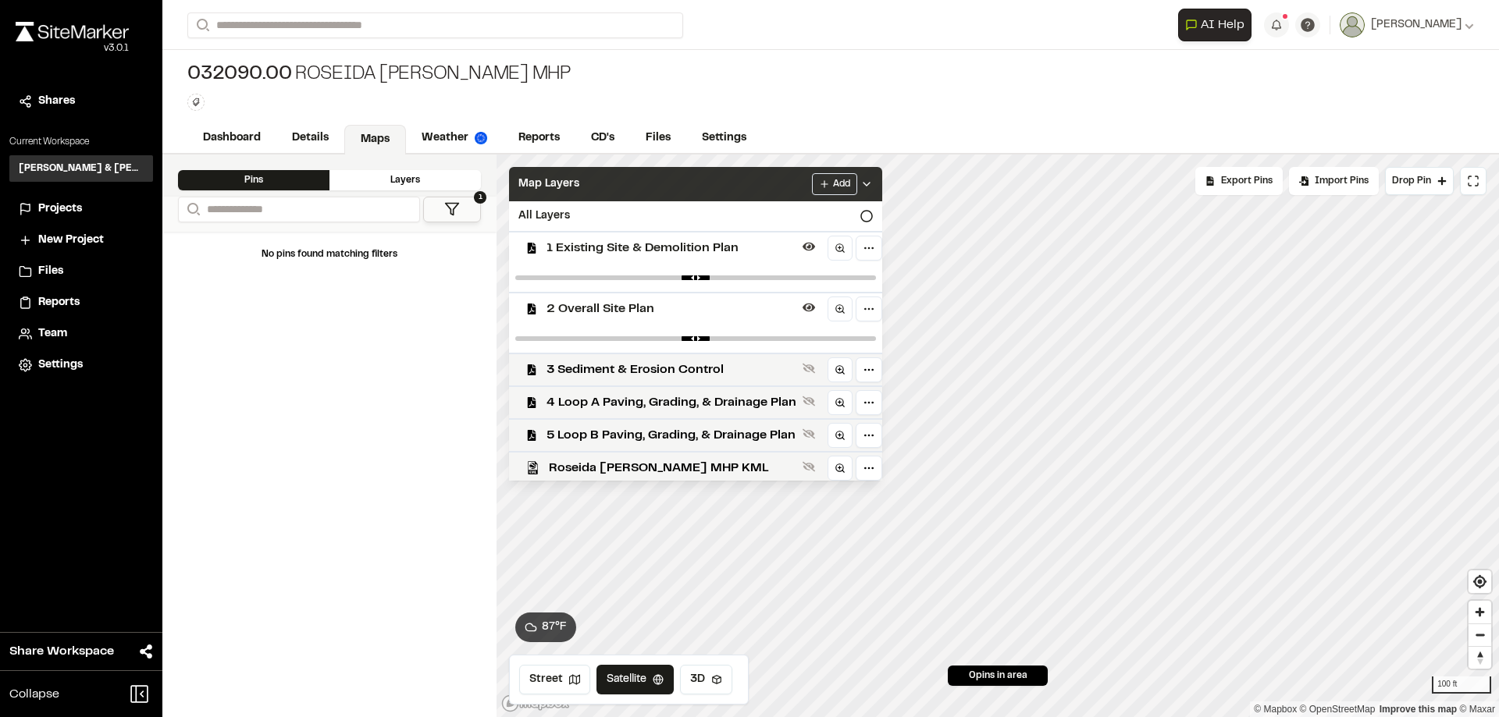
click at [650, 248] on span "1 Existing Site & Demolition Plan" at bounding box center [672, 248] width 250 height 19
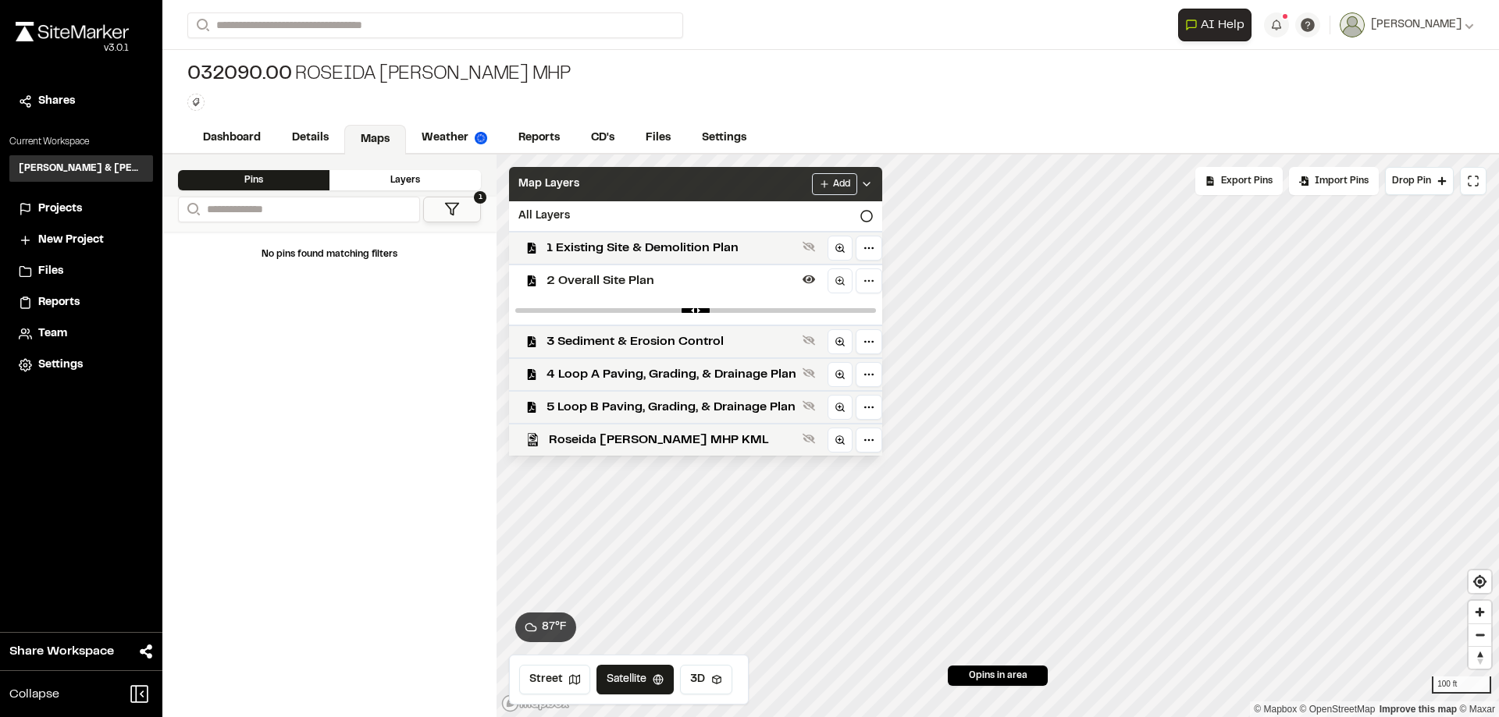
click at [633, 284] on span "2 Overall Site Plan" at bounding box center [672, 281] width 250 height 19
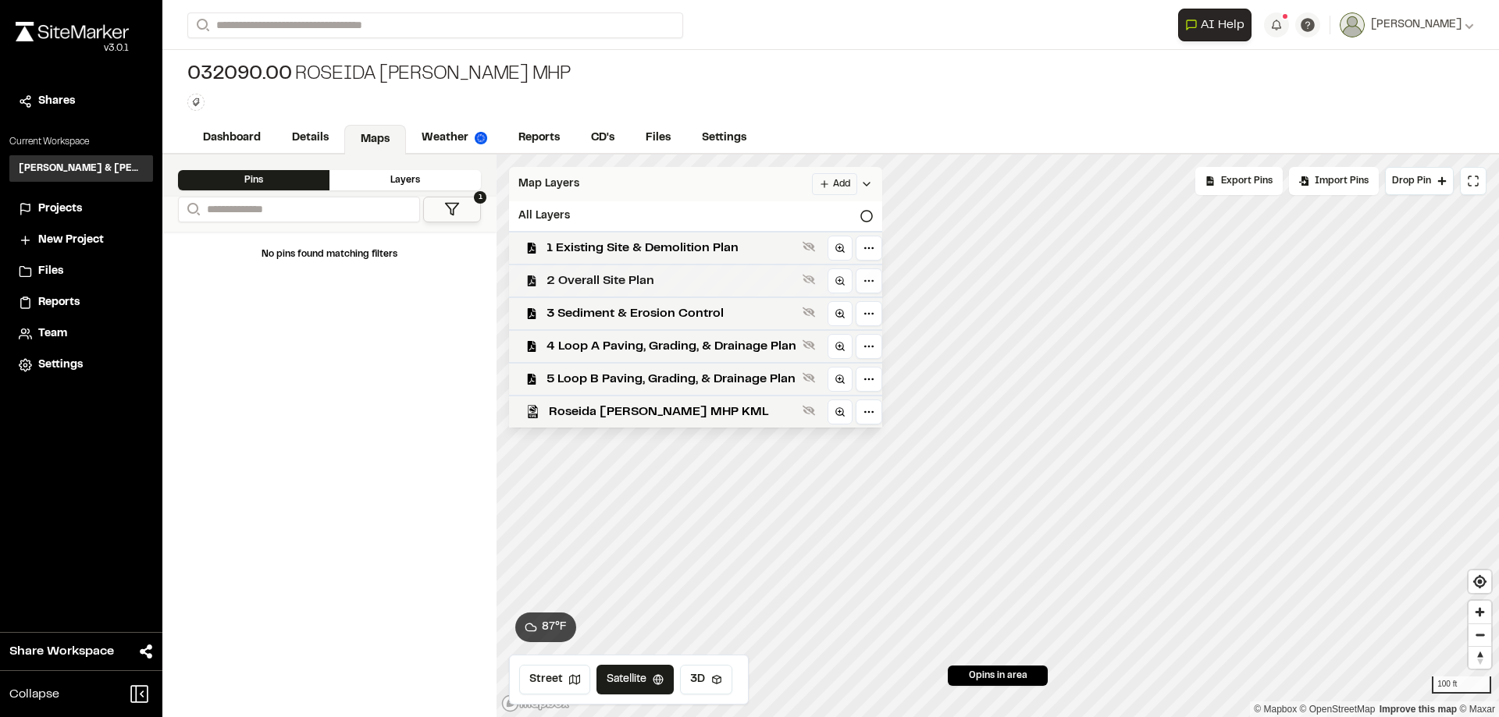
click at [644, 277] on span "2 Overall Site Plan" at bounding box center [672, 281] width 250 height 19
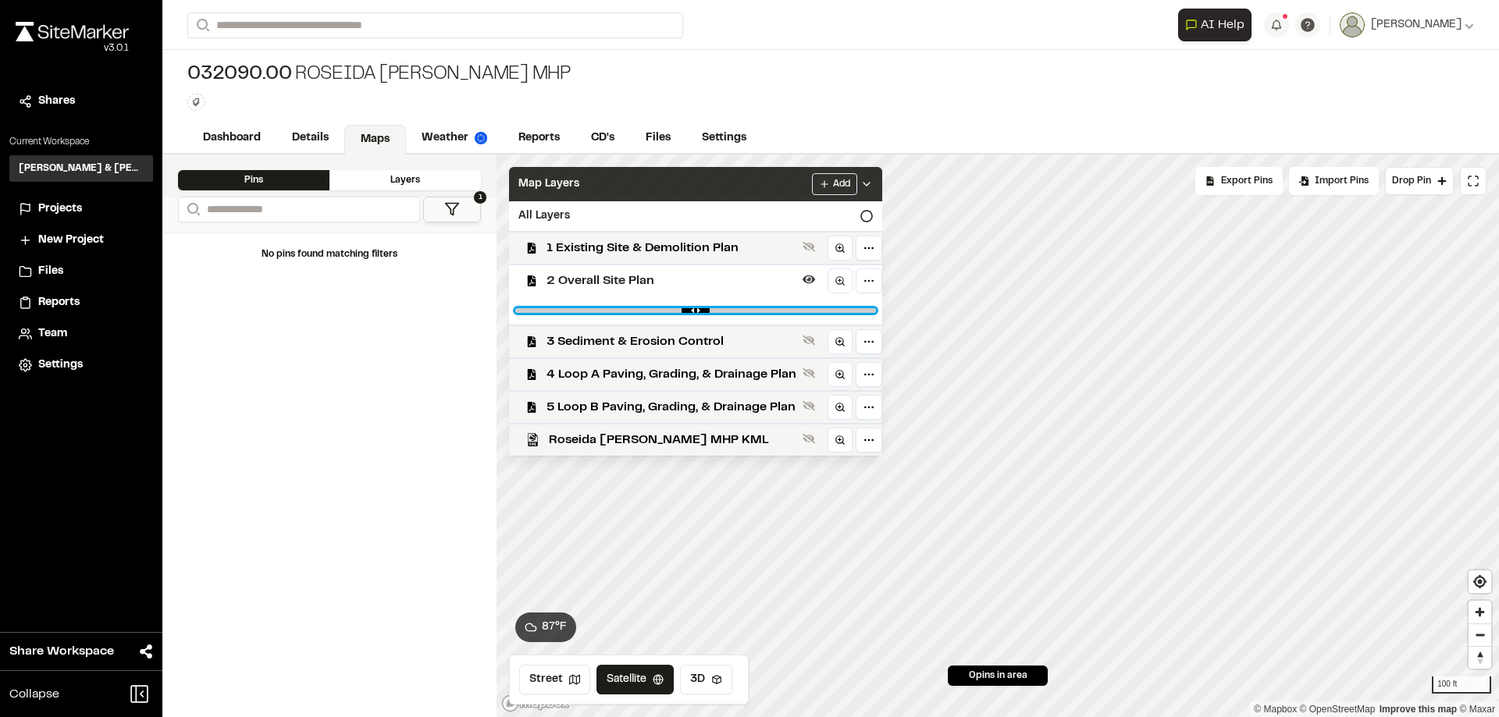
drag, startPoint x: 851, startPoint y: 310, endPoint x: 802, endPoint y: 312, distance: 49.2
type input "****"
click at [802, 312] on input "range" at bounding box center [695, 310] width 361 height 5
click at [651, 283] on span "2 Overall Site Plan" at bounding box center [672, 281] width 250 height 19
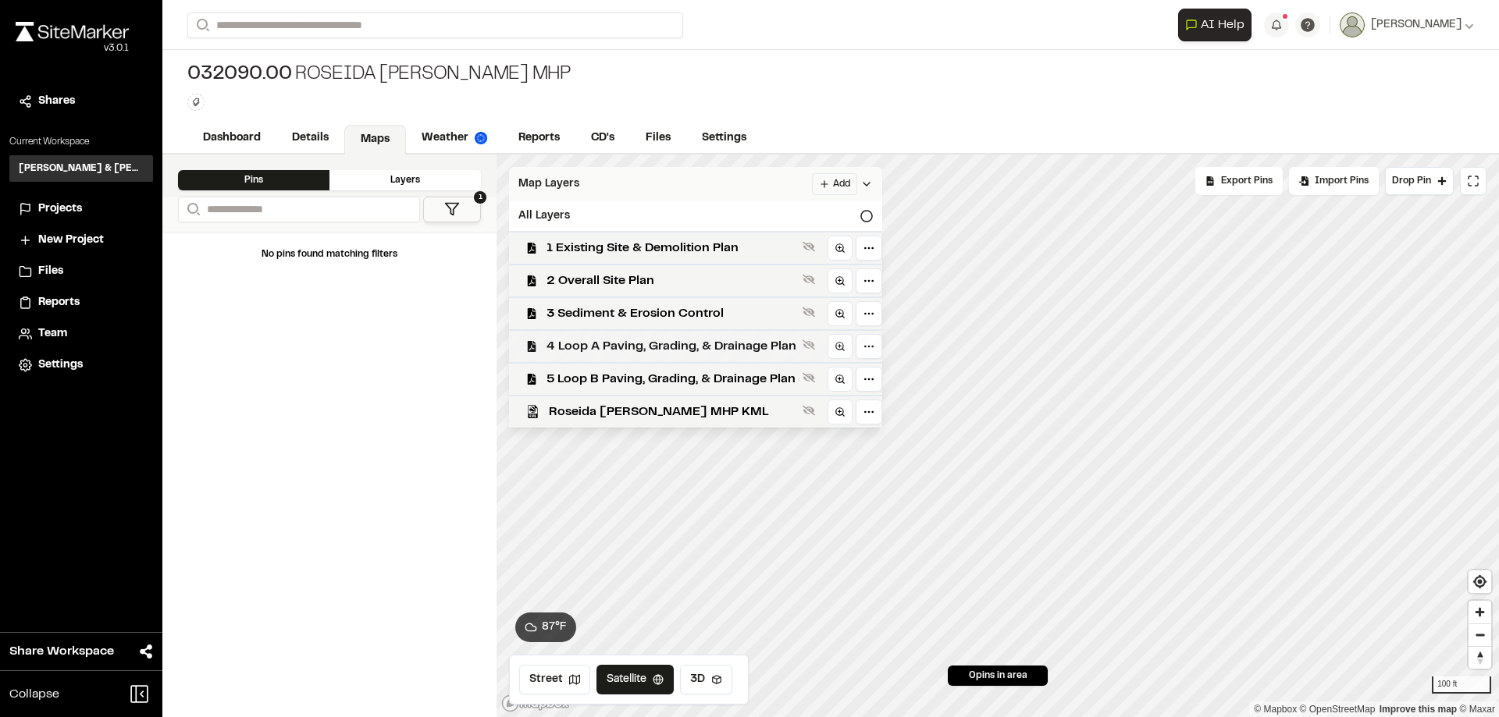
click at [624, 351] on span "4 Loop A Paving, Grading, & Drainage Plan" at bounding box center [672, 346] width 250 height 19
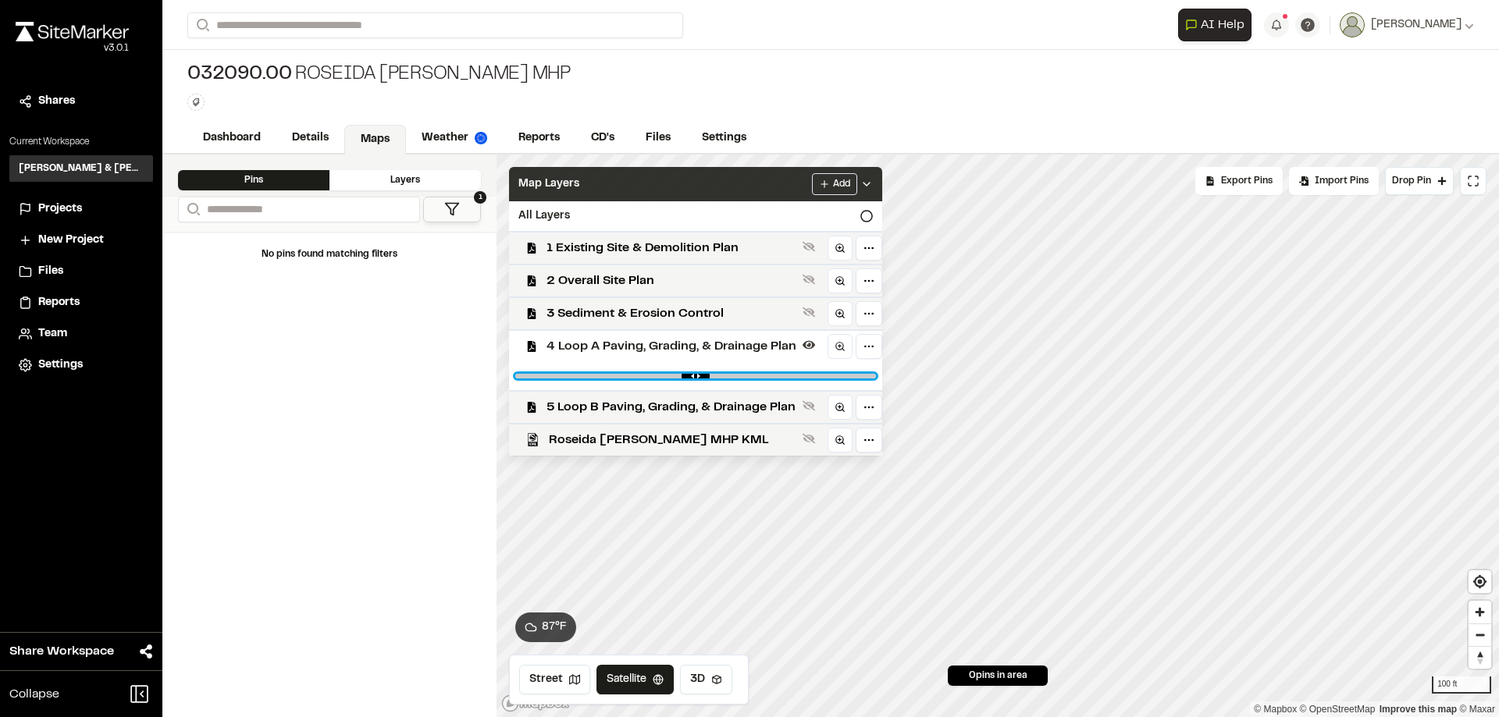
drag, startPoint x: 857, startPoint y: 376, endPoint x: 842, endPoint y: 373, distance: 15.8
type input "****"
click at [842, 374] on input "range" at bounding box center [695, 376] width 361 height 5
click at [686, 356] on div "4 Loop A Paving, Grading, & Drainage Plan" at bounding box center [690, 345] width 386 height 33
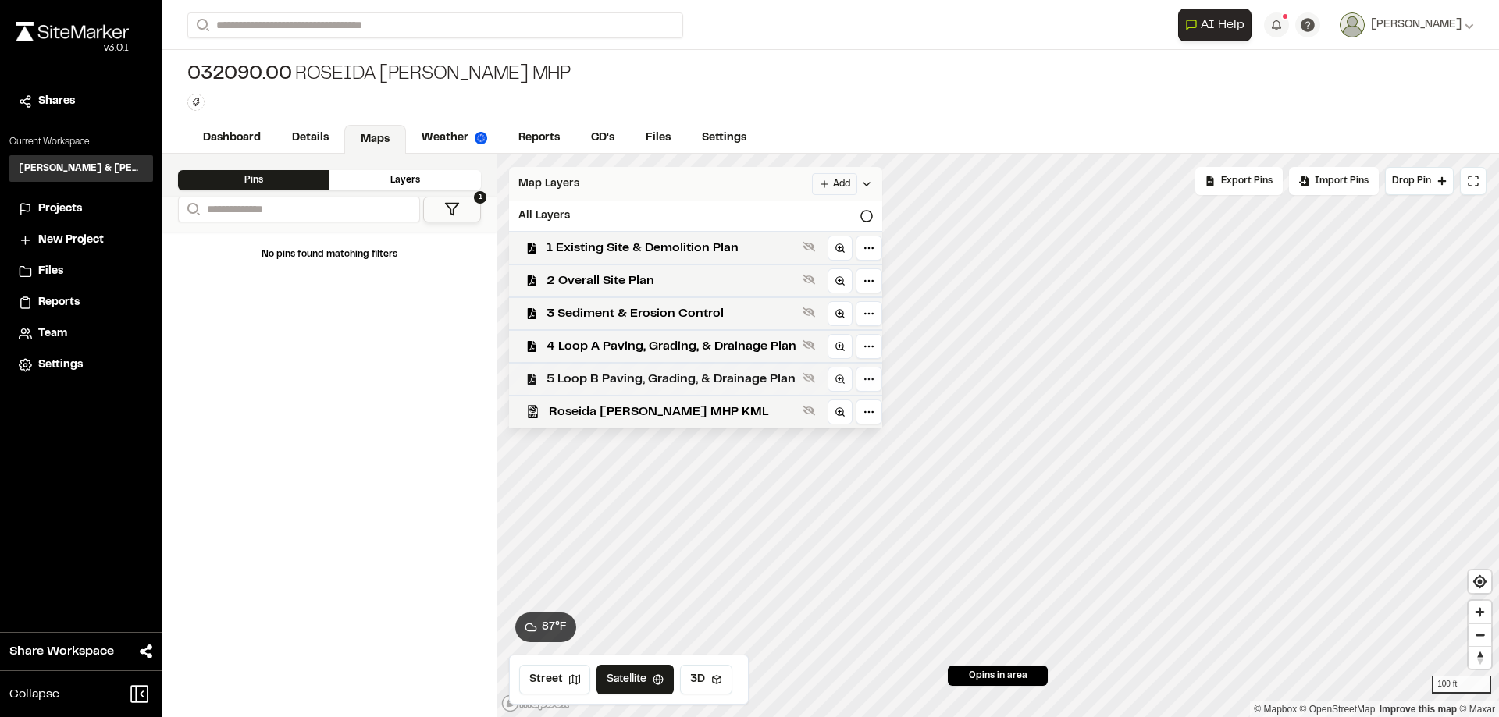
click at [691, 370] on span "5 Loop B Paving, Grading, & Drainage Plan" at bounding box center [672, 379] width 250 height 19
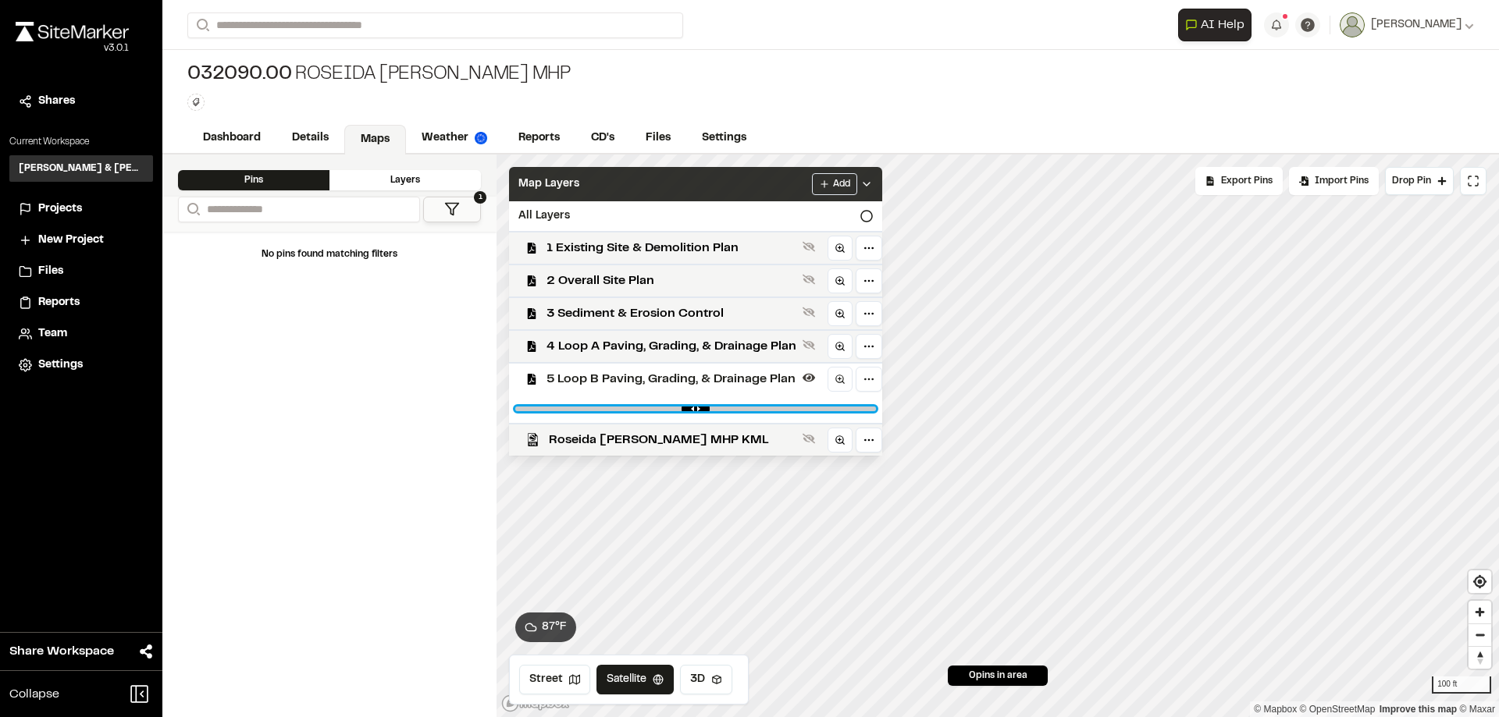
drag, startPoint x: 862, startPoint y: 408, endPoint x: 720, endPoint y: 421, distance: 142.6
type input "****"
click at [720, 411] on input "range" at bounding box center [695, 409] width 361 height 5
click at [722, 383] on span "5 Loop B Paving, Grading, & Drainage Plan" at bounding box center [672, 379] width 250 height 19
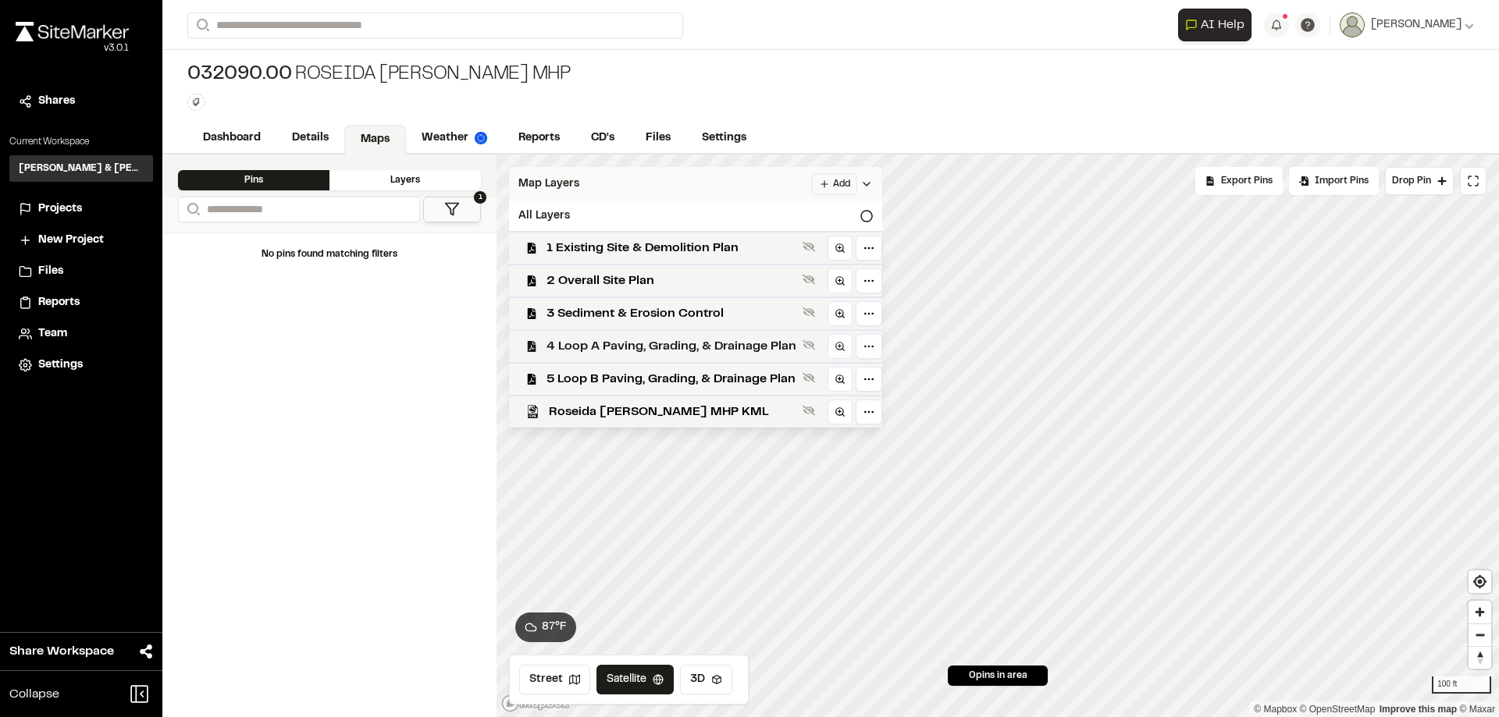
click at [710, 349] on span "4 Loop A Paving, Grading, & Drainage Plan" at bounding box center [672, 346] width 250 height 19
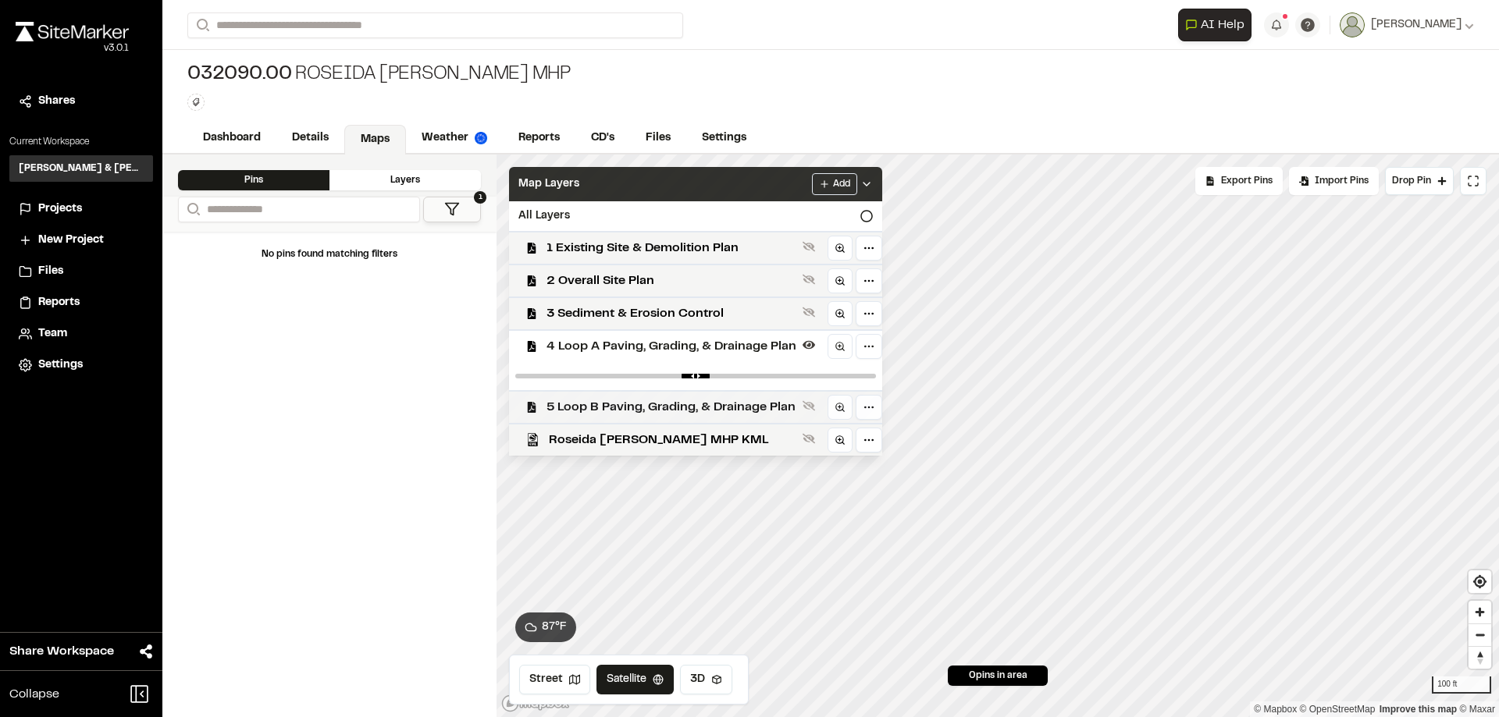
click at [718, 406] on span "5 Loop B Paving, Grading, & Drainage Plan" at bounding box center [672, 407] width 250 height 19
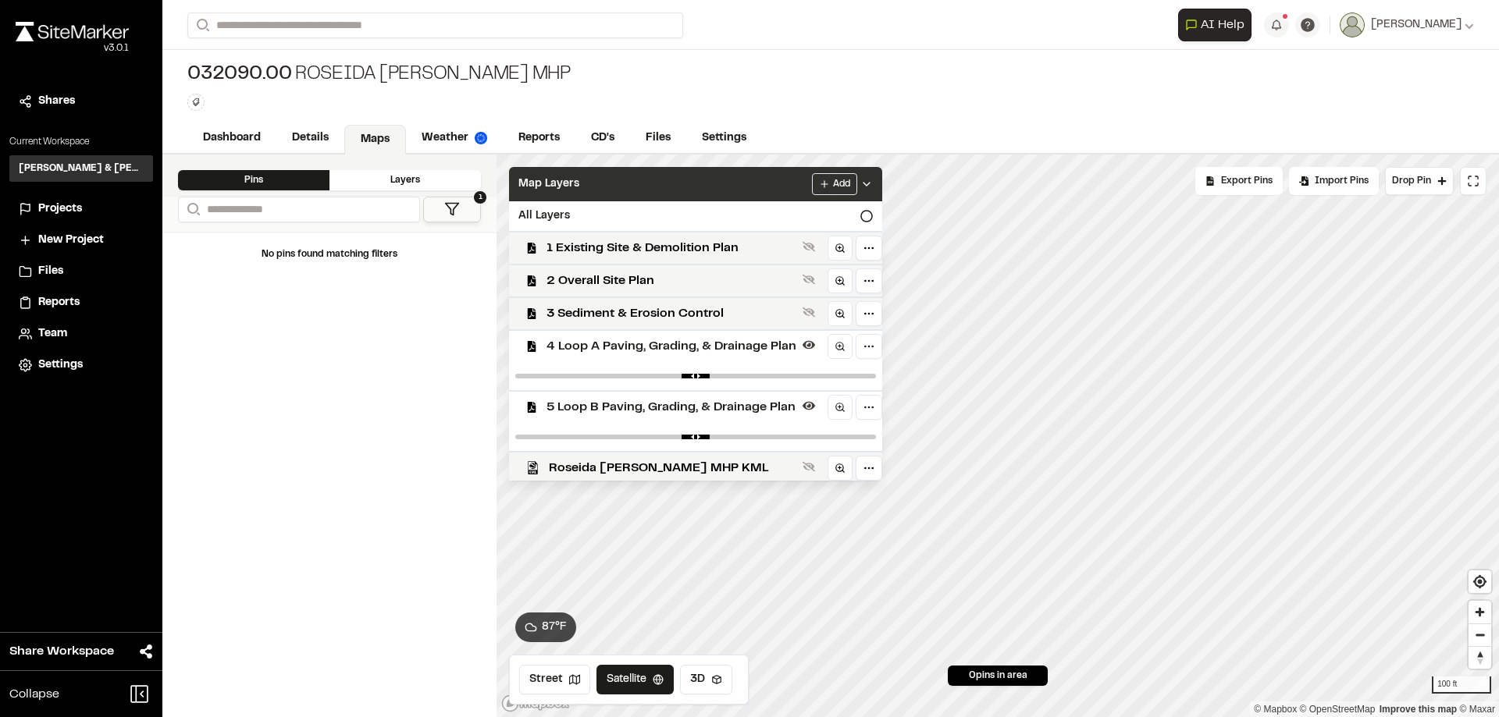
click at [703, 347] on span "4 Loop A Paving, Grading, & Drainage Plan" at bounding box center [672, 346] width 250 height 19
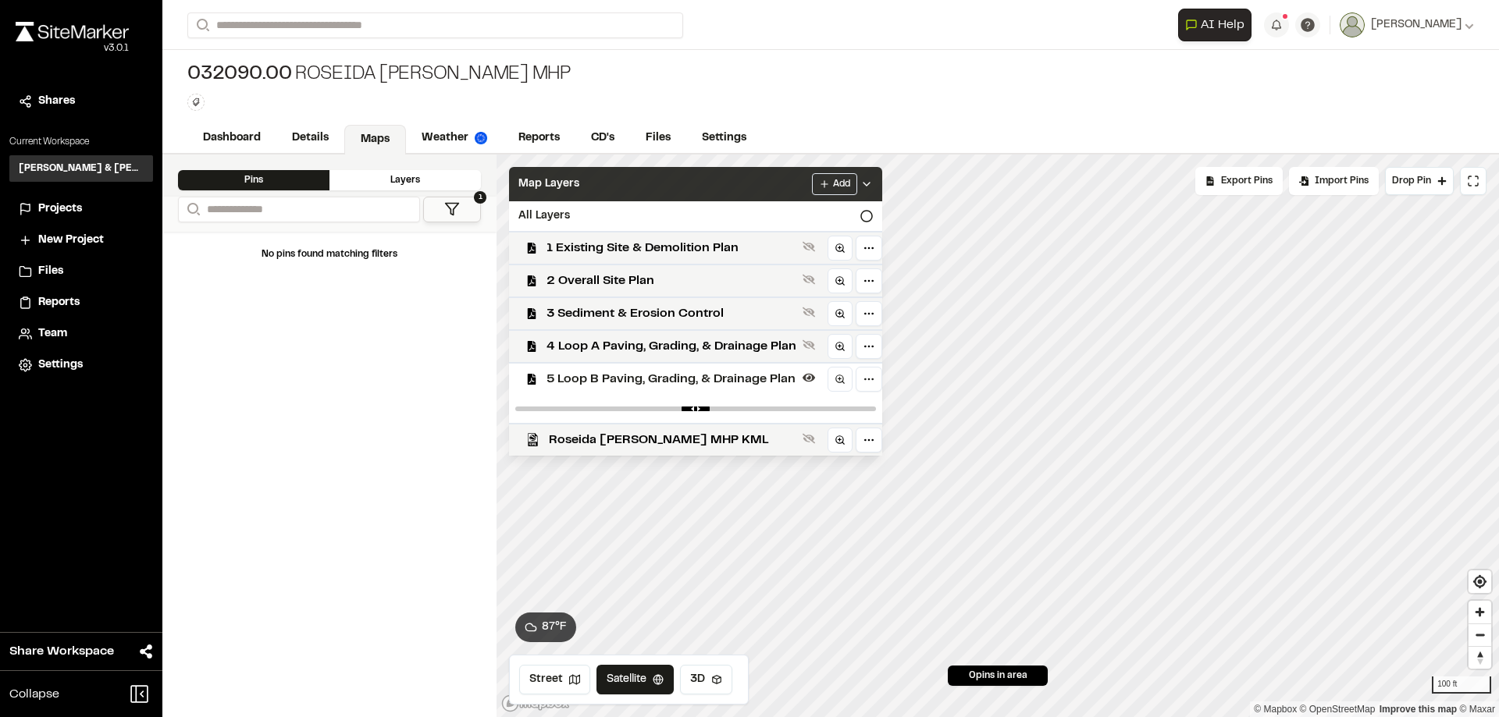
click at [688, 376] on span "5 Loop B Paving, Grading, & Drainage Plan" at bounding box center [672, 379] width 250 height 19
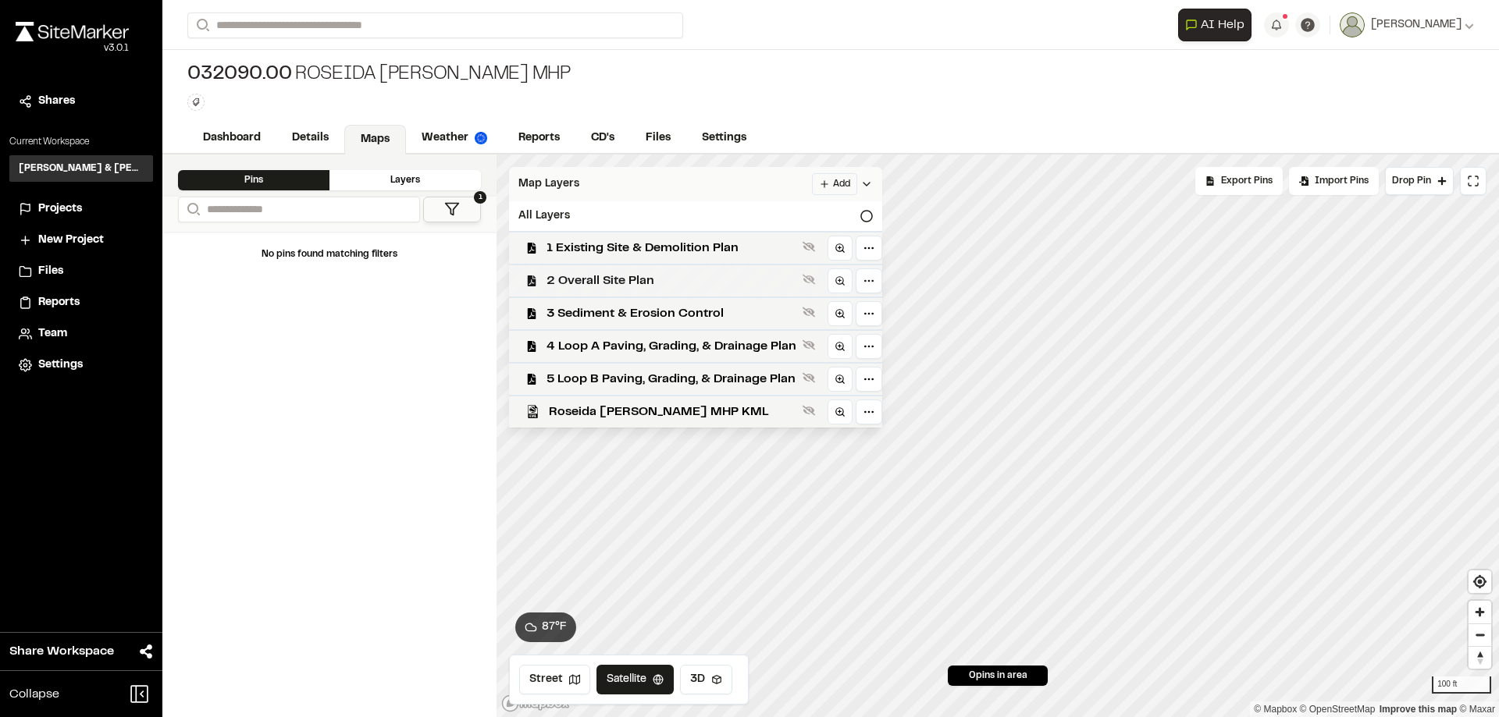
click at [655, 276] on span "2 Overall Site Plan" at bounding box center [672, 281] width 250 height 19
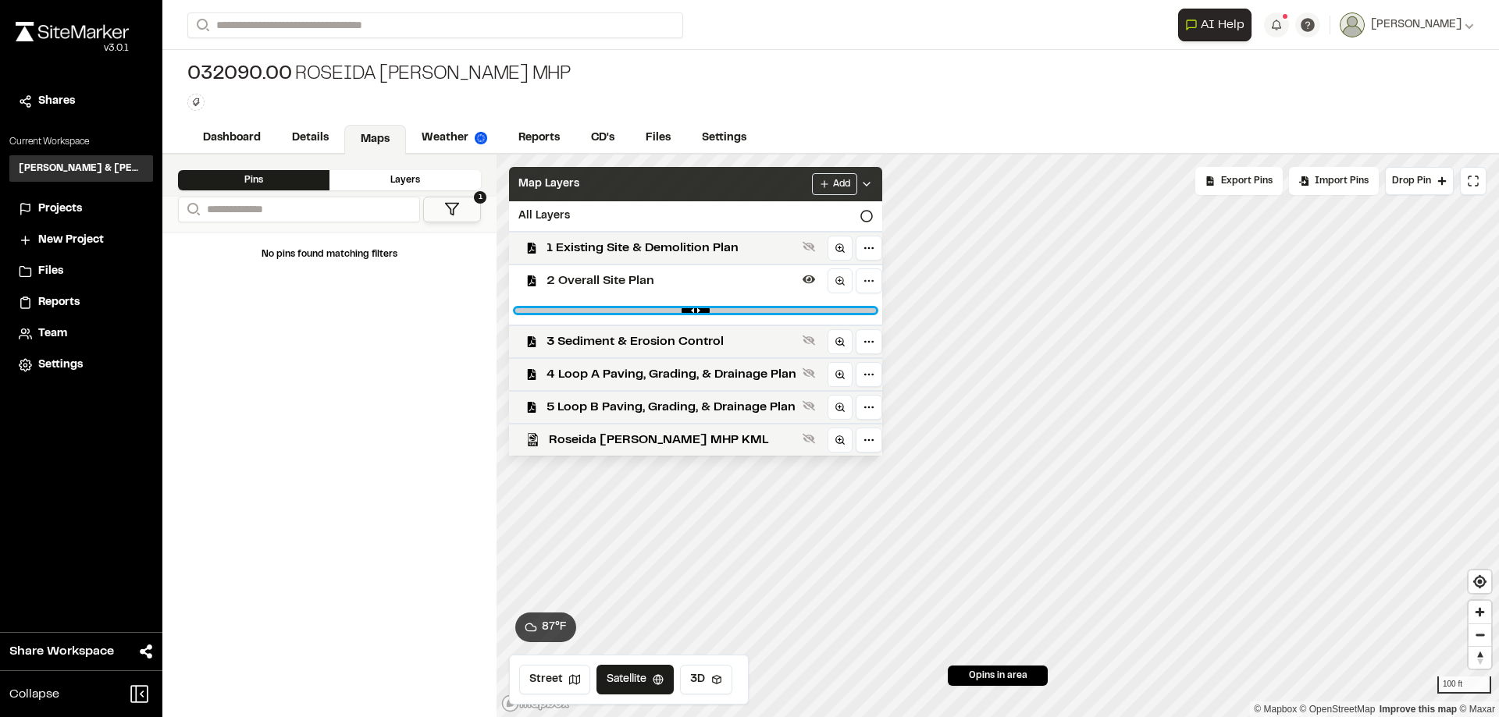
drag, startPoint x: 855, startPoint y: 308, endPoint x: 764, endPoint y: 315, distance: 90.8
type input "****"
click at [764, 313] on input "range" at bounding box center [695, 310] width 361 height 5
